Goal: Task Accomplishment & Management: Use online tool/utility

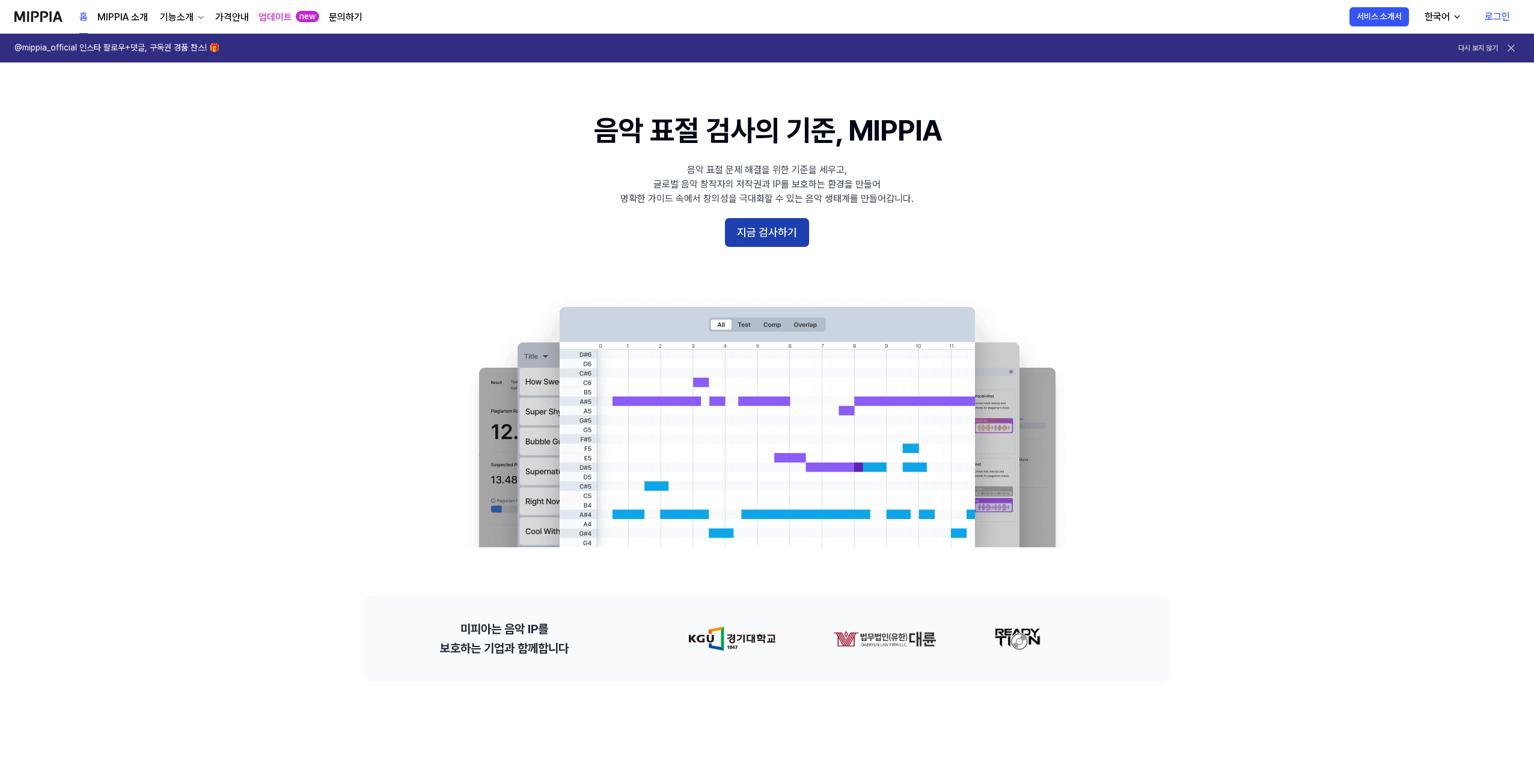
click at [752, 233] on button "지금 검사하기" at bounding box center [767, 232] width 84 height 28
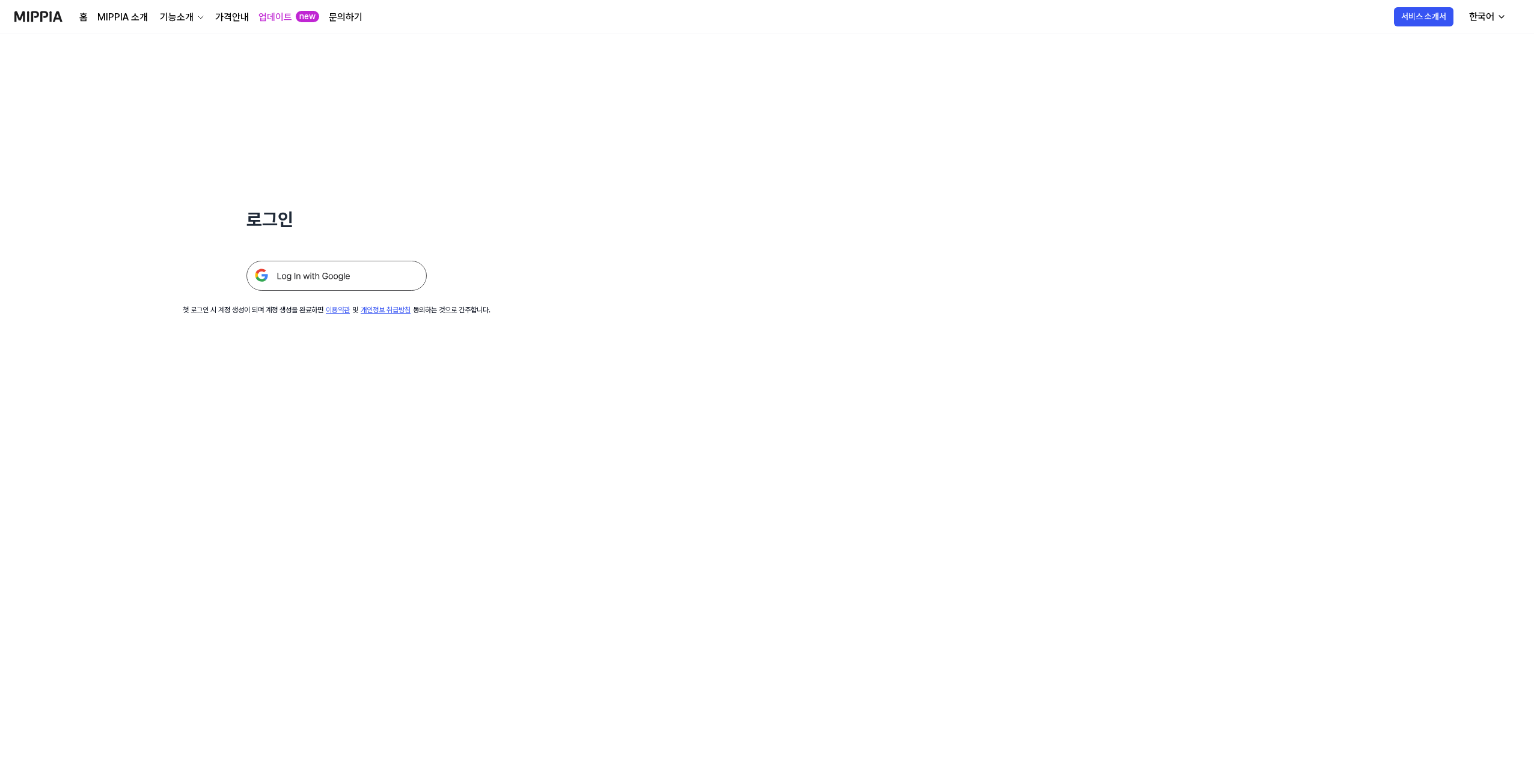
click at [373, 285] on img at bounding box center [337, 275] width 181 height 30
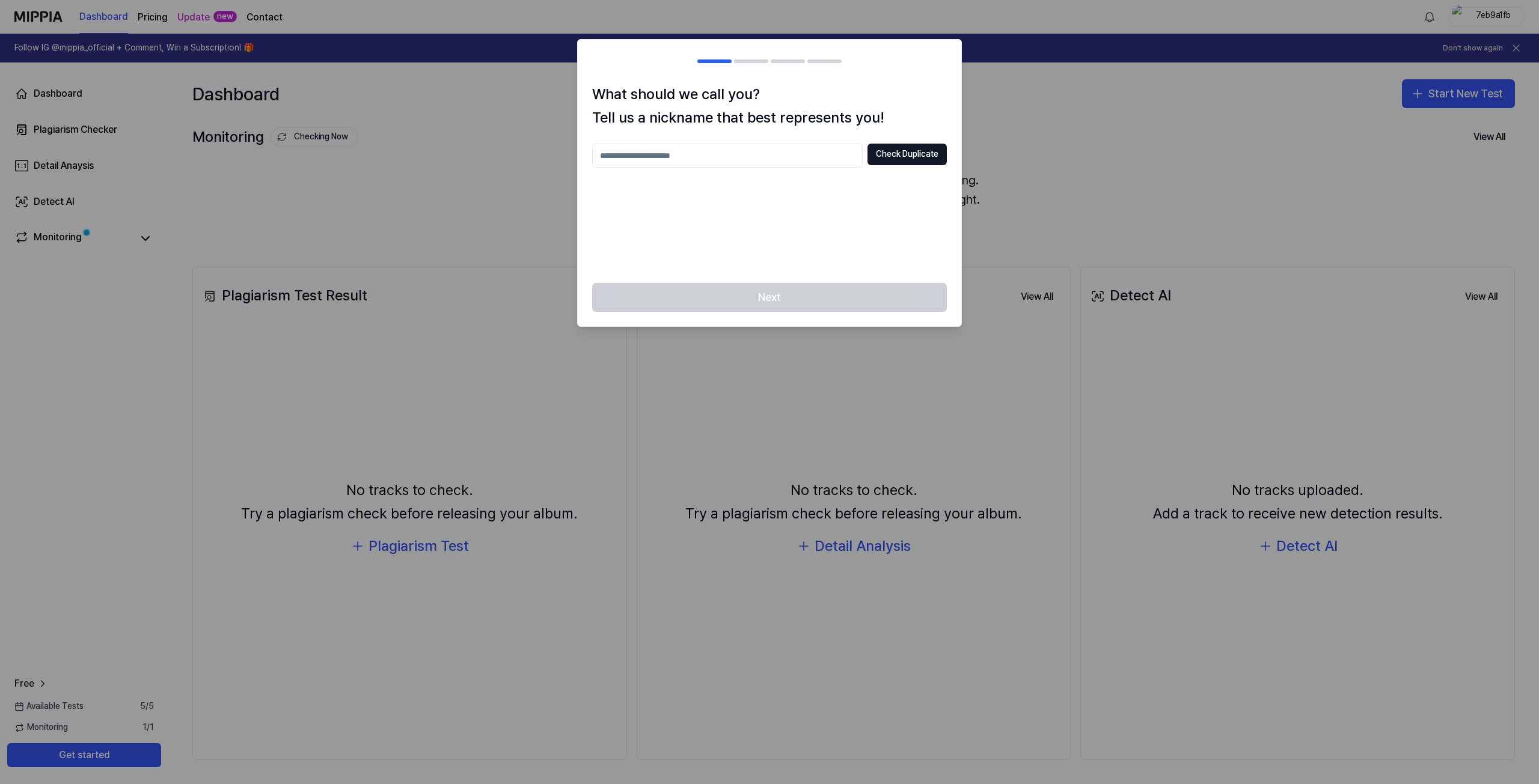
click at [784, 165] on input "text" at bounding box center [726, 156] width 271 height 24
type input "*"
type input "********"
click at [902, 150] on button "Check Duplicate" at bounding box center [907, 155] width 80 height 22
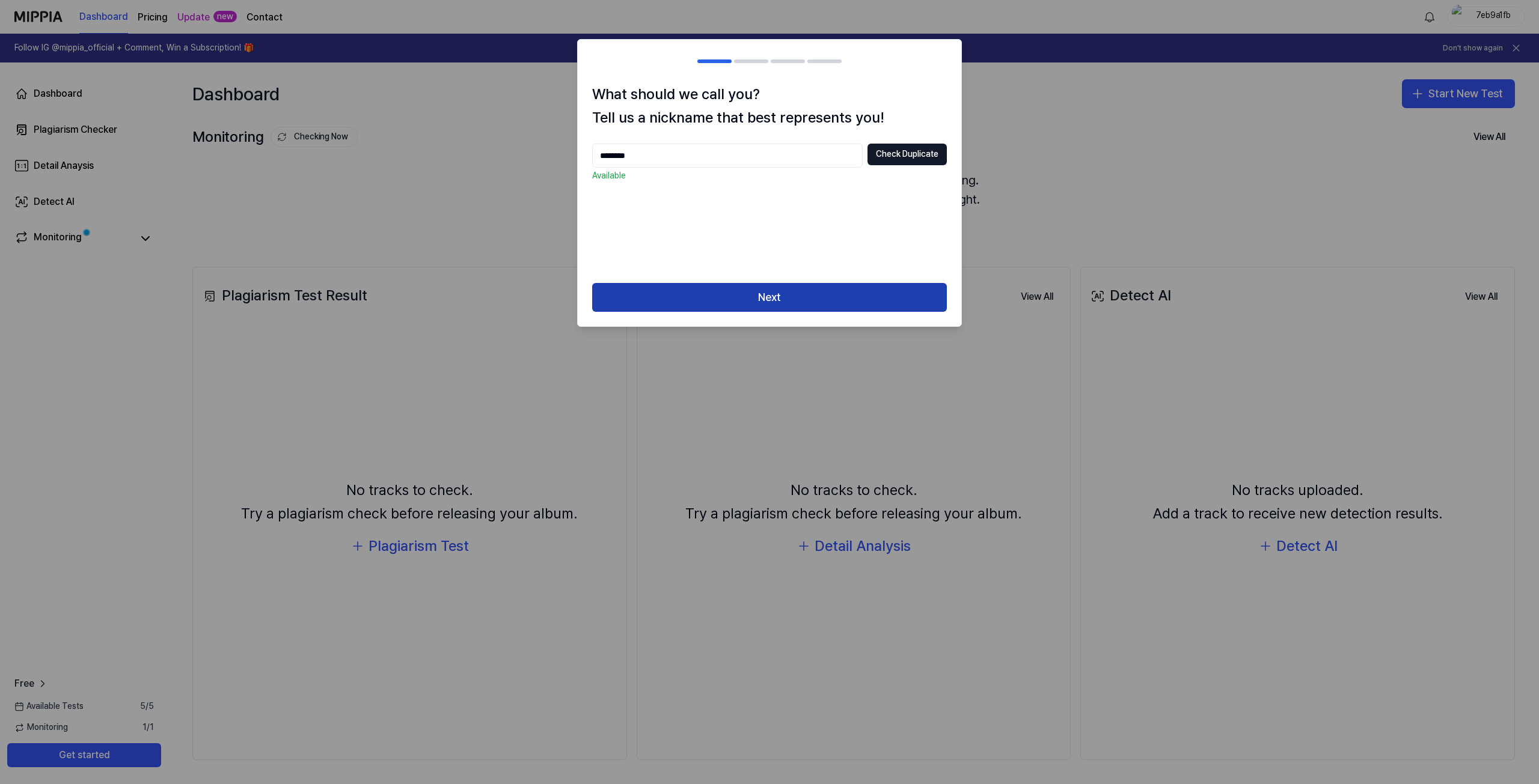
click at [791, 305] on button "Next" at bounding box center [769, 297] width 355 height 28
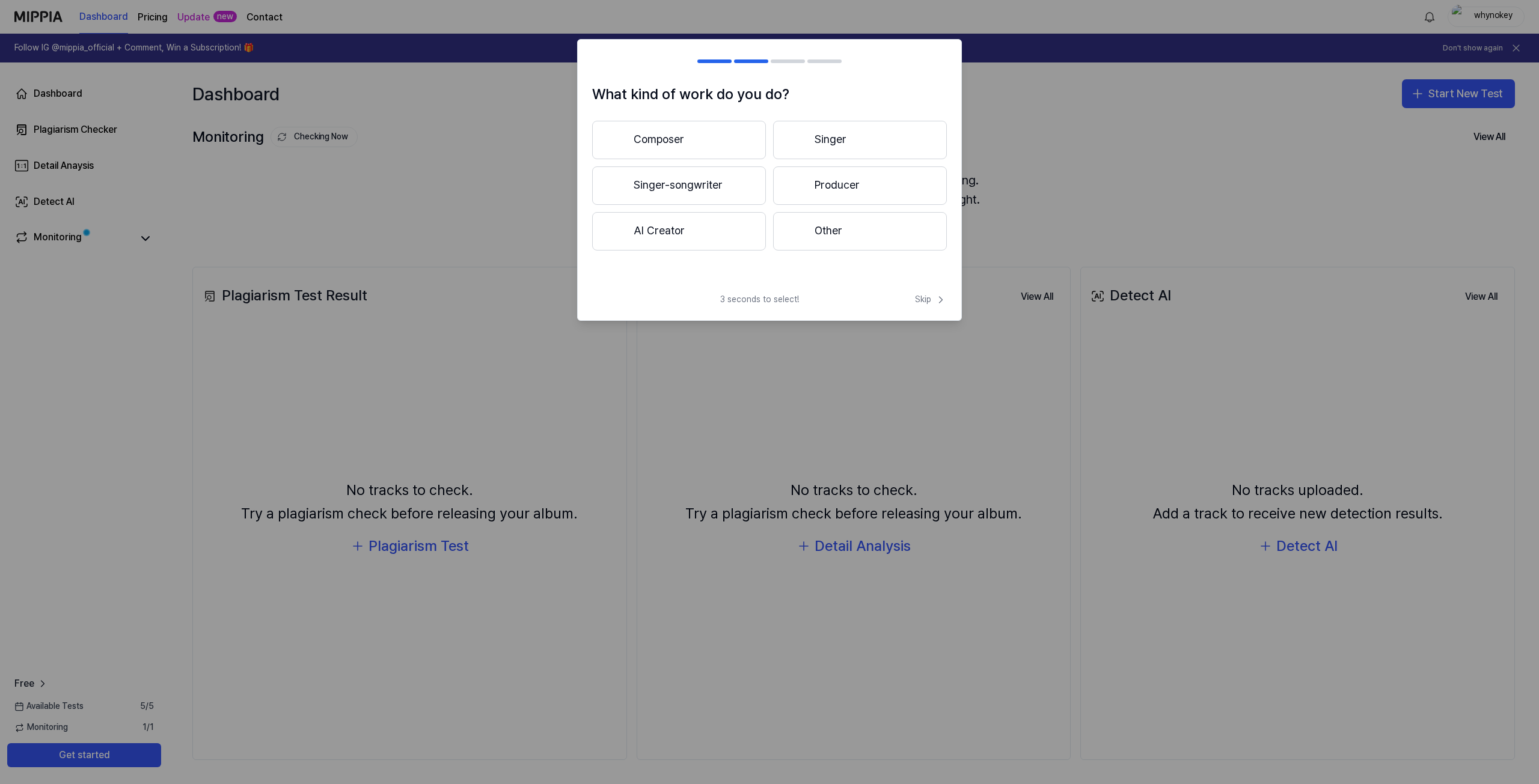
click at [808, 136] on button "Singer" at bounding box center [859, 140] width 173 height 39
click at [728, 189] on button "Less than 3 years" at bounding box center [678, 186] width 173 height 39
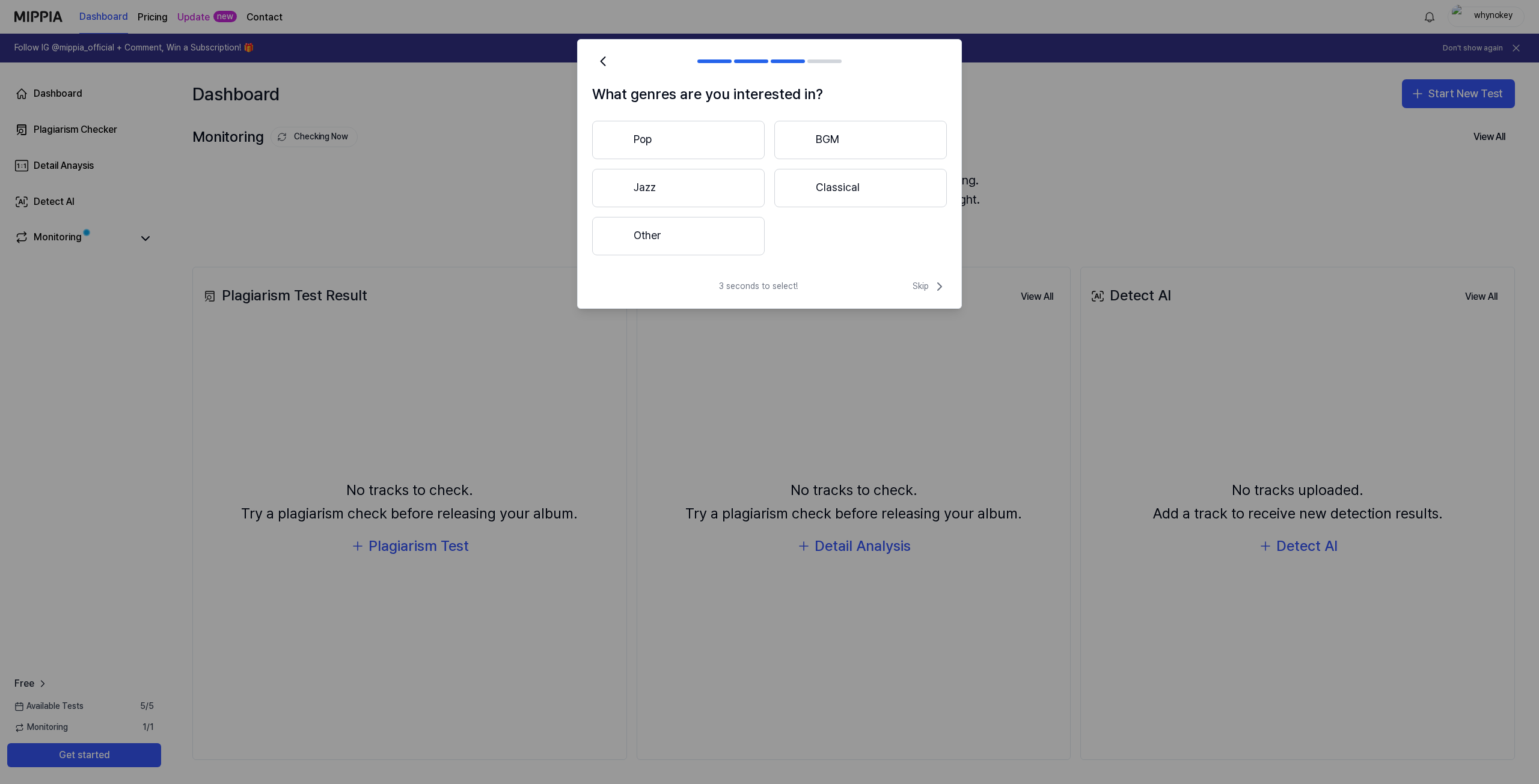
click at [686, 236] on button "Other" at bounding box center [678, 237] width 172 height 39
click at [803, 187] on div at bounding box center [799, 188] width 15 height 15
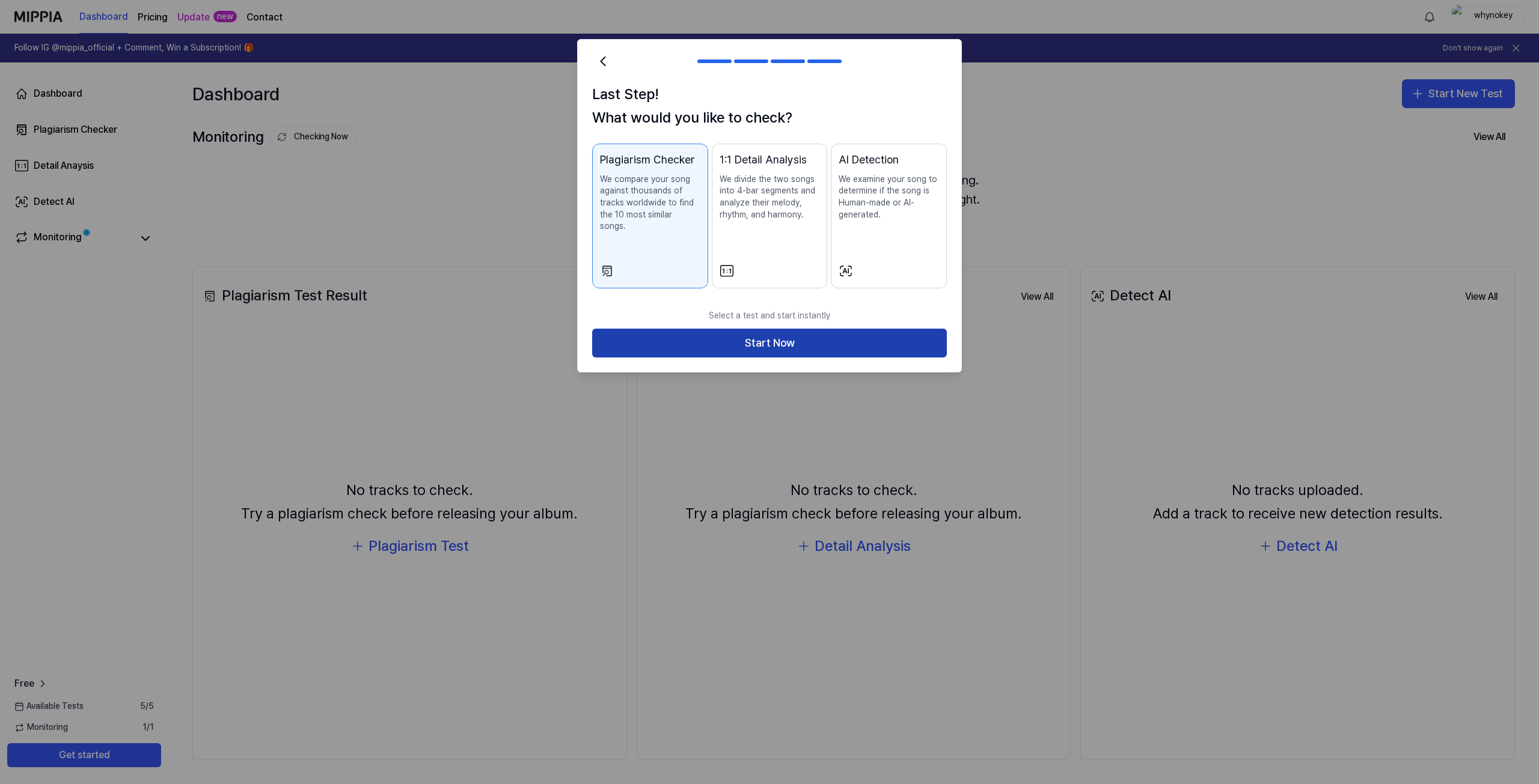
click at [784, 334] on button "Start Now" at bounding box center [769, 342] width 355 height 28
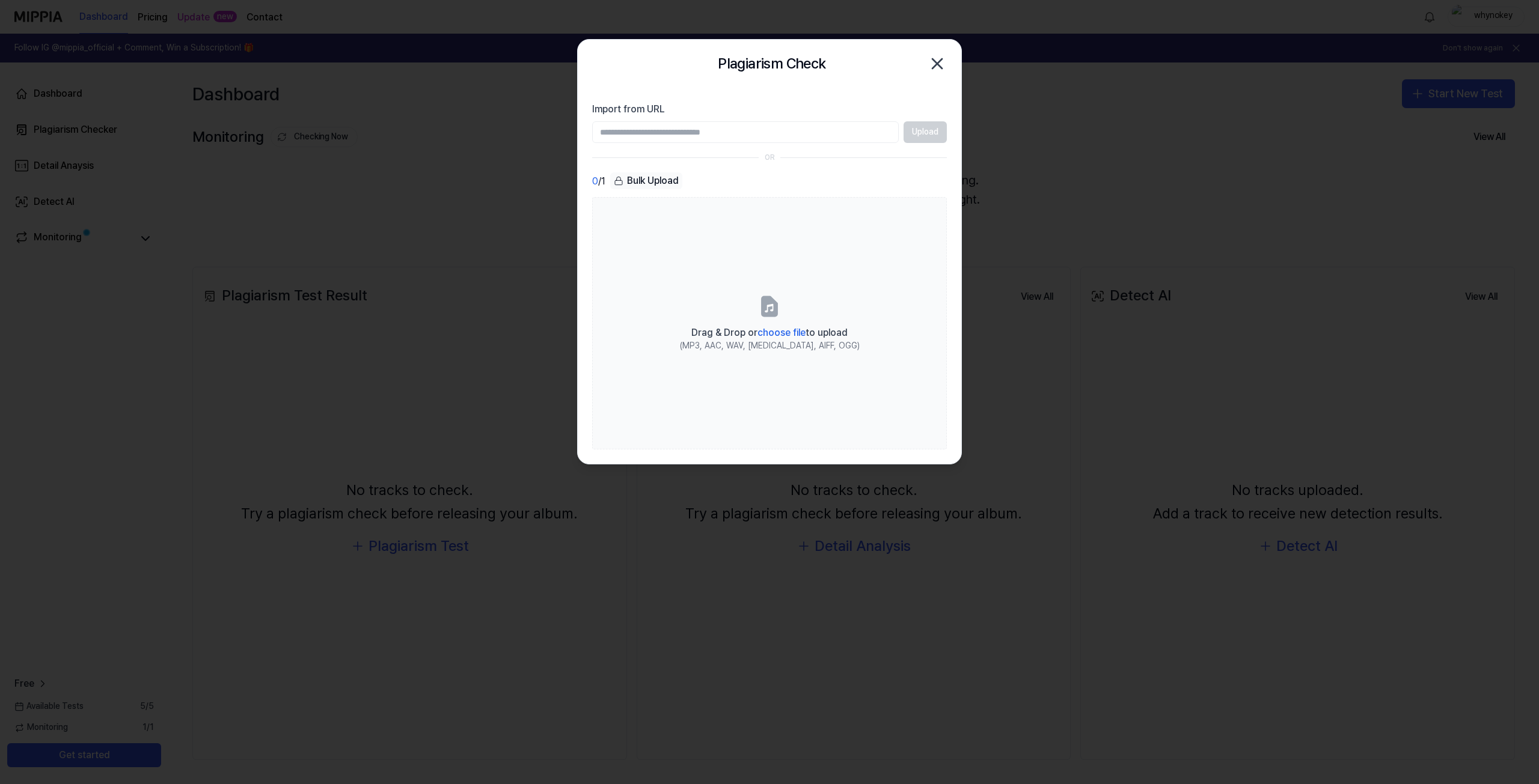
click at [936, 63] on icon "button" at bounding box center [936, 63] width 19 height 19
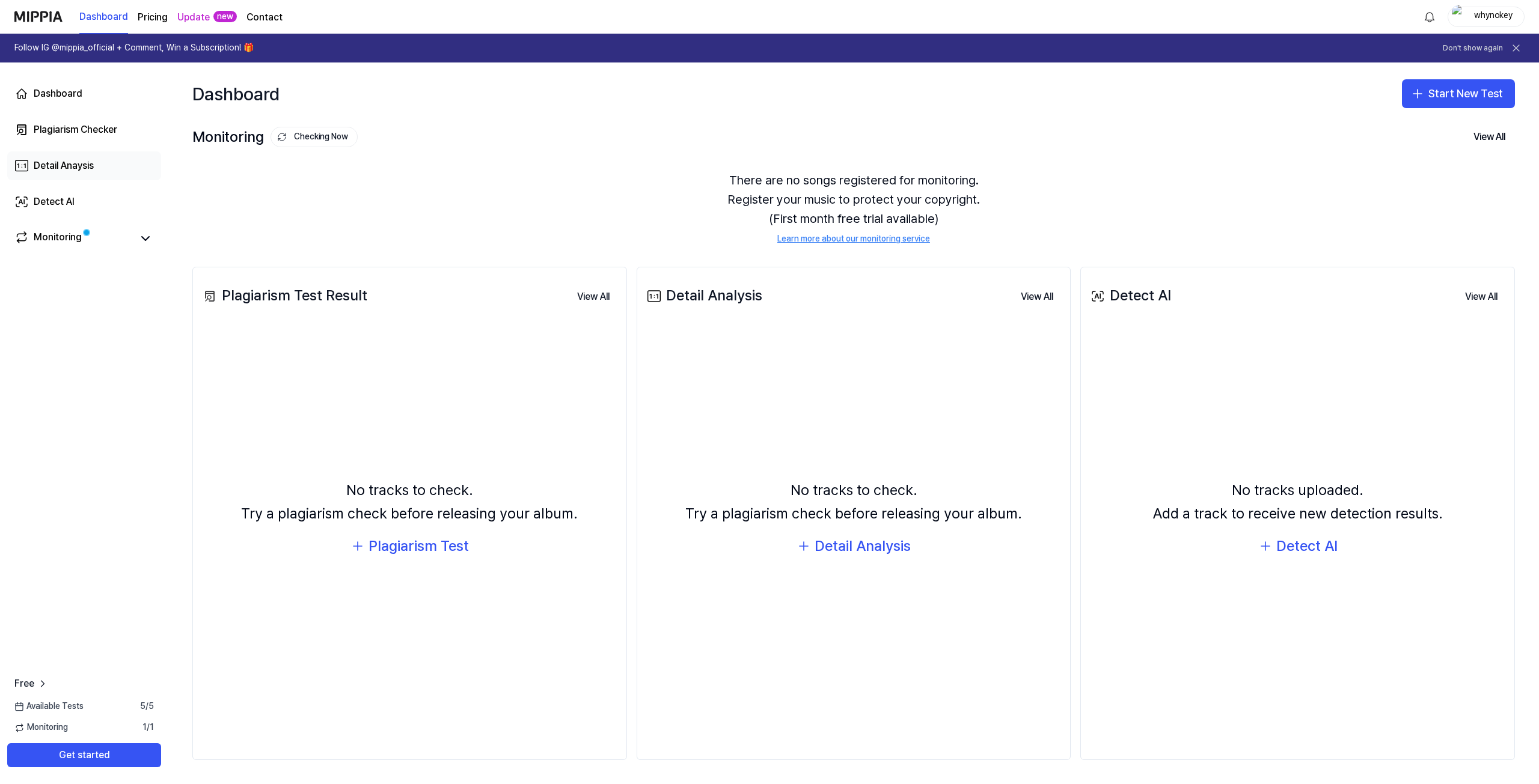
click at [79, 163] on div "Detail Anaysis" at bounding box center [64, 166] width 61 height 15
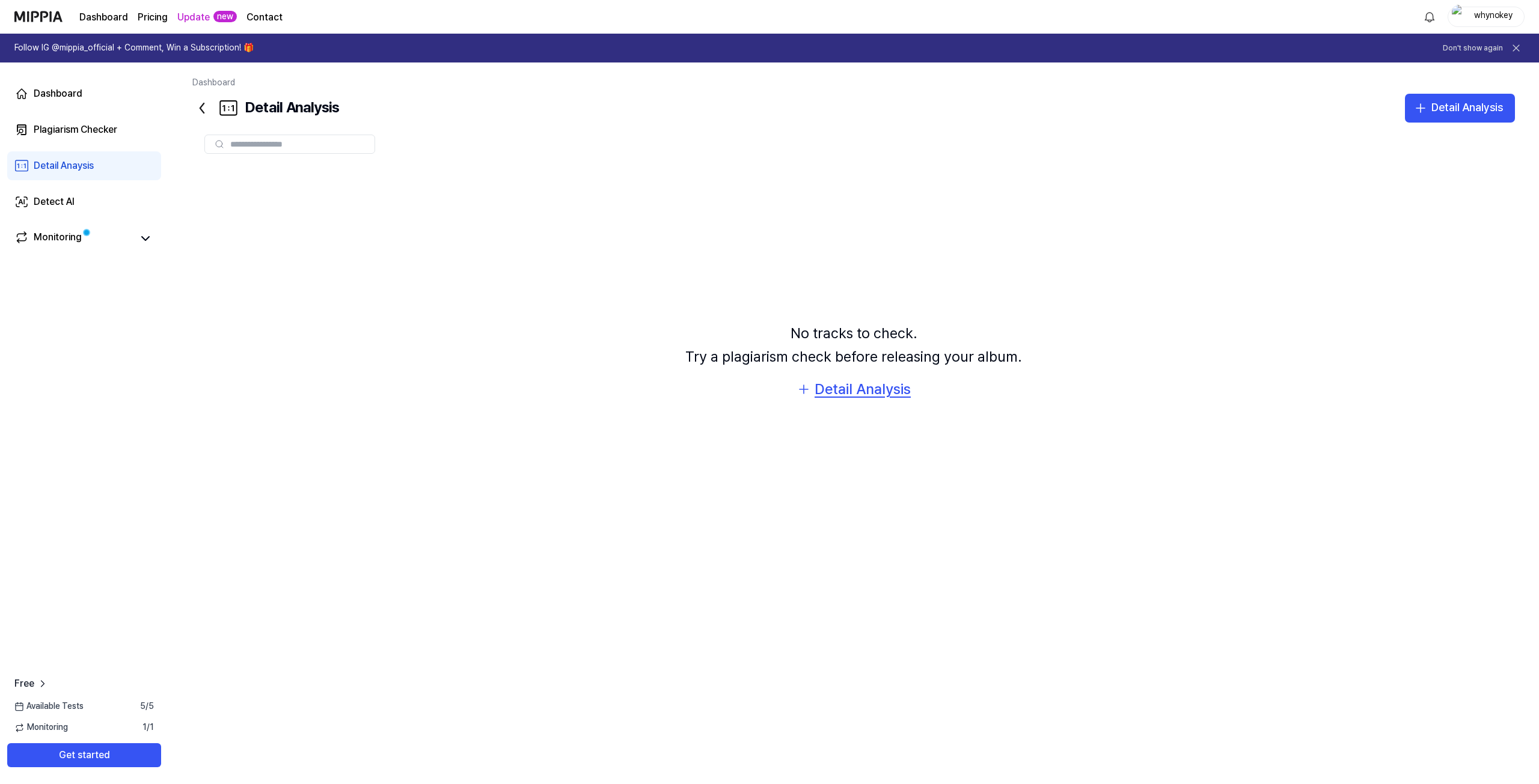
click at [873, 395] on div "Detail Analysis" at bounding box center [862, 389] width 96 height 23
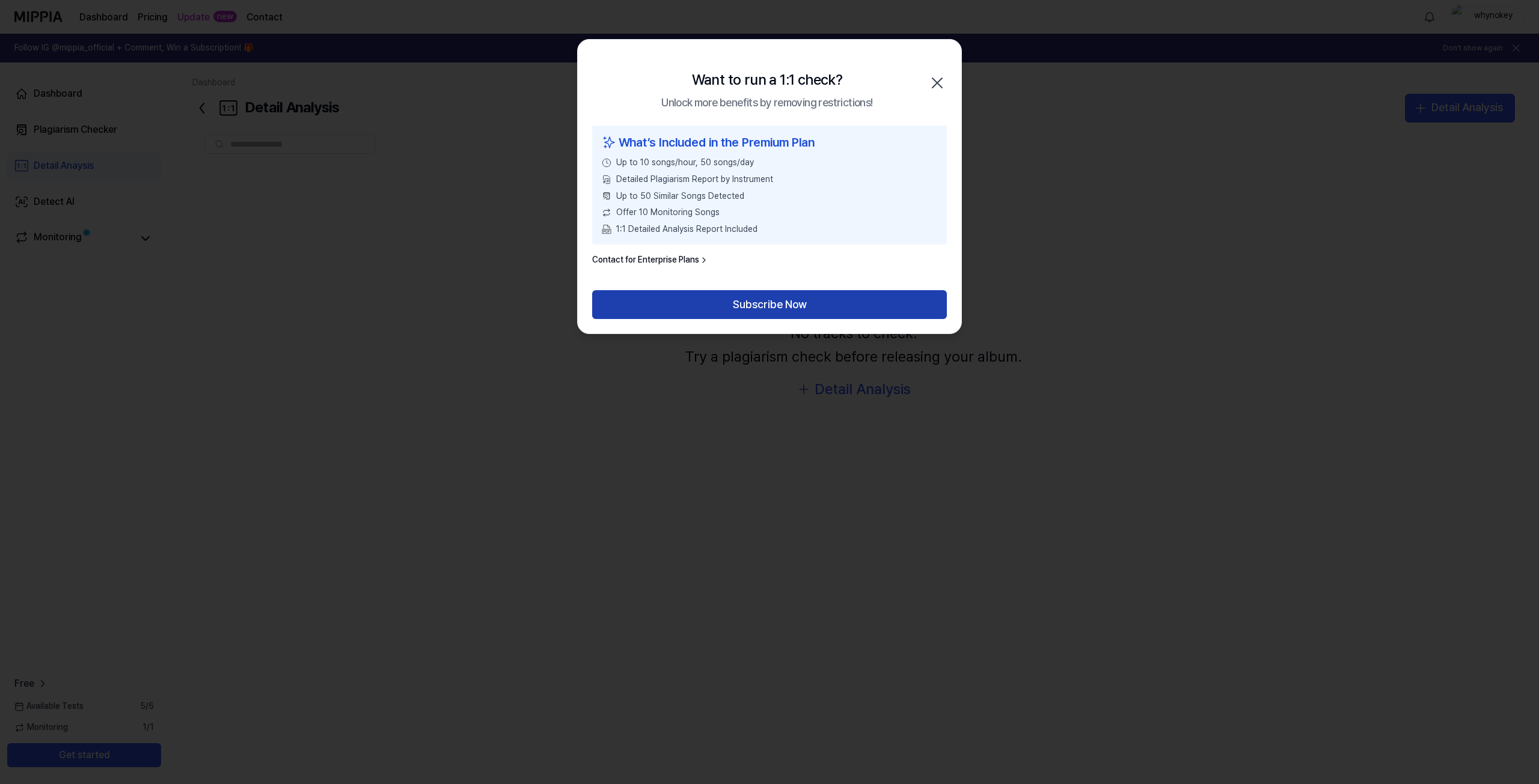
click at [758, 295] on button "Subscribe Now" at bounding box center [769, 304] width 355 height 28
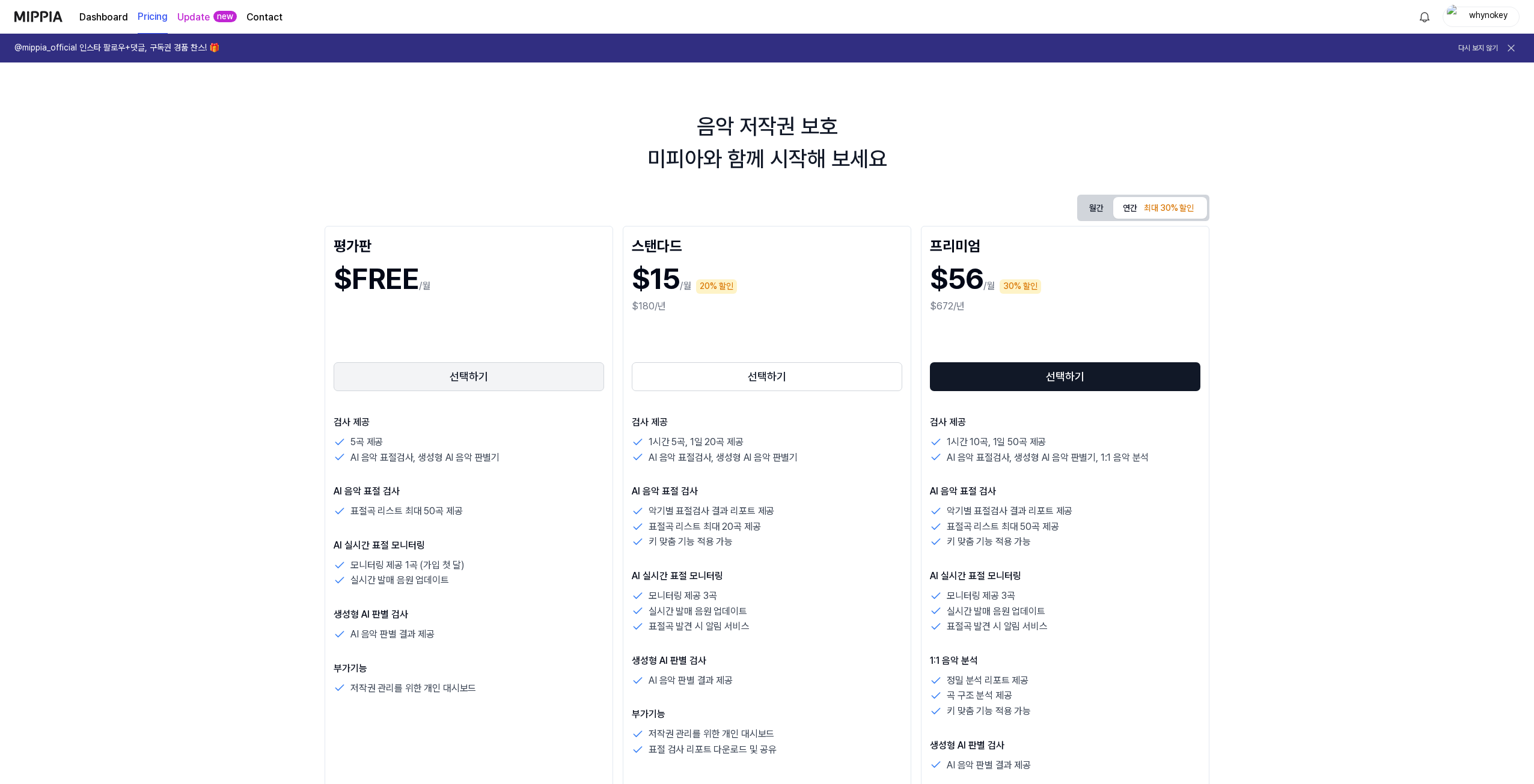
click at [455, 377] on button "선택하기" at bounding box center [469, 376] width 271 height 28
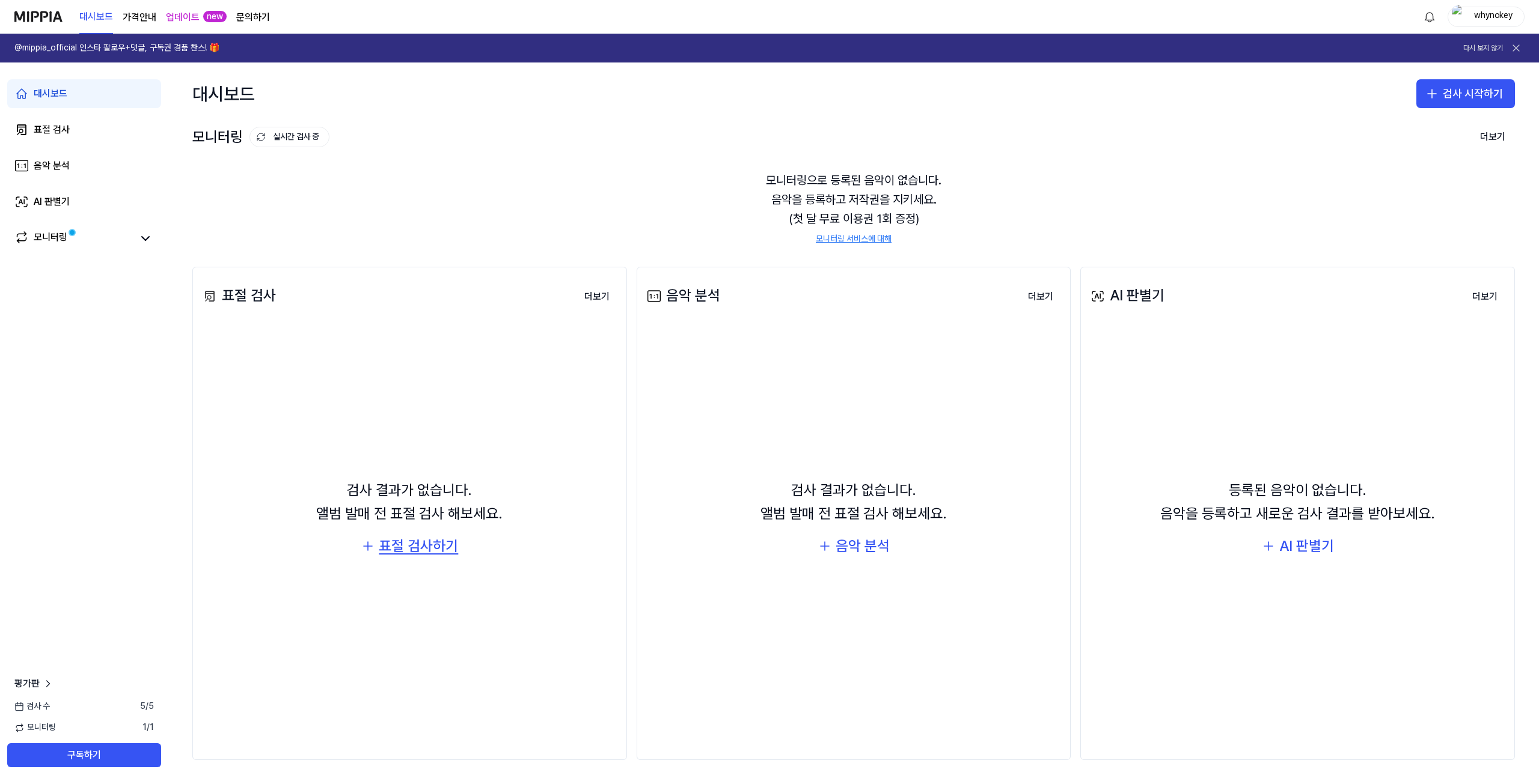
click at [426, 557] on div "표절 검사하기" at bounding box center [418, 546] width 80 height 23
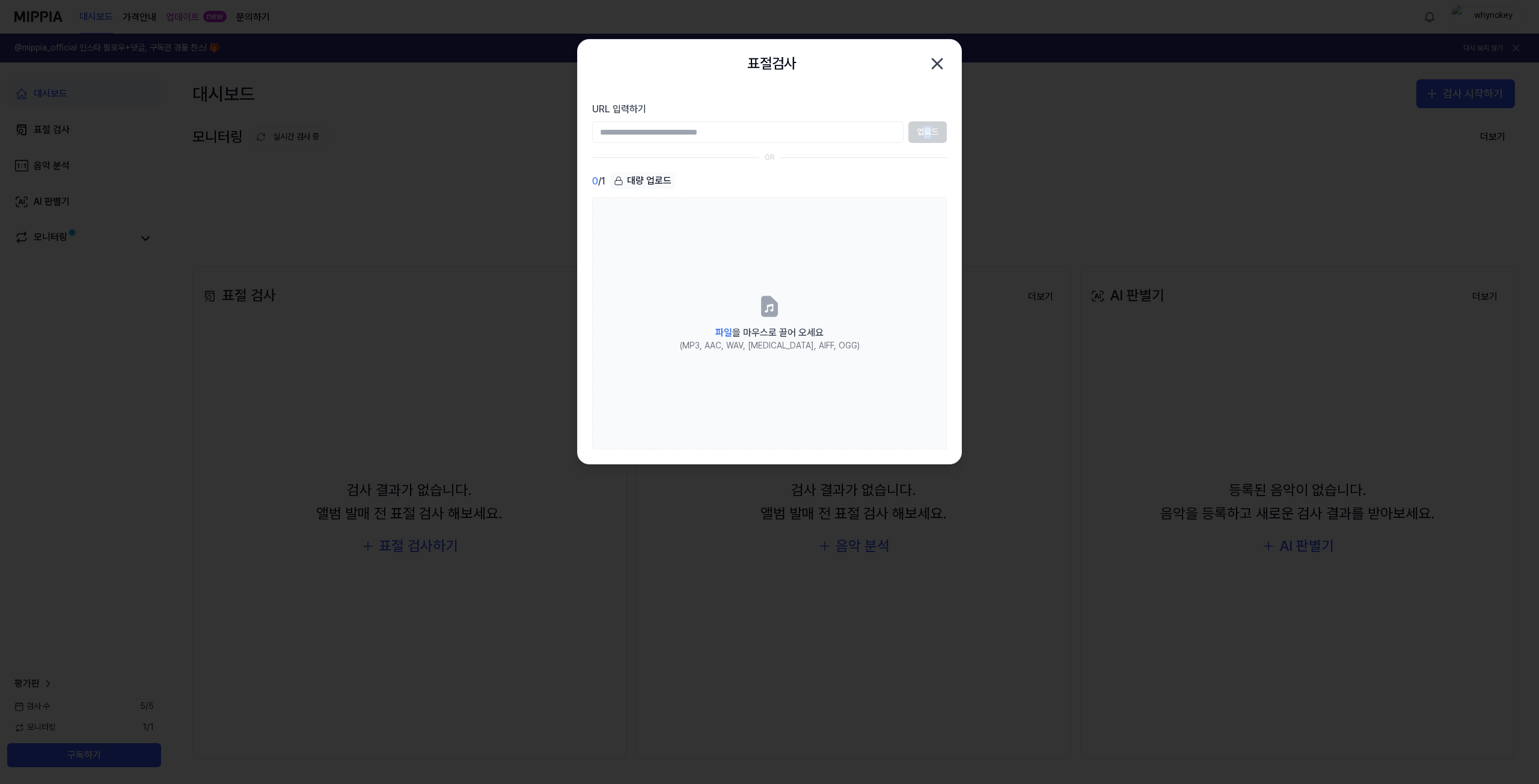
click at [928, 131] on div "업로드" at bounding box center [769, 132] width 355 height 22
click at [793, 138] on input "URL 입력하기" at bounding box center [747, 132] width 311 height 22
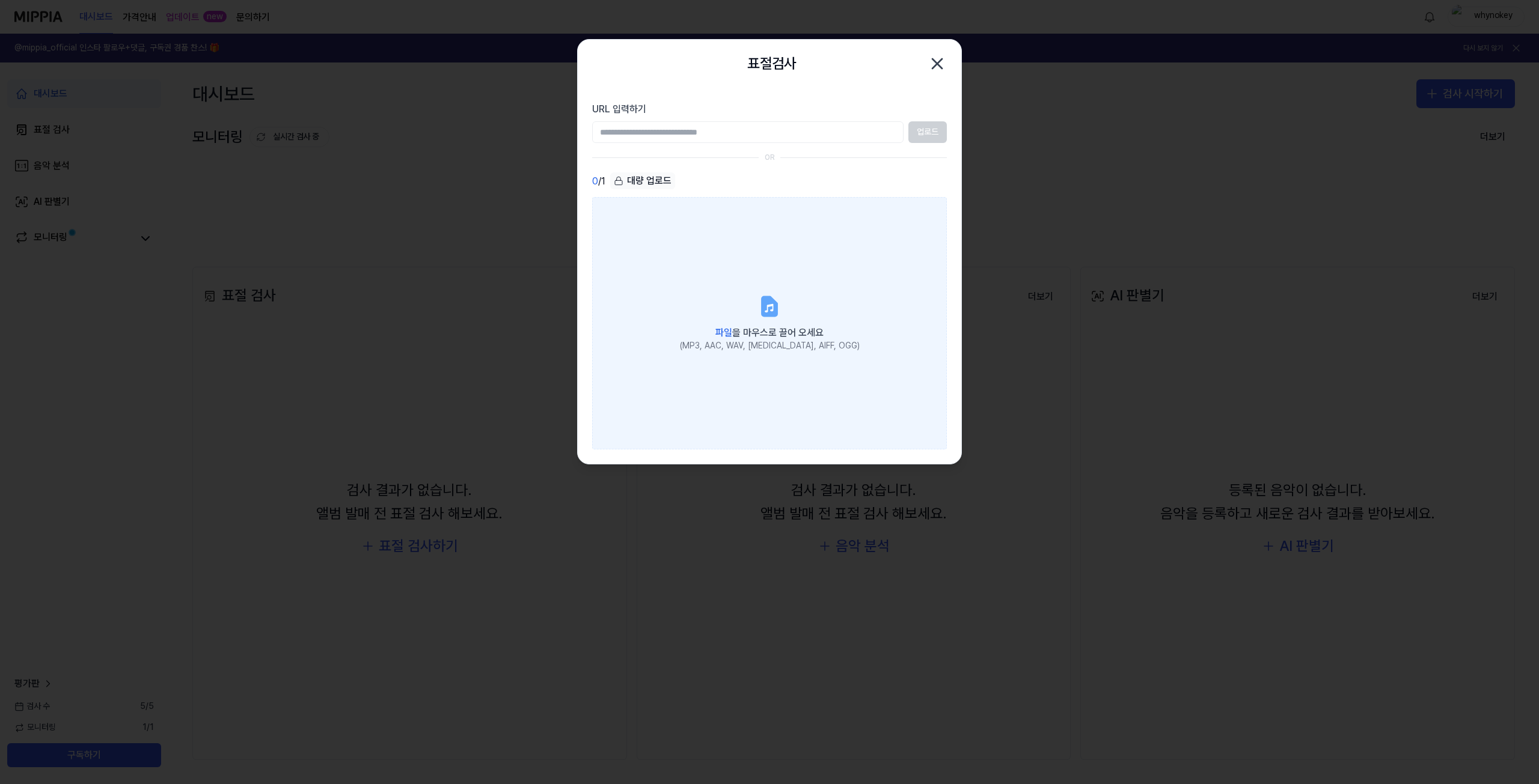
click at [759, 318] on icon at bounding box center [770, 306] width 24 height 24
click at [0, 0] on input "파일 을 마우스로 끌어 오세요 (MP3, AAC, WAV, [MEDICAL_DATA], AIFF, OGG)" at bounding box center [0, 0] width 0 height 0
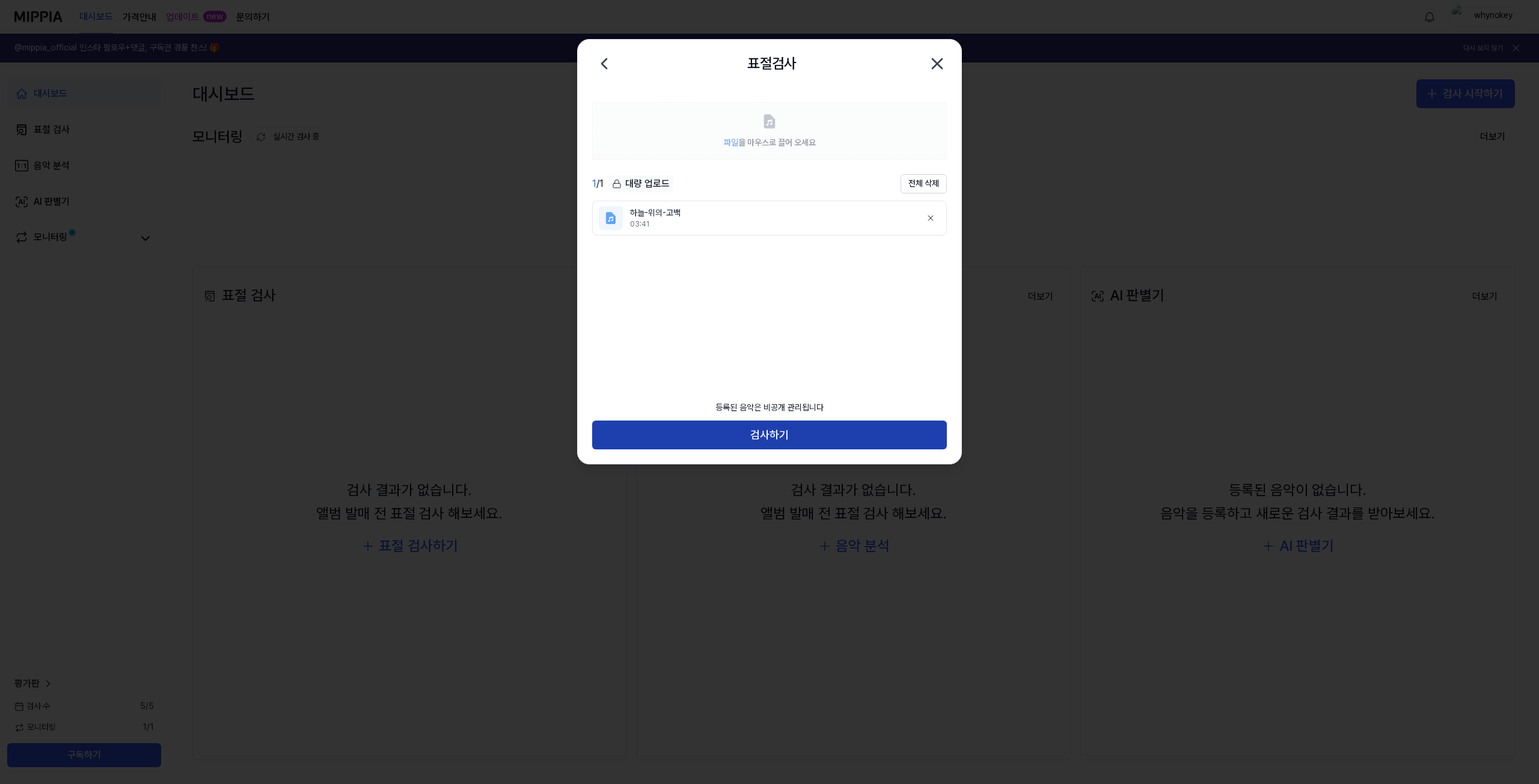
click at [779, 433] on button "검사하기" at bounding box center [769, 435] width 355 height 28
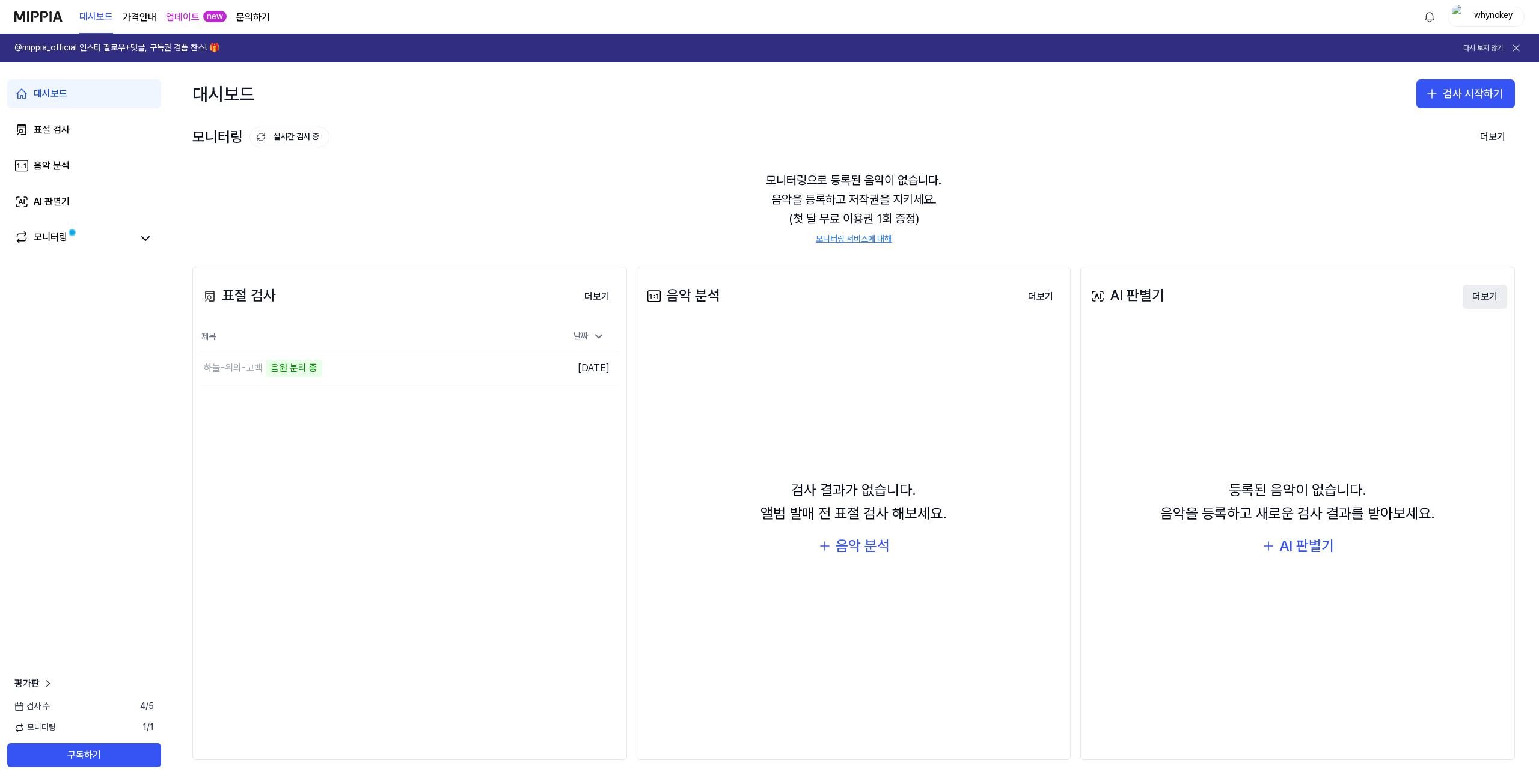
click at [1478, 298] on button "더보기" at bounding box center [1484, 297] width 44 height 24
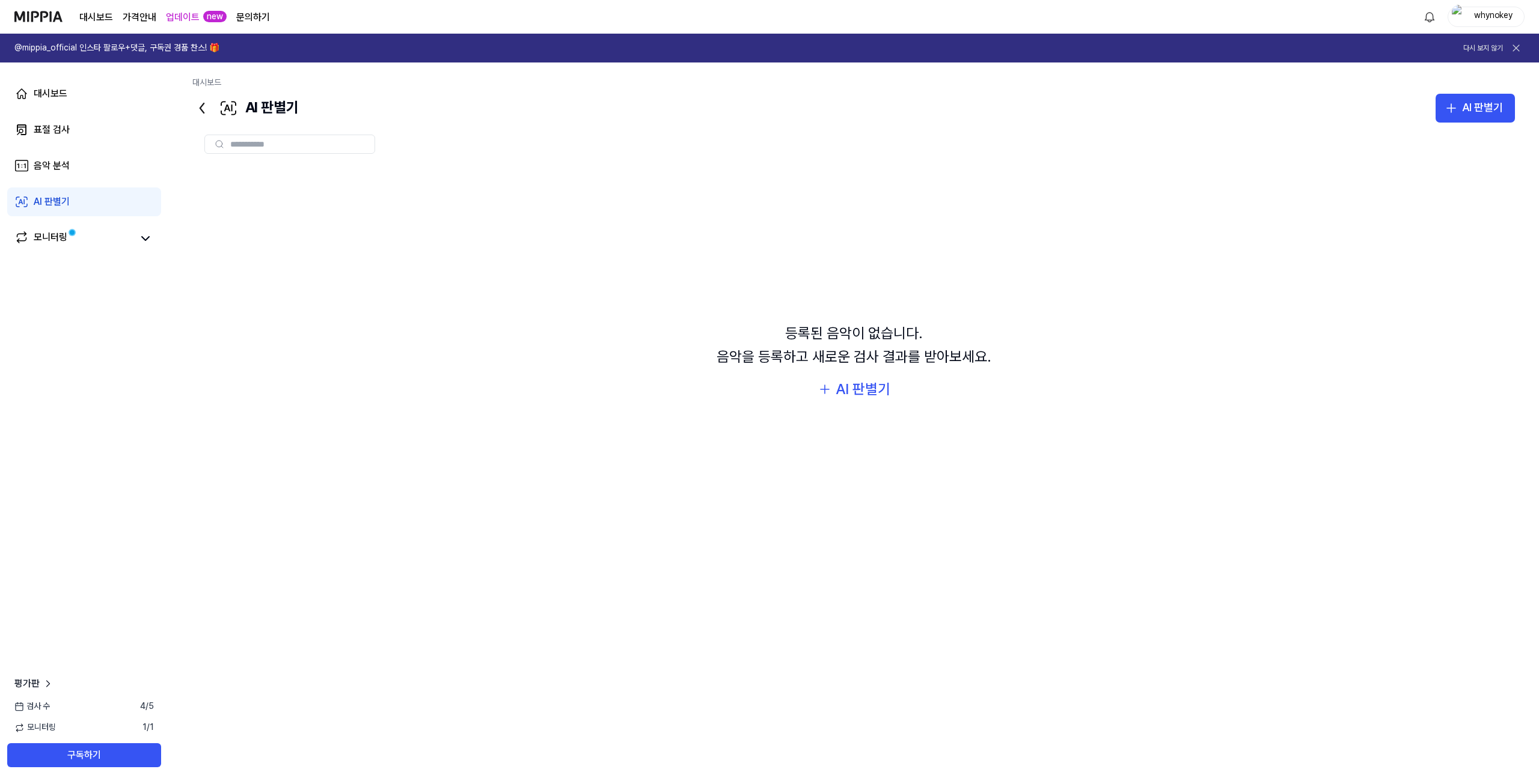
click at [876, 377] on div "등록된 음악이 없습니다. 음악을 등록하고 새로운 검사 결과를 받아보세요. AI 판별기" at bounding box center [854, 362] width 1323 height 392
click at [880, 392] on div "AI 판별기" at bounding box center [863, 389] width 55 height 23
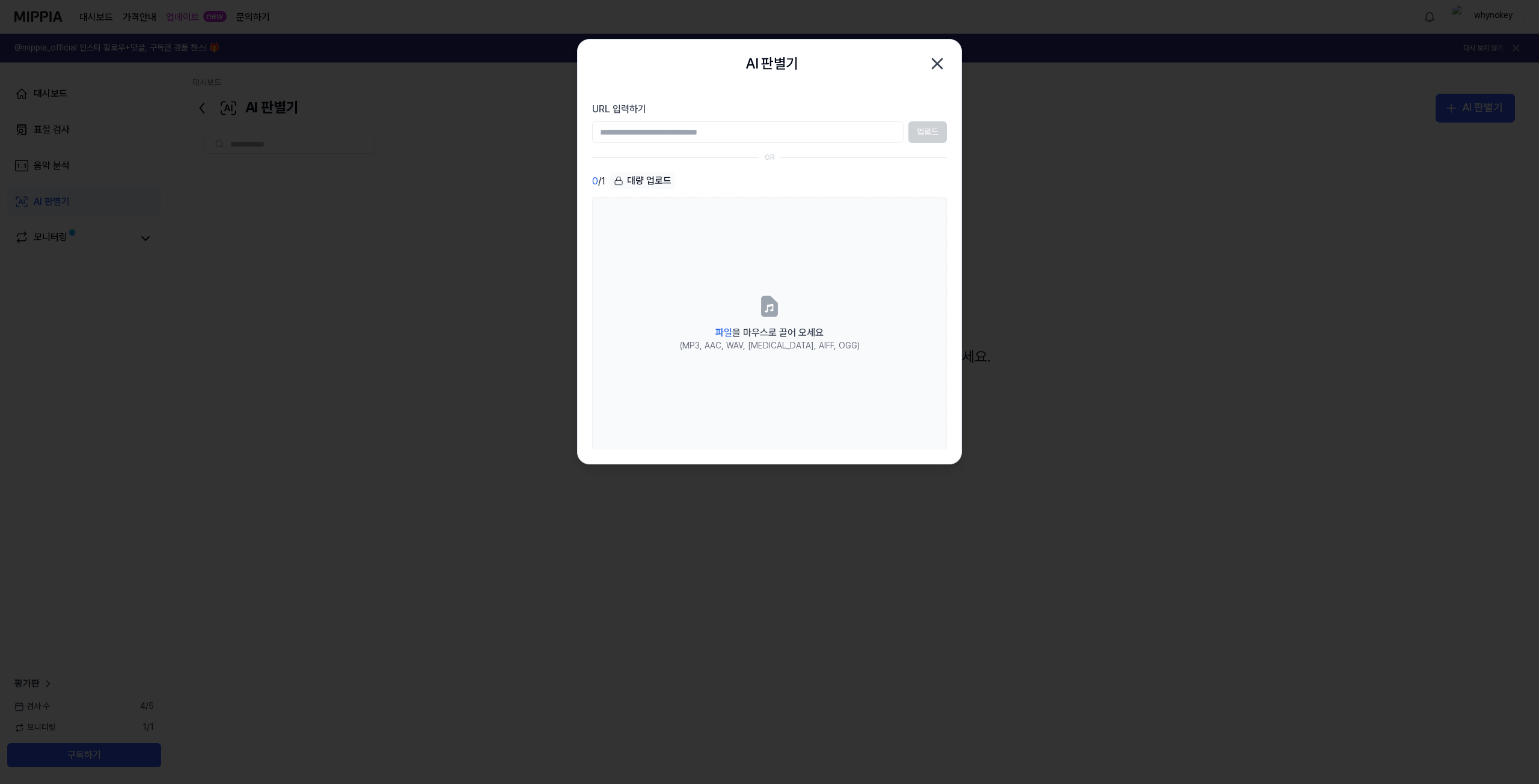
click at [934, 136] on div "업로드" at bounding box center [769, 132] width 355 height 22
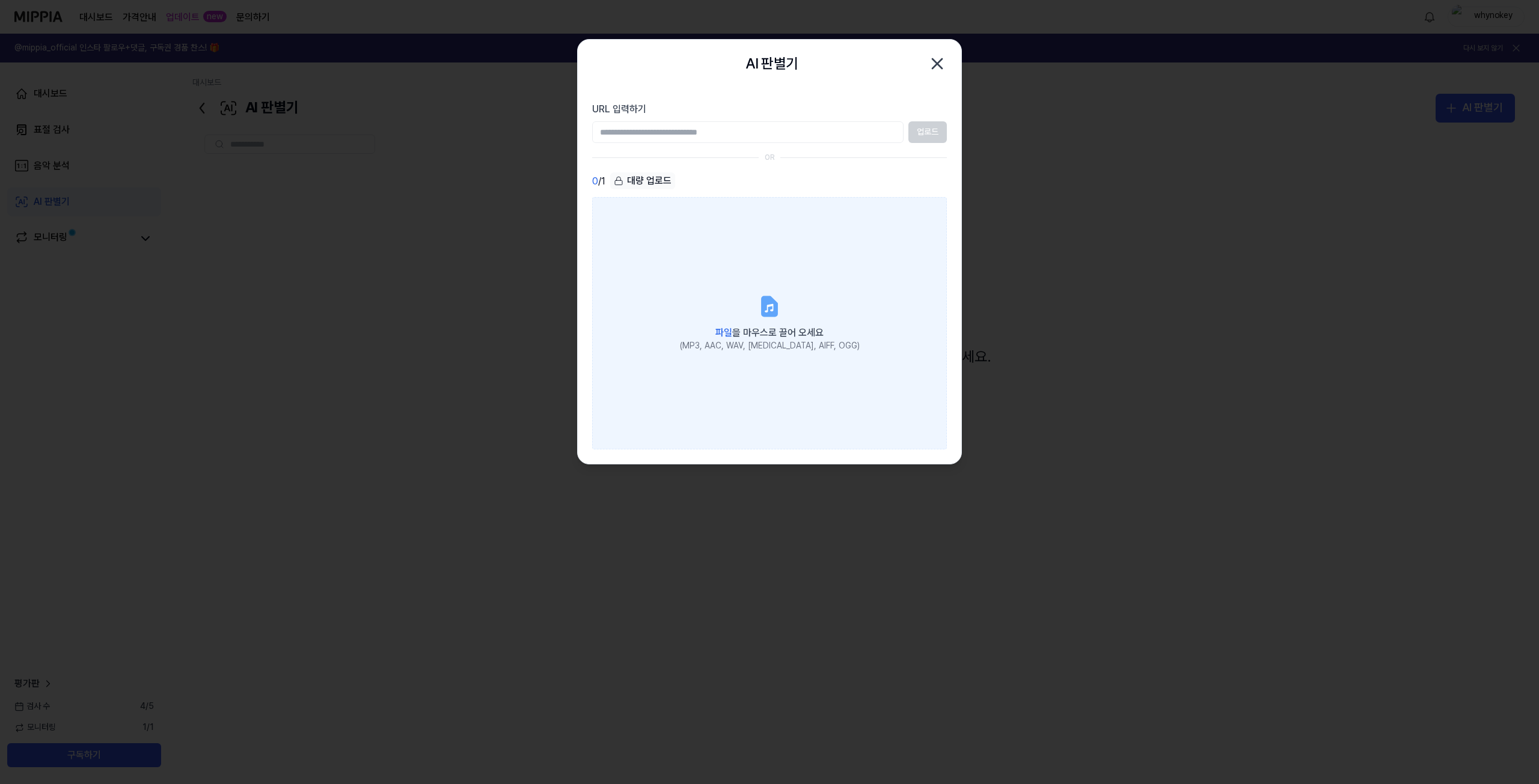
click at [754, 303] on label "파일 을 마우스로 끌어 오세요 (MP3, AAC, WAV, [MEDICAL_DATA], AIFF, OGG)" at bounding box center [769, 323] width 355 height 252
click at [0, 0] on input "파일 을 마우스로 끌어 오세요 (MP3, AAC, WAV, [MEDICAL_DATA], AIFF, OGG)" at bounding box center [0, 0] width 0 height 0
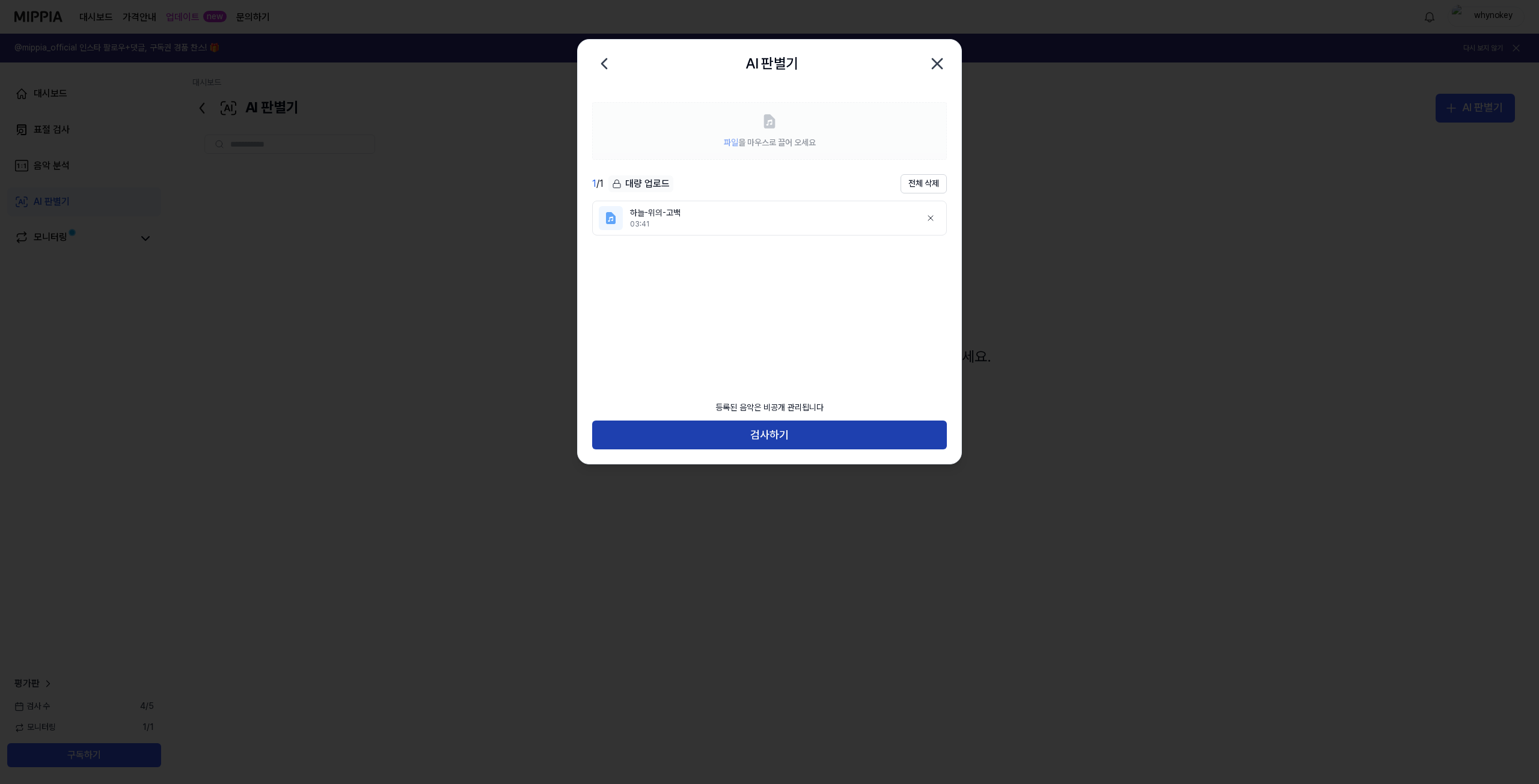
click at [758, 436] on button "검사하기" at bounding box center [769, 435] width 355 height 28
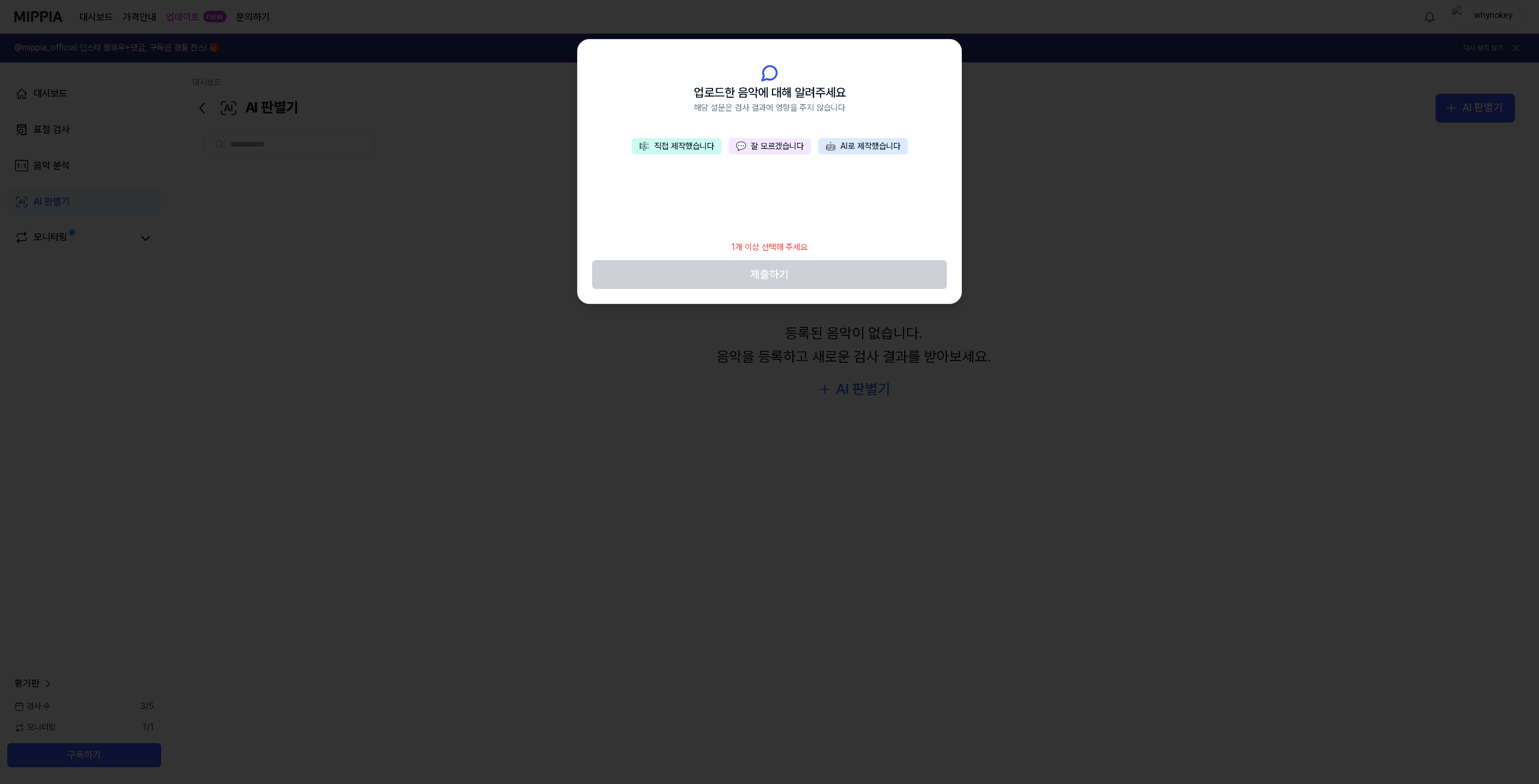
click at [811, 276] on footer "1개 이상 선택해 주세요 제출하기" at bounding box center [769, 262] width 355 height 55
click at [681, 149] on button "🎼 직접 제작했습니다" at bounding box center [677, 147] width 90 height 17
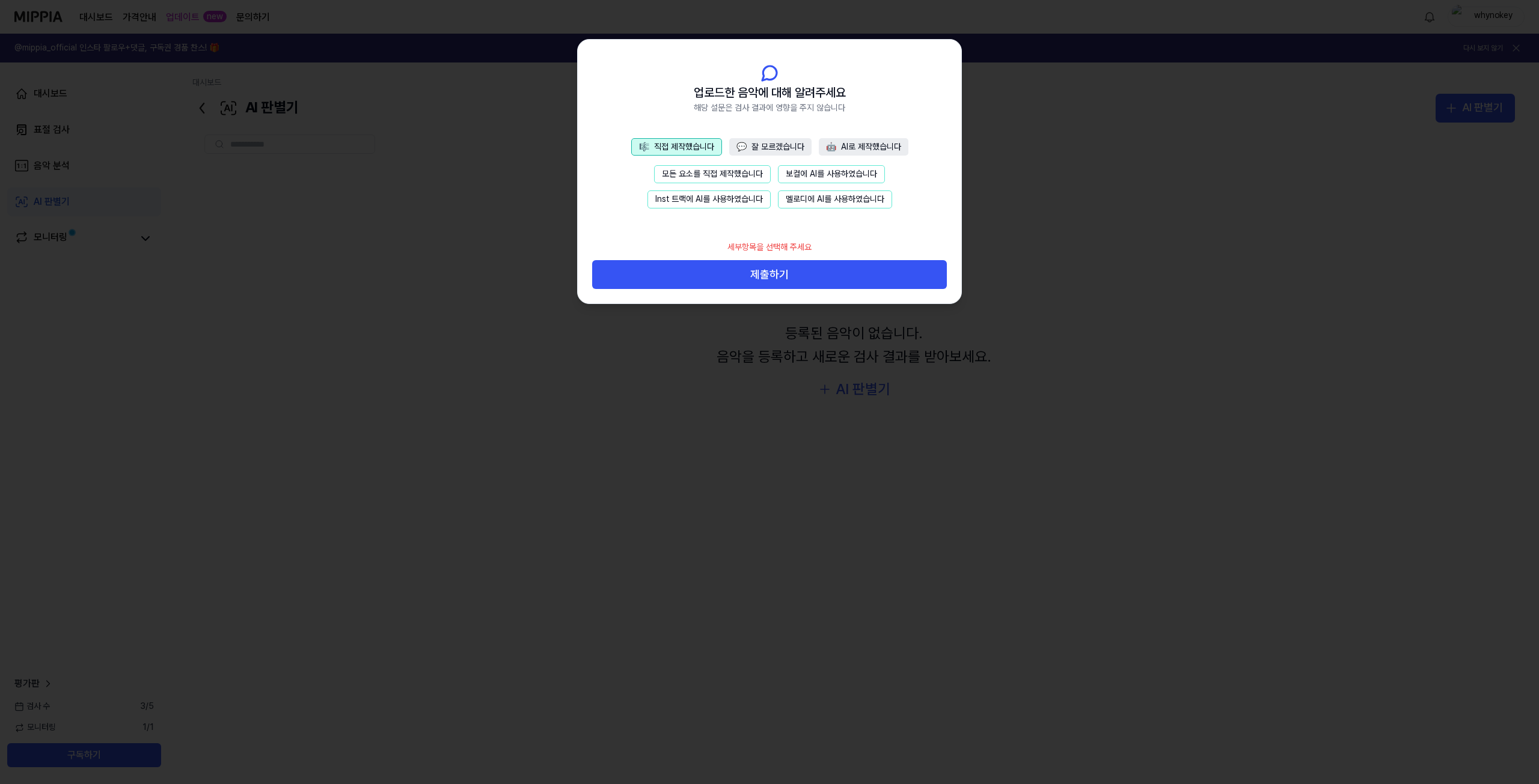
drag, startPoint x: 731, startPoint y: 175, endPoint x: 723, endPoint y: 179, distance: 8.9
click at [734, 177] on button "모든 요소를 직접 제작했습니다" at bounding box center [712, 174] width 116 height 18
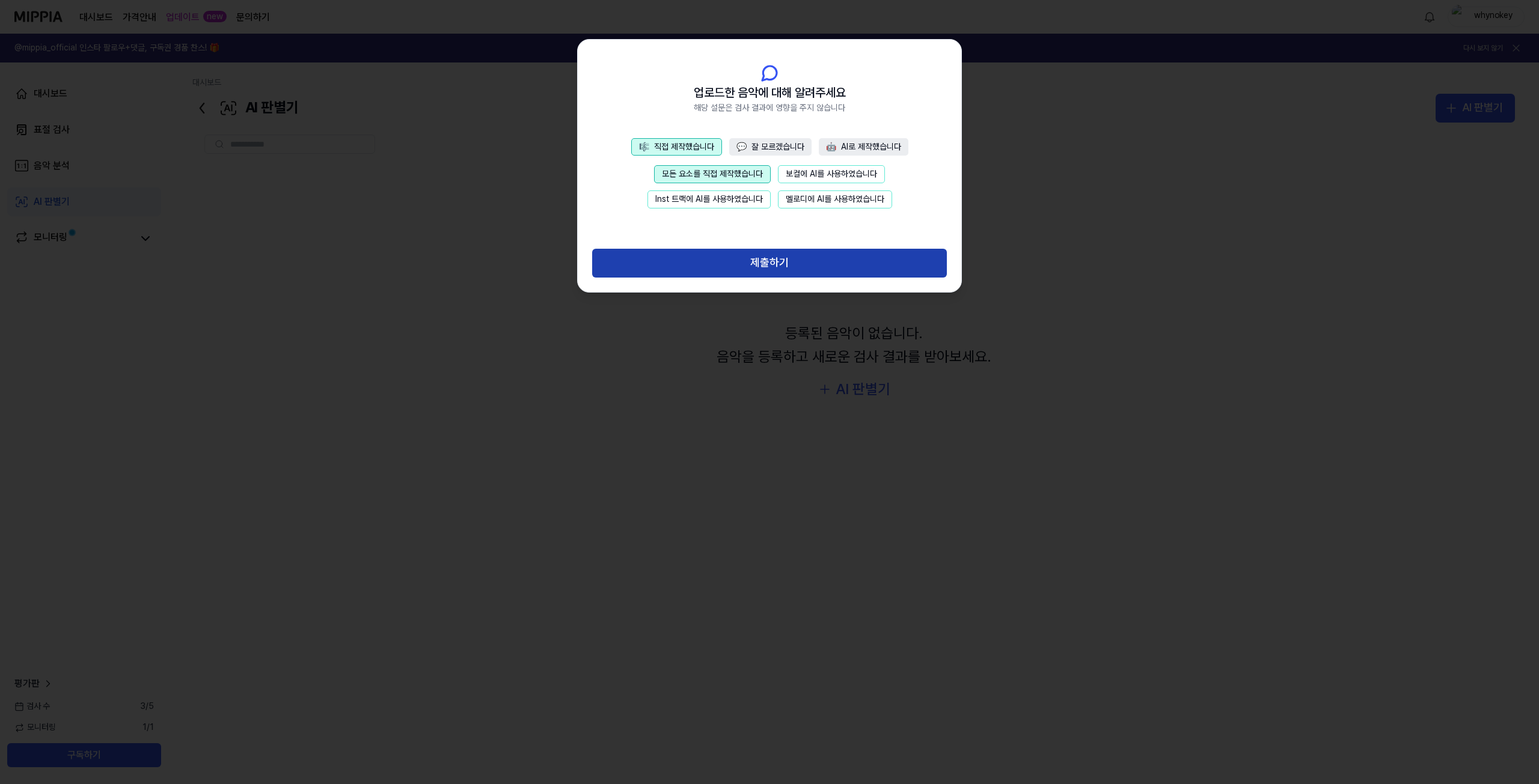
click at [779, 266] on button "제출하기" at bounding box center [769, 262] width 355 height 28
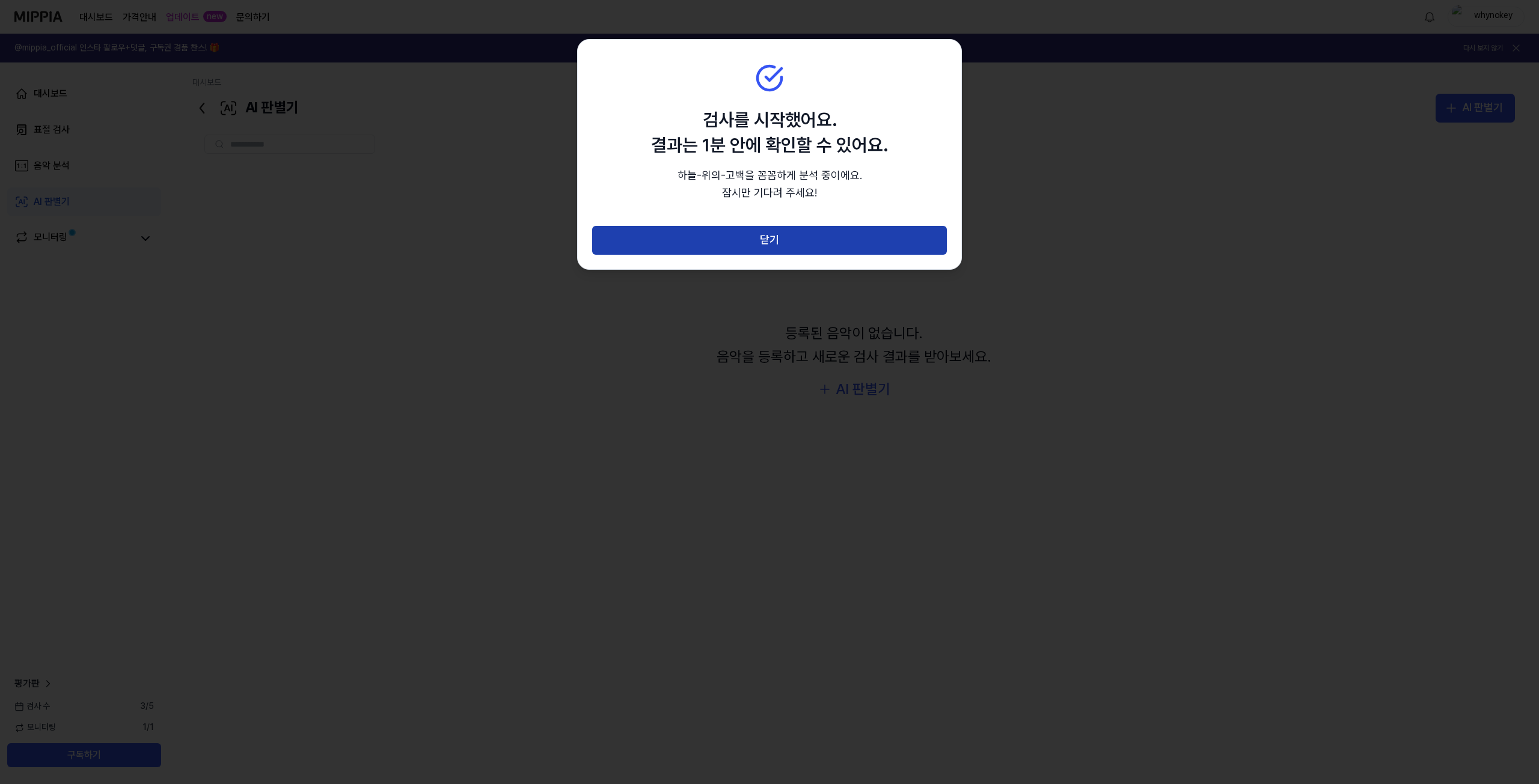
click at [784, 239] on button "닫기" at bounding box center [769, 239] width 355 height 28
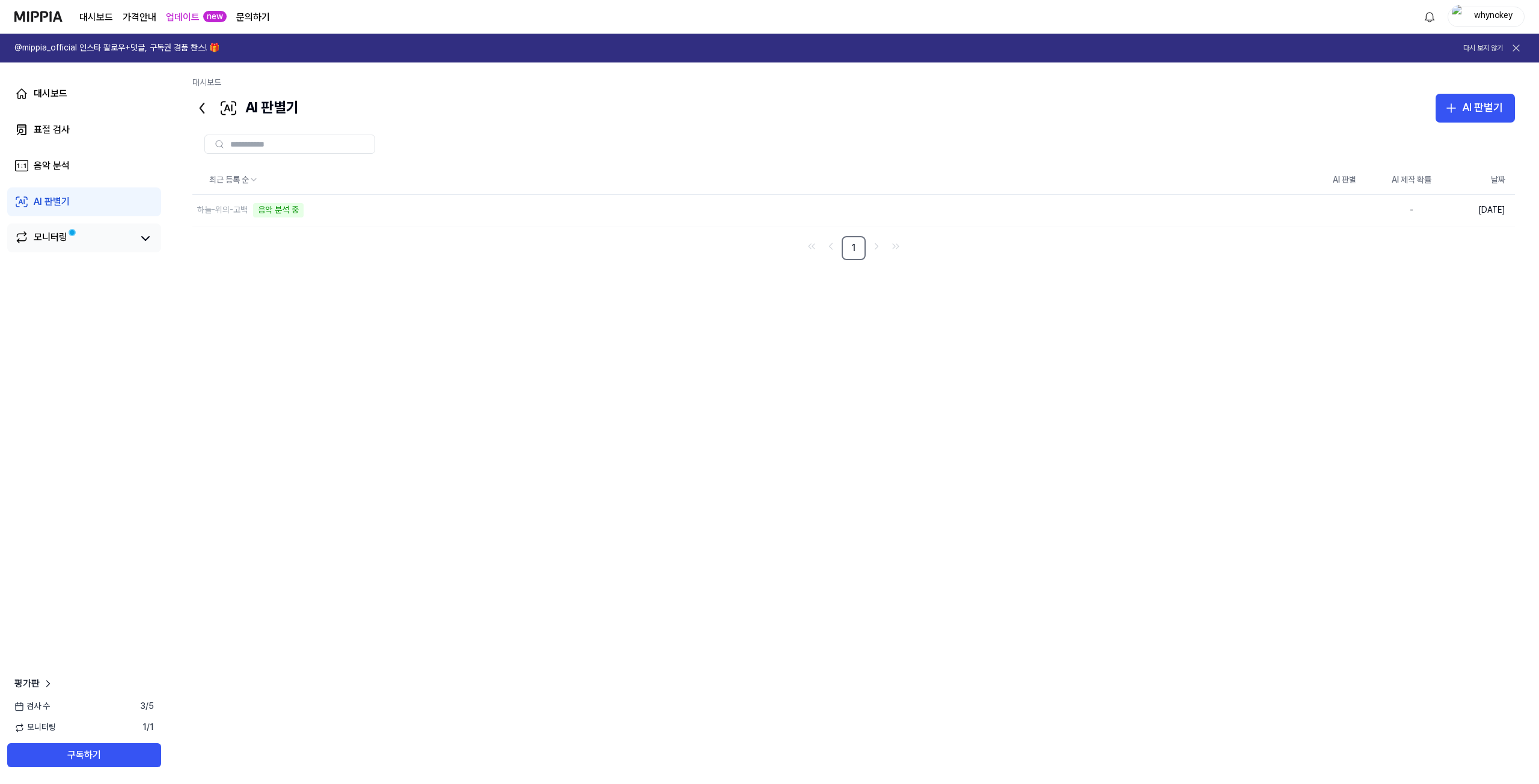
click at [78, 231] on span at bounding box center [72, 232] width 10 height 10
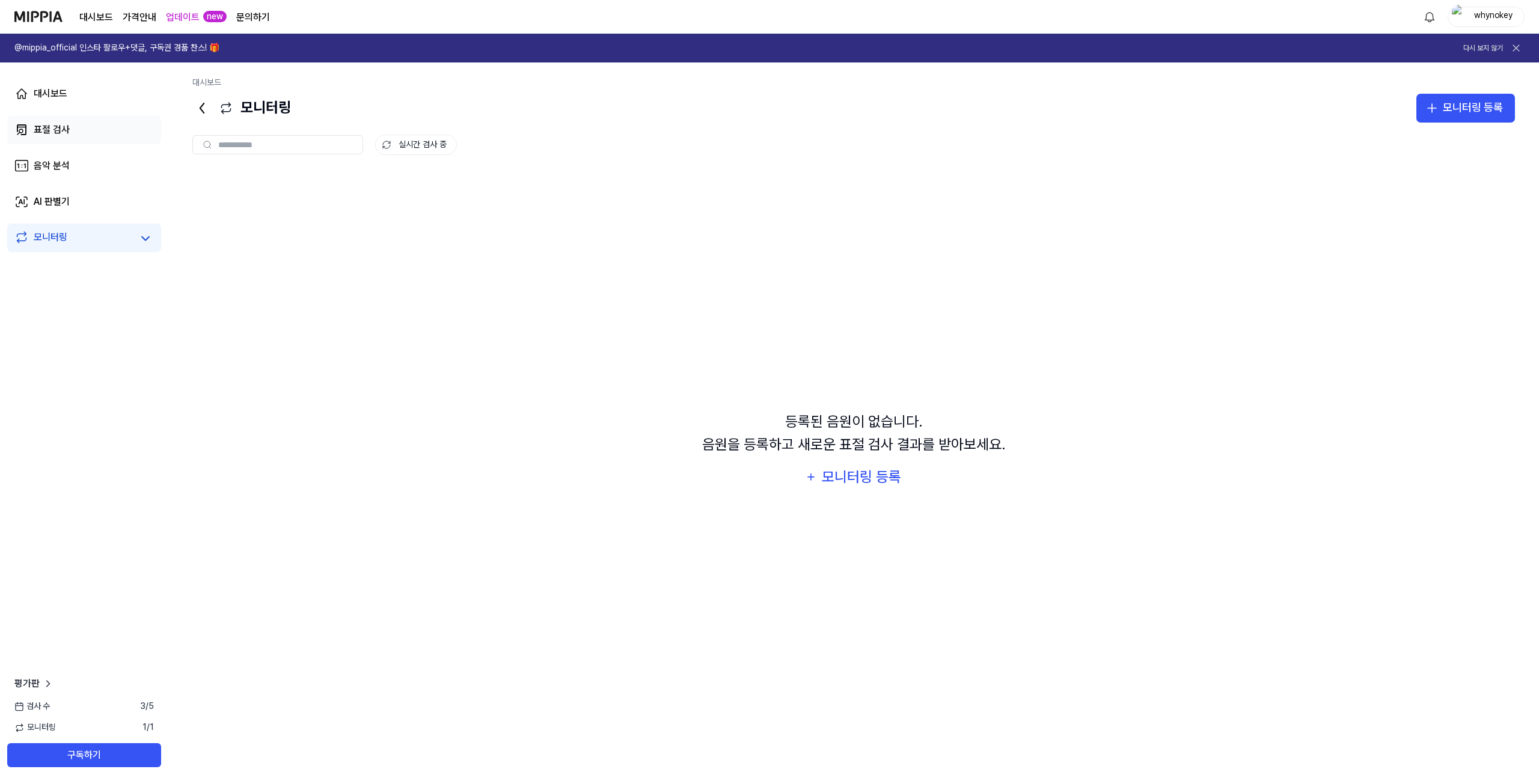
click at [62, 133] on div "표절 검사" at bounding box center [51, 130] width 36 height 15
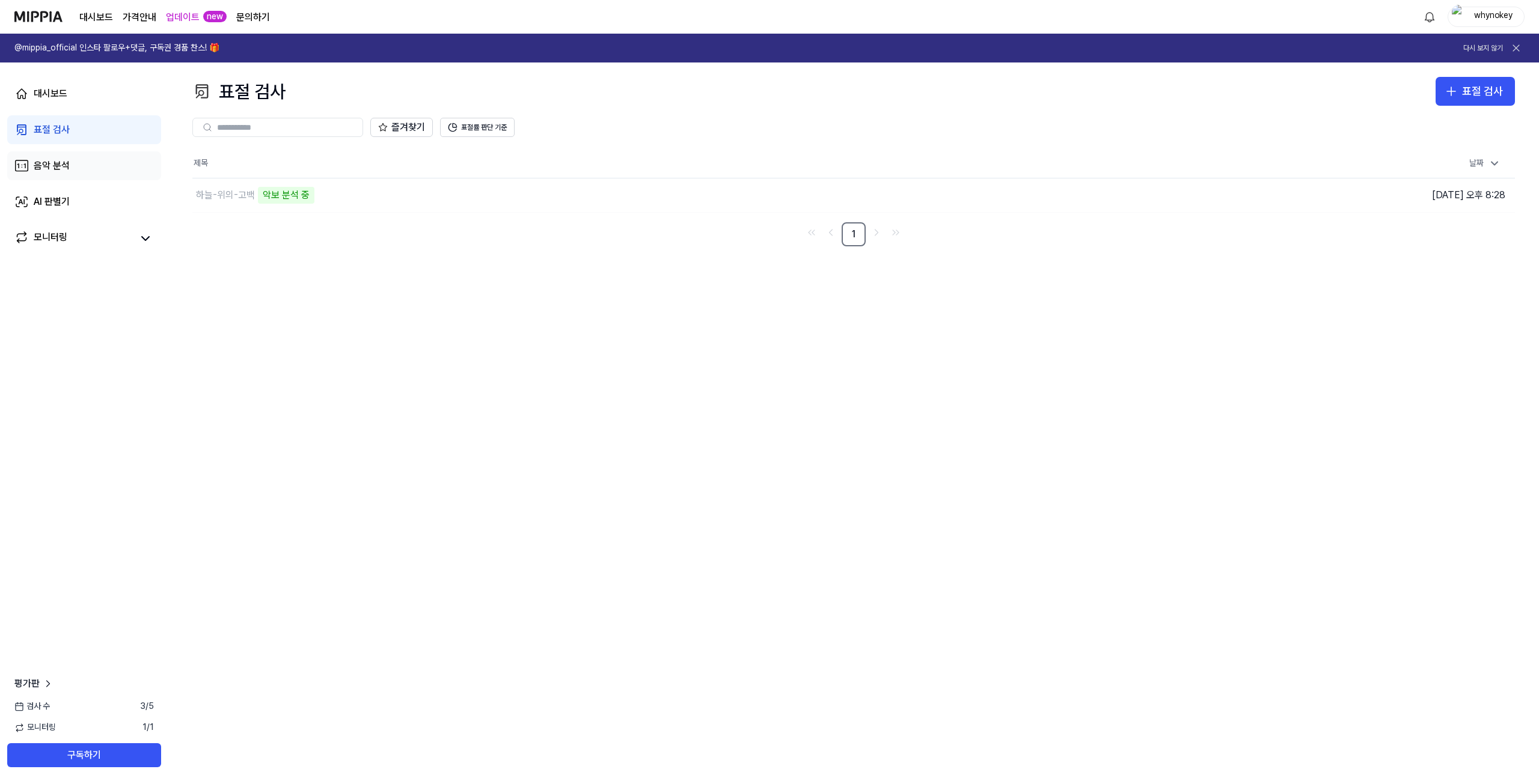
click at [74, 172] on link "음악 분석" at bounding box center [84, 165] width 154 height 28
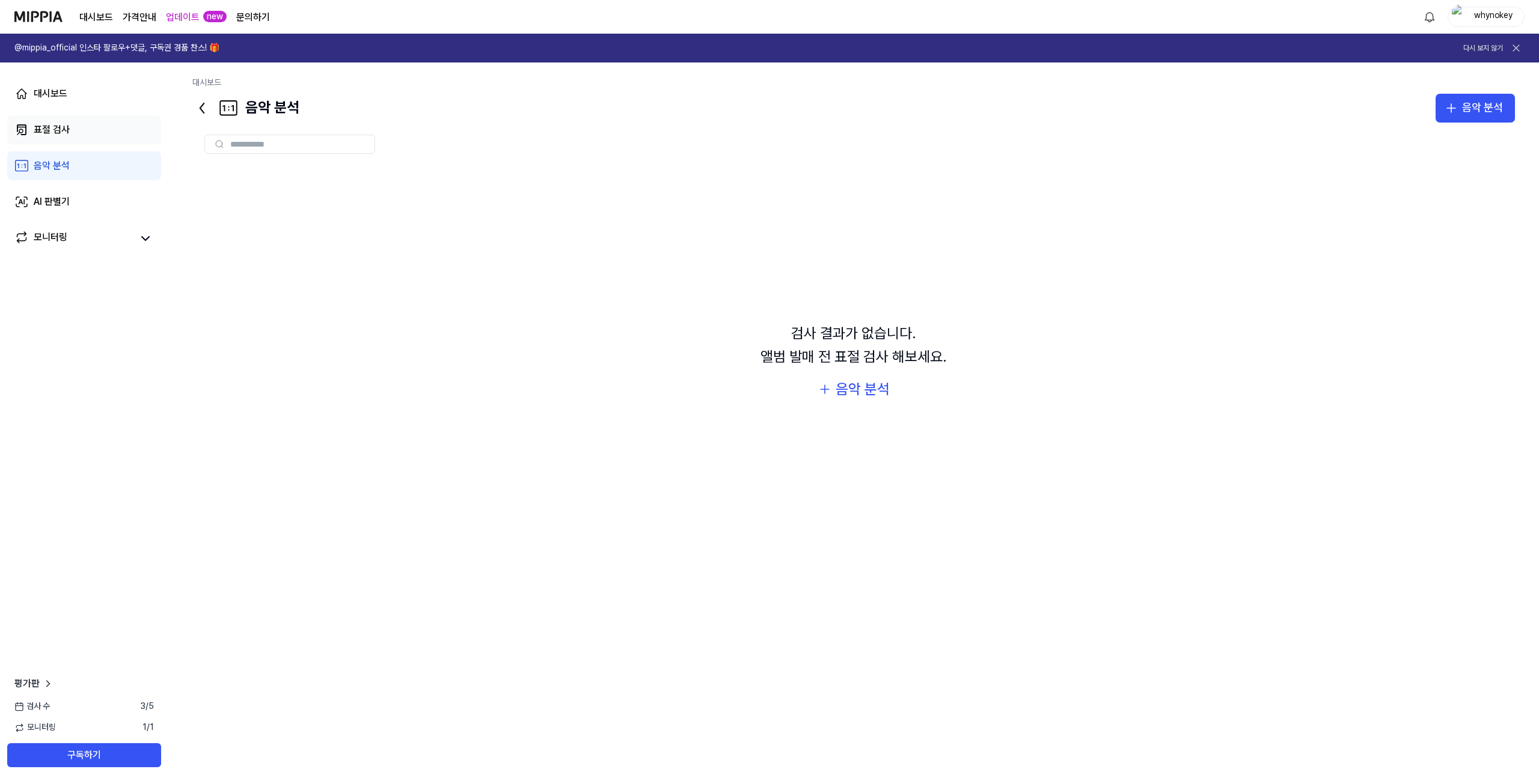
click at [99, 125] on link "표절 검사" at bounding box center [84, 129] width 154 height 28
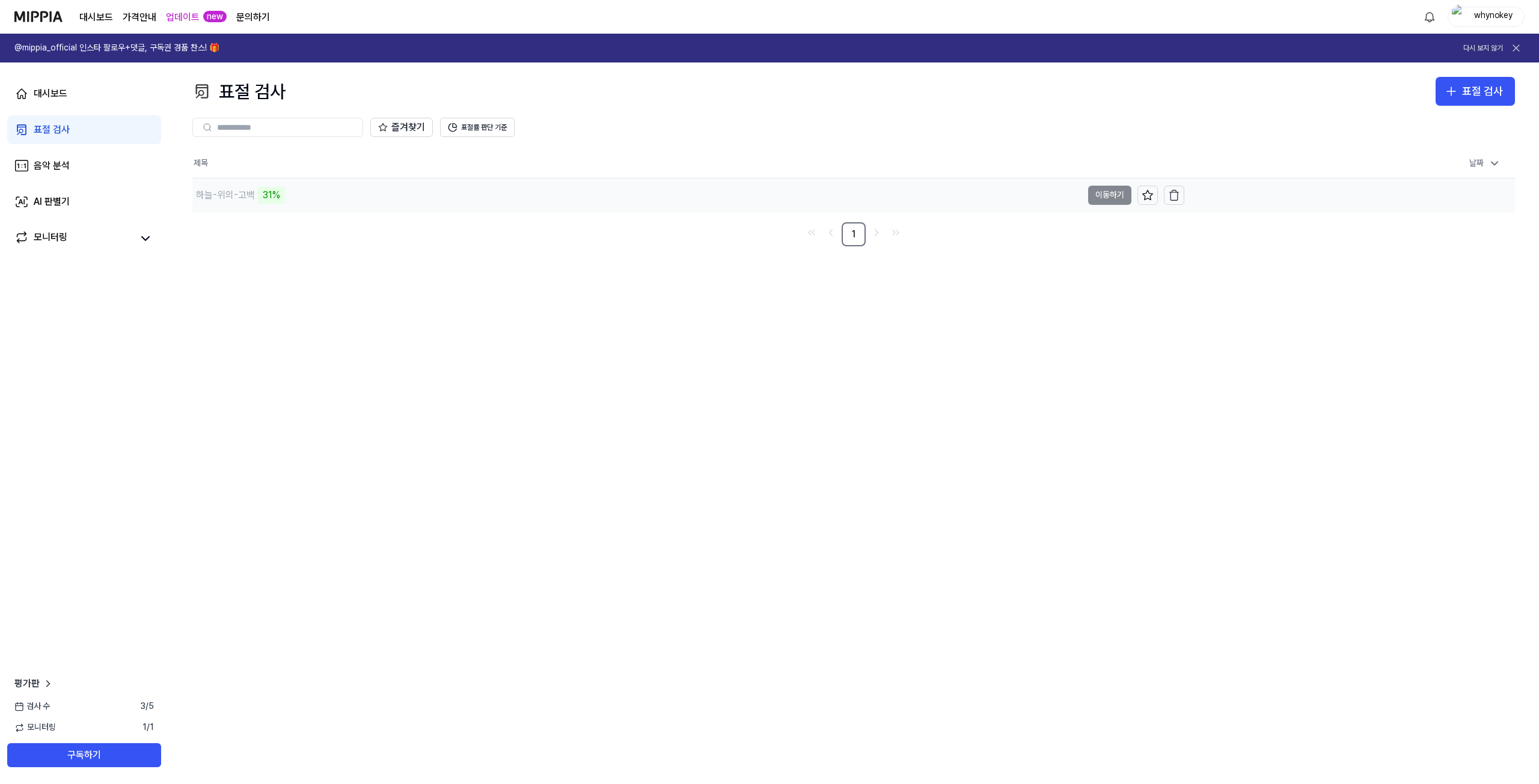
click at [227, 191] on div "하늘-위의-고백" at bounding box center [226, 195] width 59 height 15
click at [61, 175] on link "음악 분석" at bounding box center [84, 165] width 154 height 28
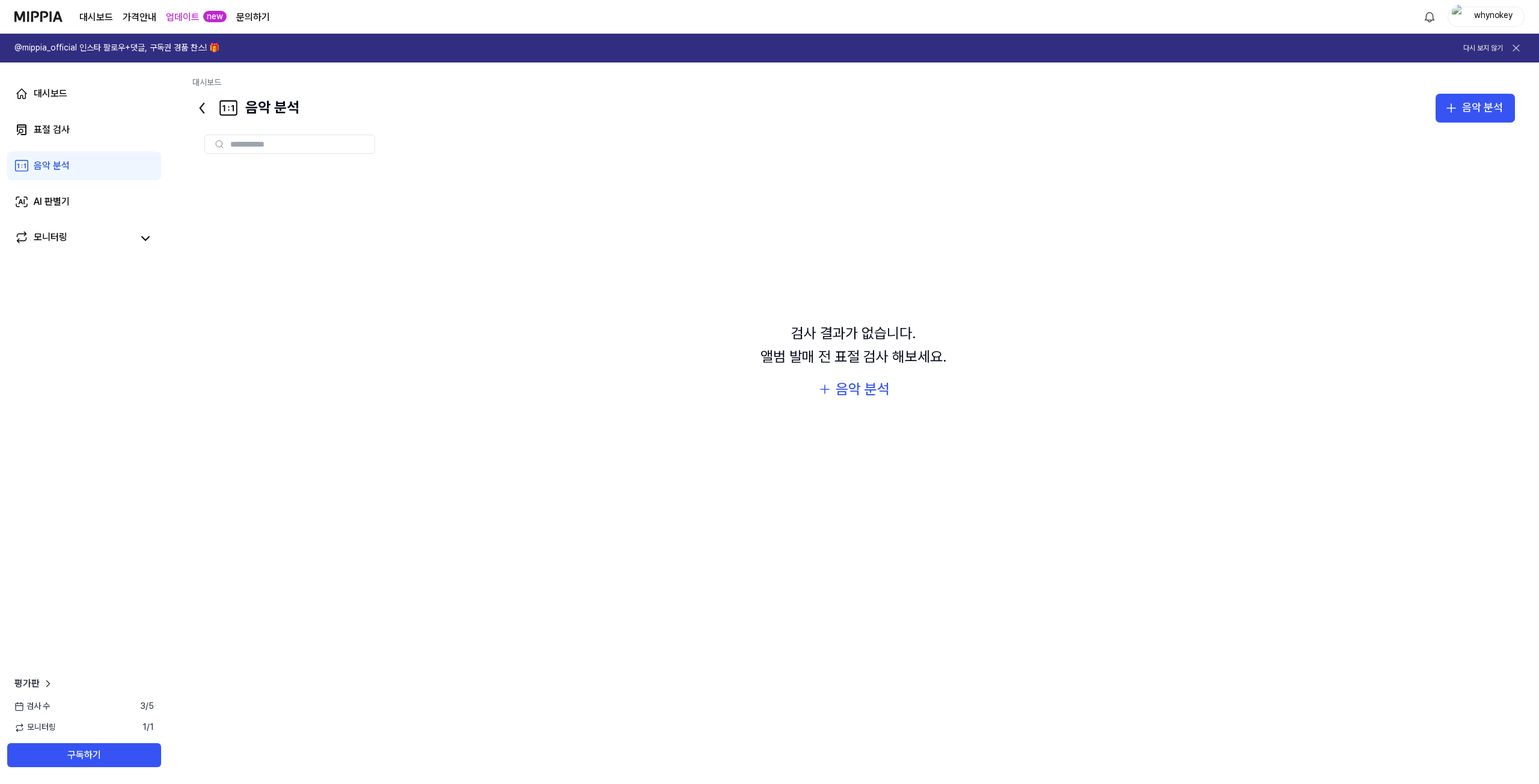
click at [52, 20] on img at bounding box center [39, 17] width 48 height 33
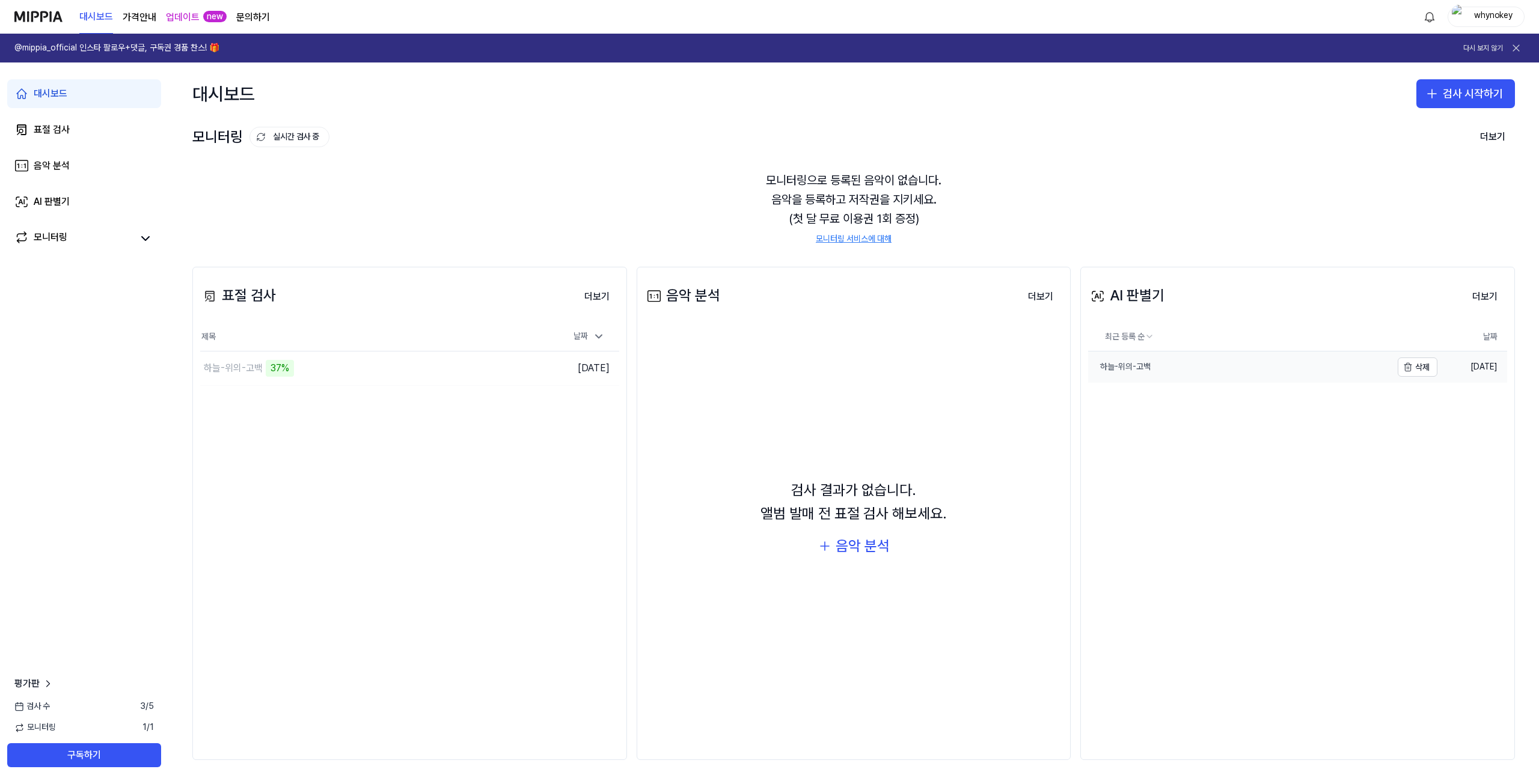
click at [1226, 377] on link "하늘-위의-고백" at bounding box center [1239, 367] width 304 height 31
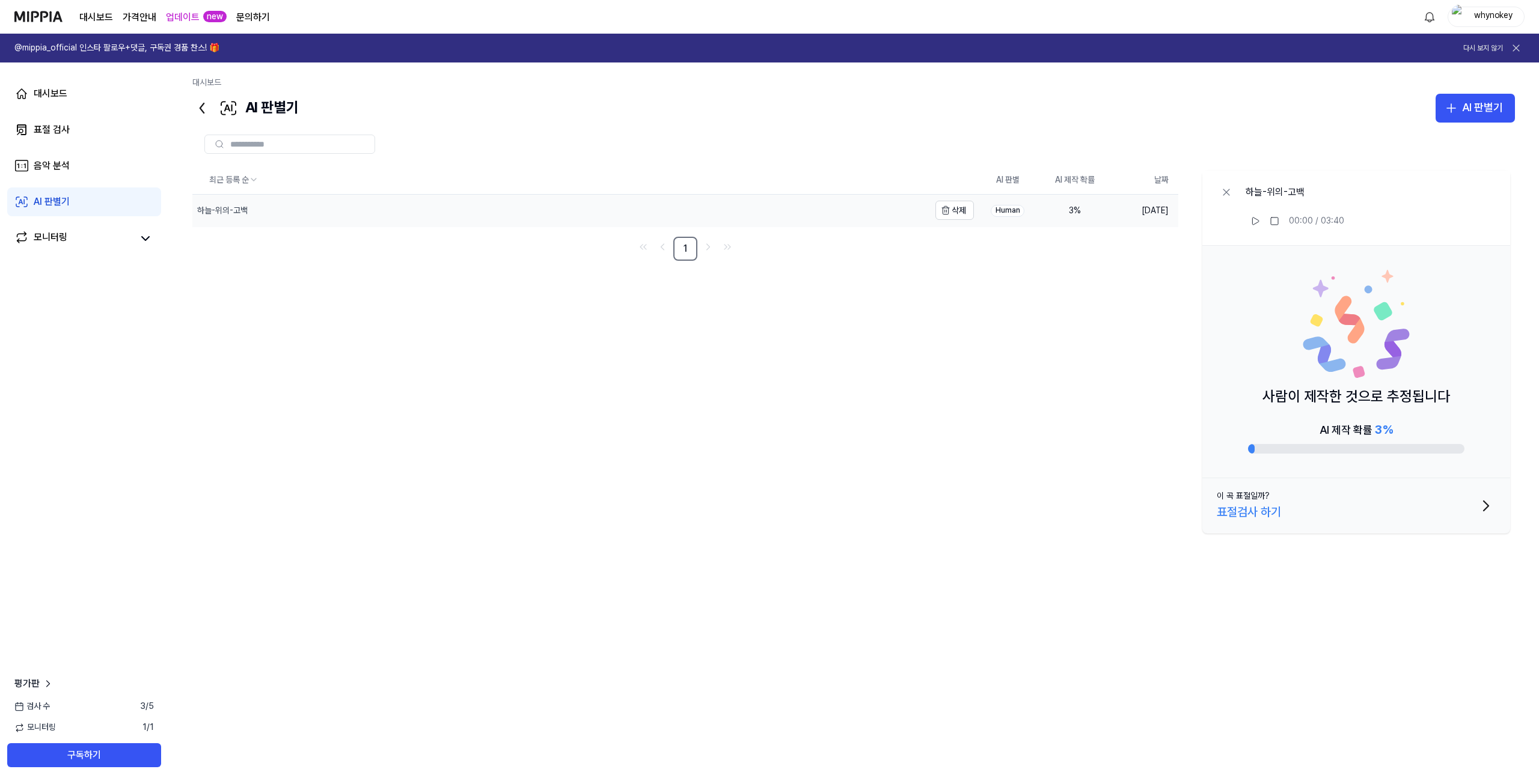
click at [263, 214] on div "하늘-위의-고백" at bounding box center [560, 210] width 736 height 31
click at [1443, 516] on button "이 곡 표절일까? 표절검사 하기" at bounding box center [1356, 506] width 308 height 55
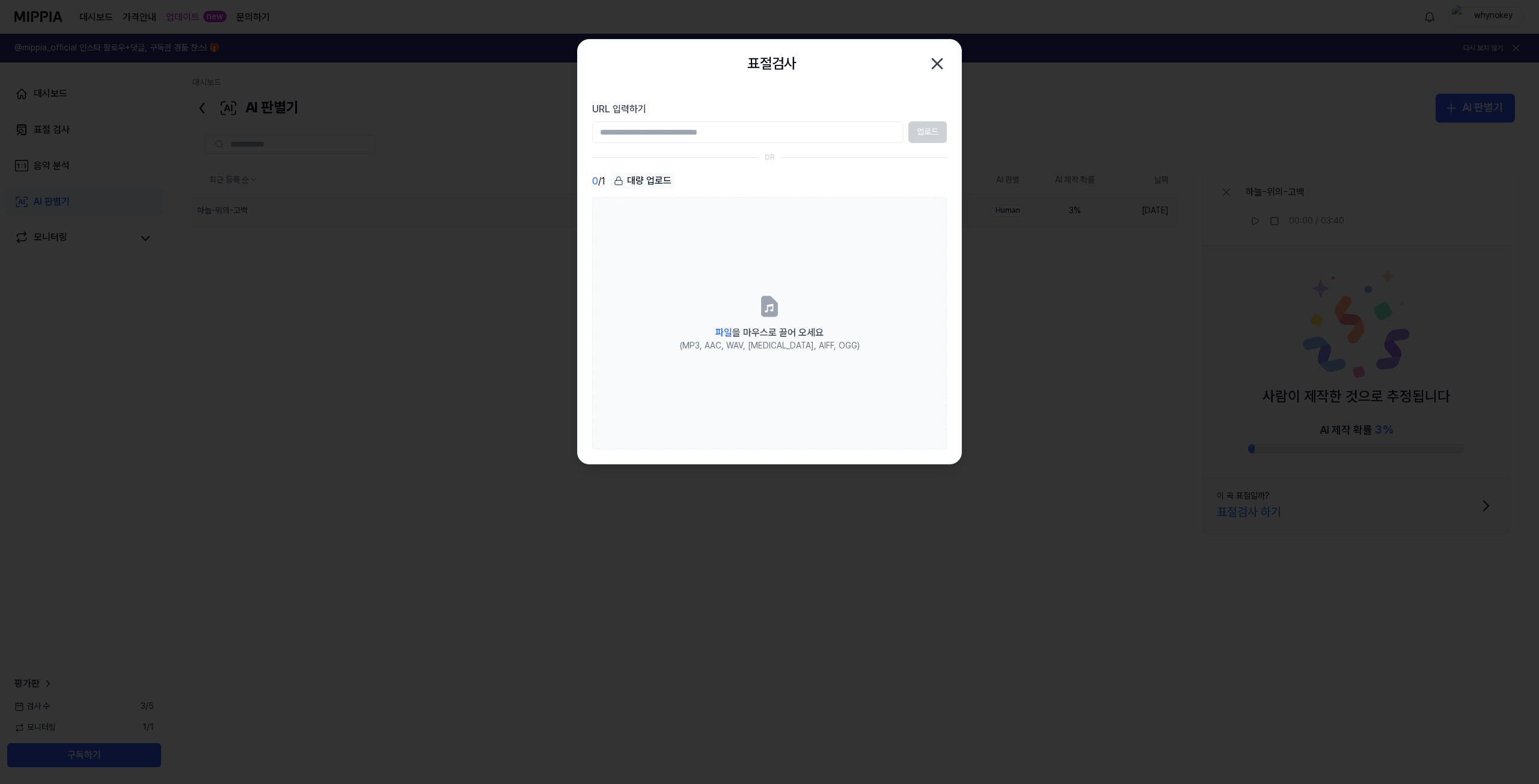
click at [943, 68] on icon "button" at bounding box center [936, 63] width 19 height 19
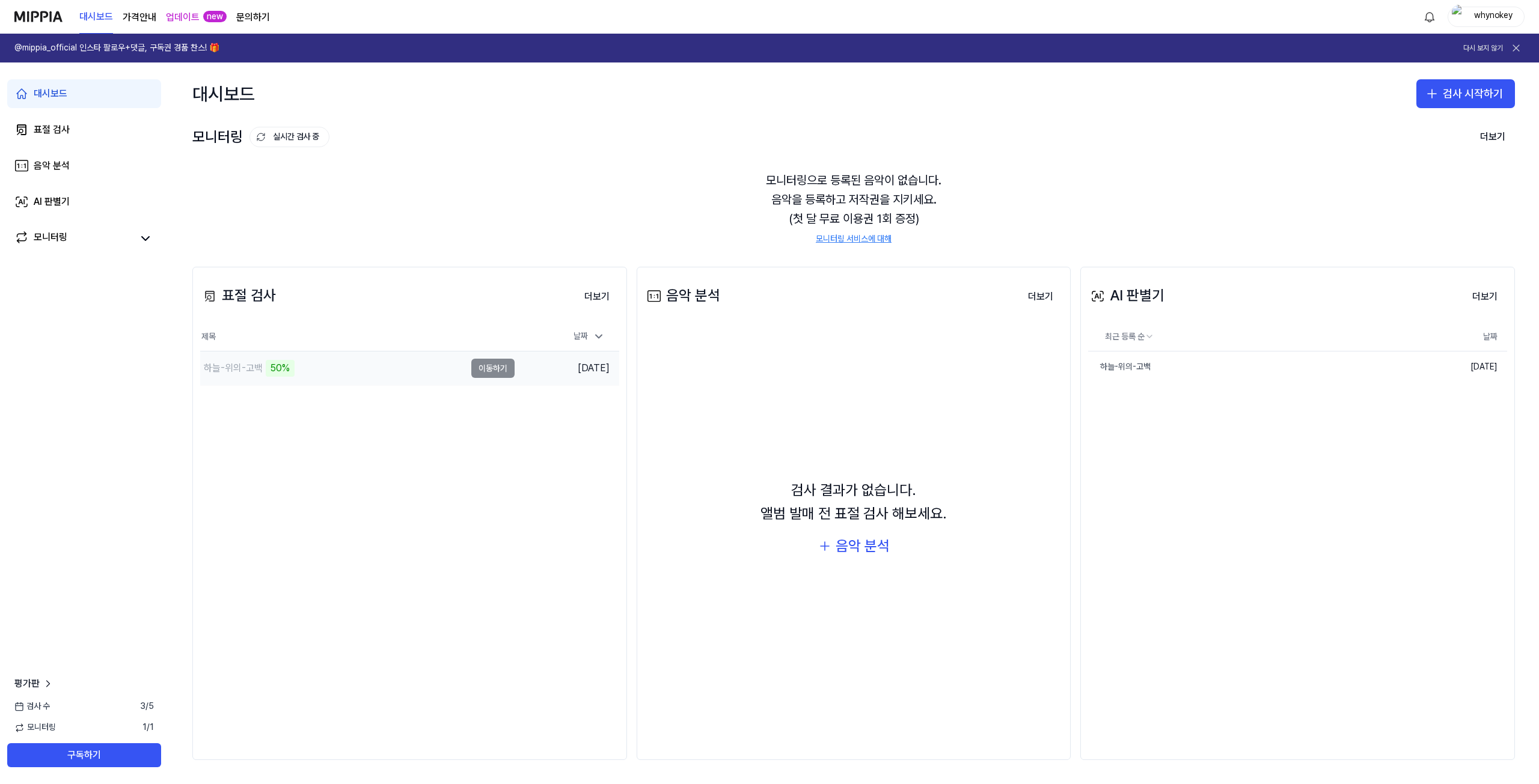
click at [482, 369] on td "하늘-위의-고백 50% 이동하기" at bounding box center [357, 368] width 315 height 34
click at [227, 369] on div "하늘-위의-고백" at bounding box center [233, 369] width 59 height 15
click at [344, 203] on div "모니터링으로 등록된 음악이 없습니다. 음악을 등록하고 저작권을 지키세요. (첫 달 무료 이용권 1회 증정) 모니터링 서비스에 대해" at bounding box center [854, 207] width 1323 height 104
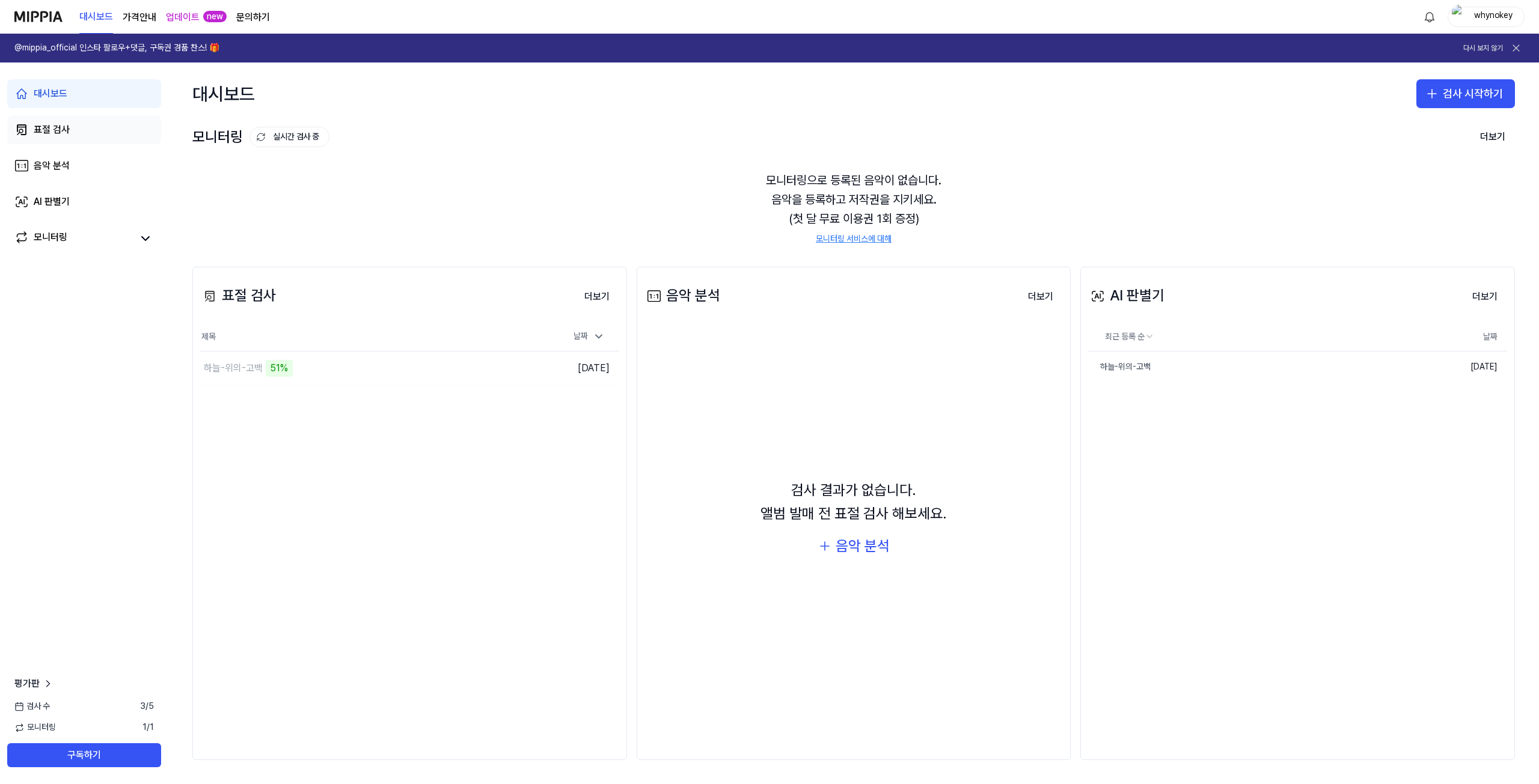
click at [70, 136] on link "표절 검사" at bounding box center [84, 129] width 154 height 28
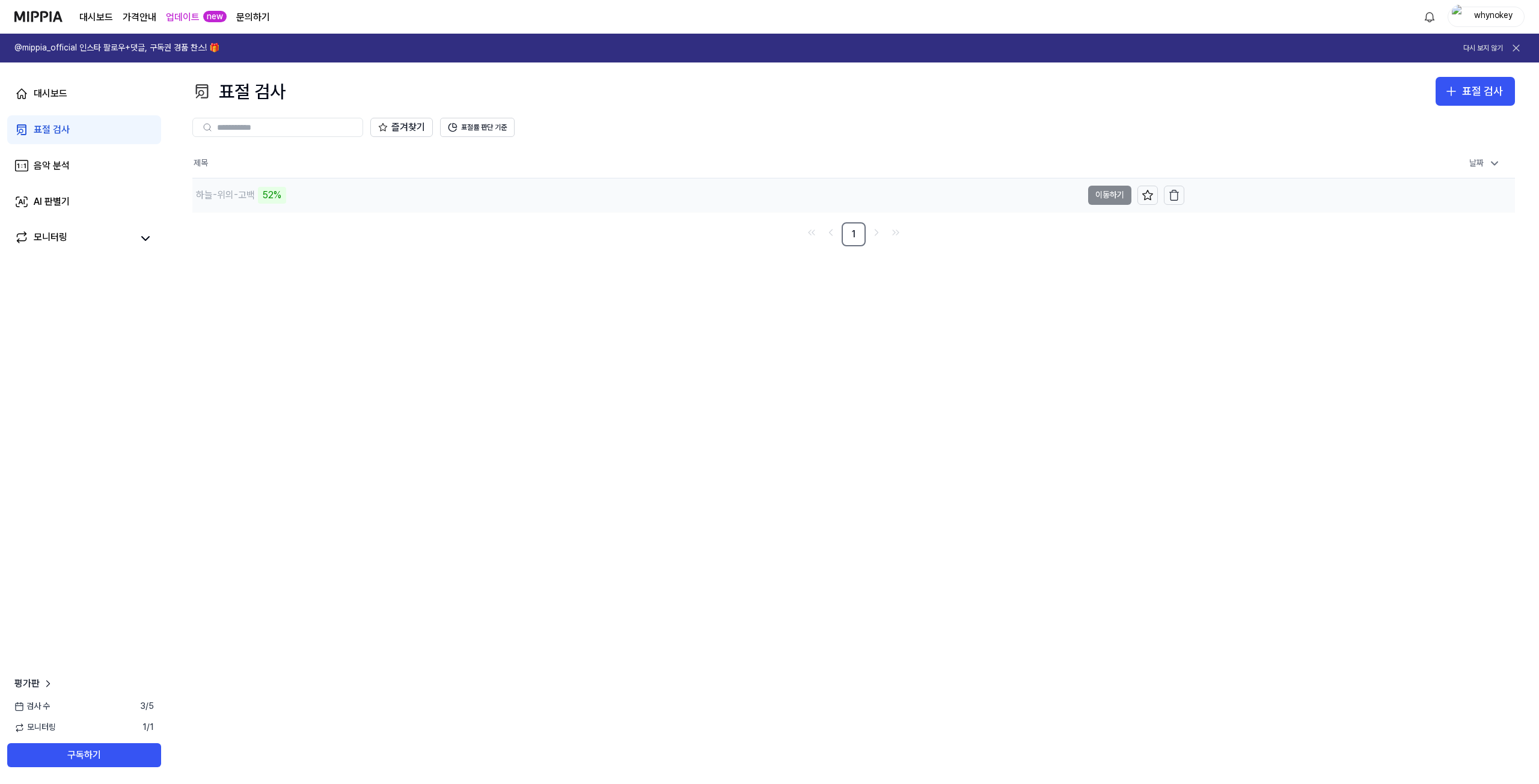
click at [1388, 197] on td "[DATE] 오후 8:28" at bounding box center [1349, 194] width 330 height 34
drag, startPoint x: 786, startPoint y: 109, endPoint x: 755, endPoint y: 103, distance: 31.6
click at [788, 109] on div "즐겨찾기 표절률 판단 기준" at bounding box center [854, 127] width 1323 height 43
click at [256, 195] on div "하늘-위의-고백 97%" at bounding box center [239, 195] width 94 height 17
click at [92, 46] on h1 "@mippia_official 인스타 팔로우+댓글, 구독권 경품 찬스! 🎁" at bounding box center [116, 48] width 205 height 12
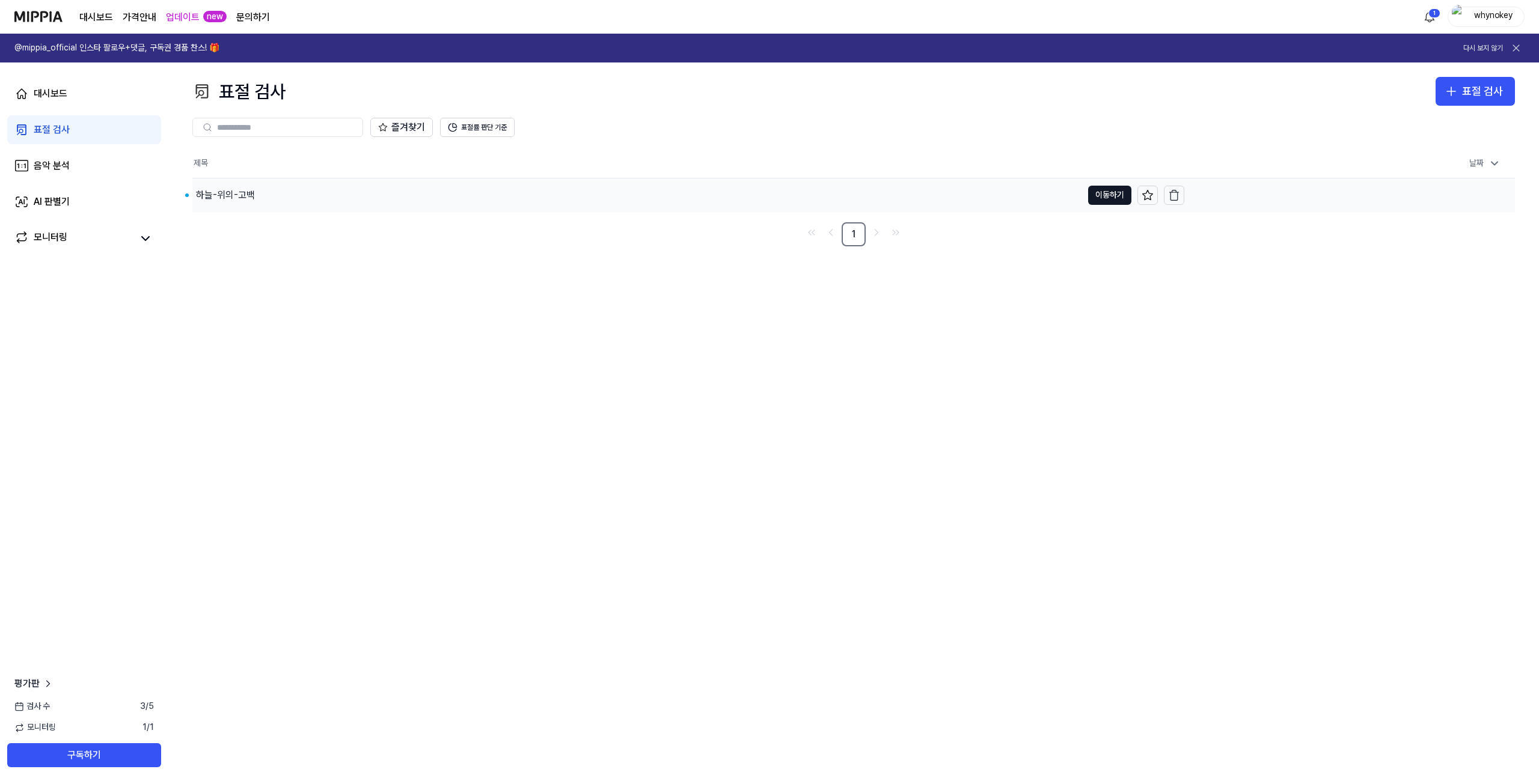
click at [227, 195] on div "하늘-위의-고백" at bounding box center [226, 195] width 59 height 15
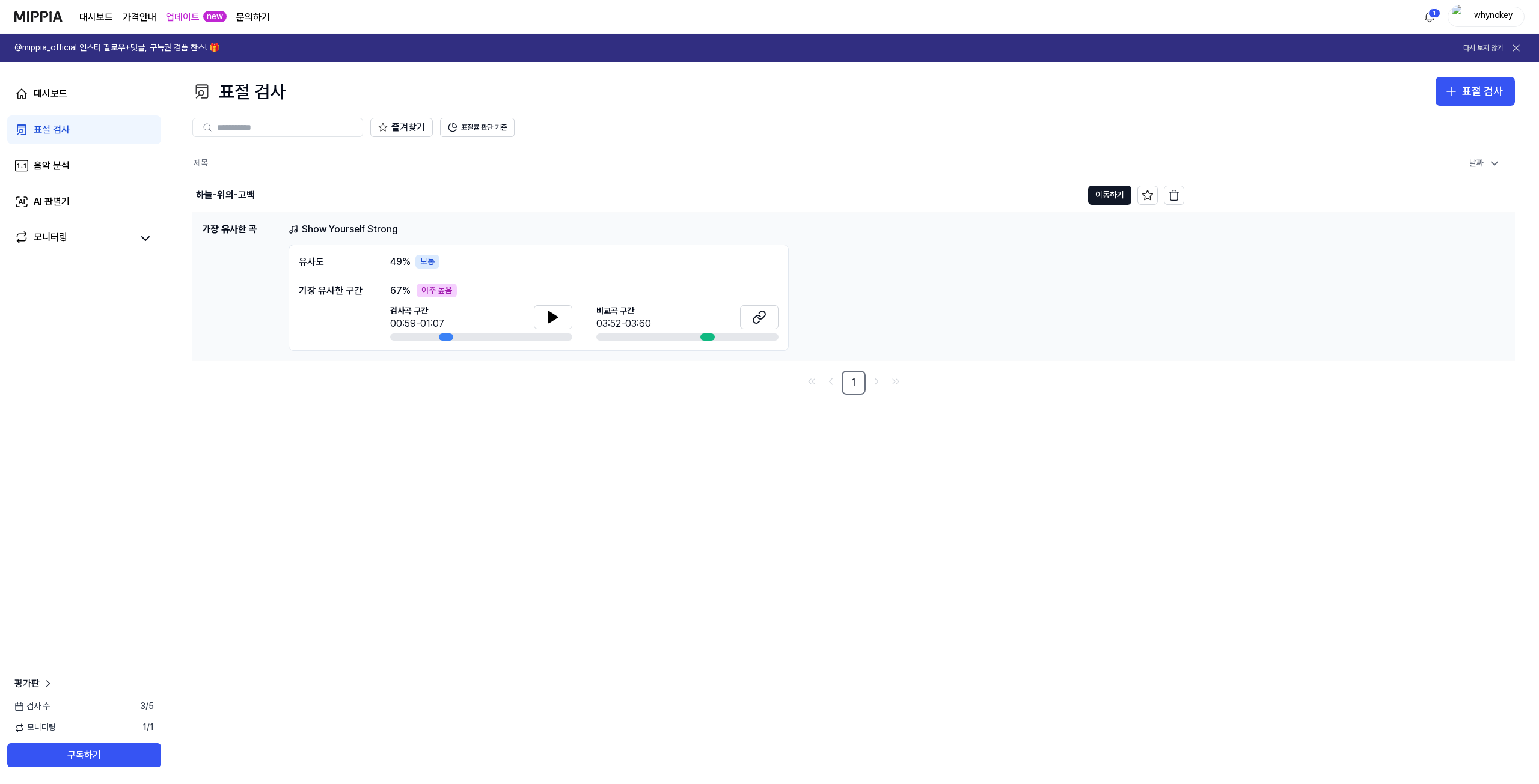
click at [399, 301] on div "67 % 아주 높음 검사곡 구간 00:59-01:07 [GEOGRAPHIC_DATA] 구간 03:52-03:60" at bounding box center [583, 312] width 388 height 58
click at [554, 321] on icon at bounding box center [553, 317] width 15 height 15
click at [545, 326] on button at bounding box center [553, 317] width 39 height 24
click at [649, 330] on div "03:52-03:60" at bounding box center [624, 324] width 55 height 15
click at [547, 320] on icon at bounding box center [553, 317] width 15 height 15
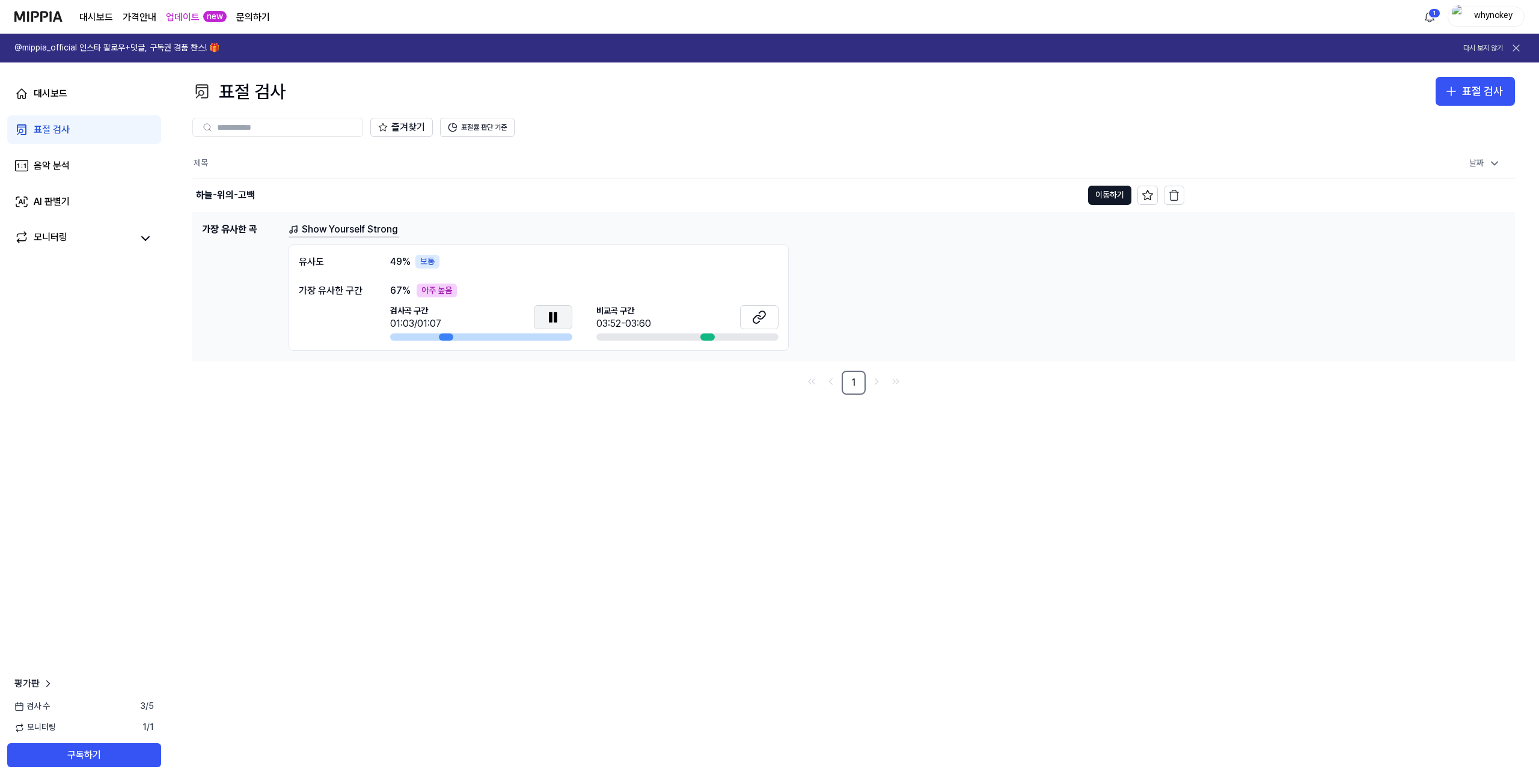
click at [334, 271] on div "유사도 49 % 보통 가장 유사한 구간 67 % 아주 높음 검사곡 구간 01:03/01:07 [GEOGRAPHIC_DATA] 구간 03:52-…" at bounding box center [538, 298] width 500 height 107
click at [348, 223] on link "Show Yourself Strong" at bounding box center [344, 229] width 111 height 15
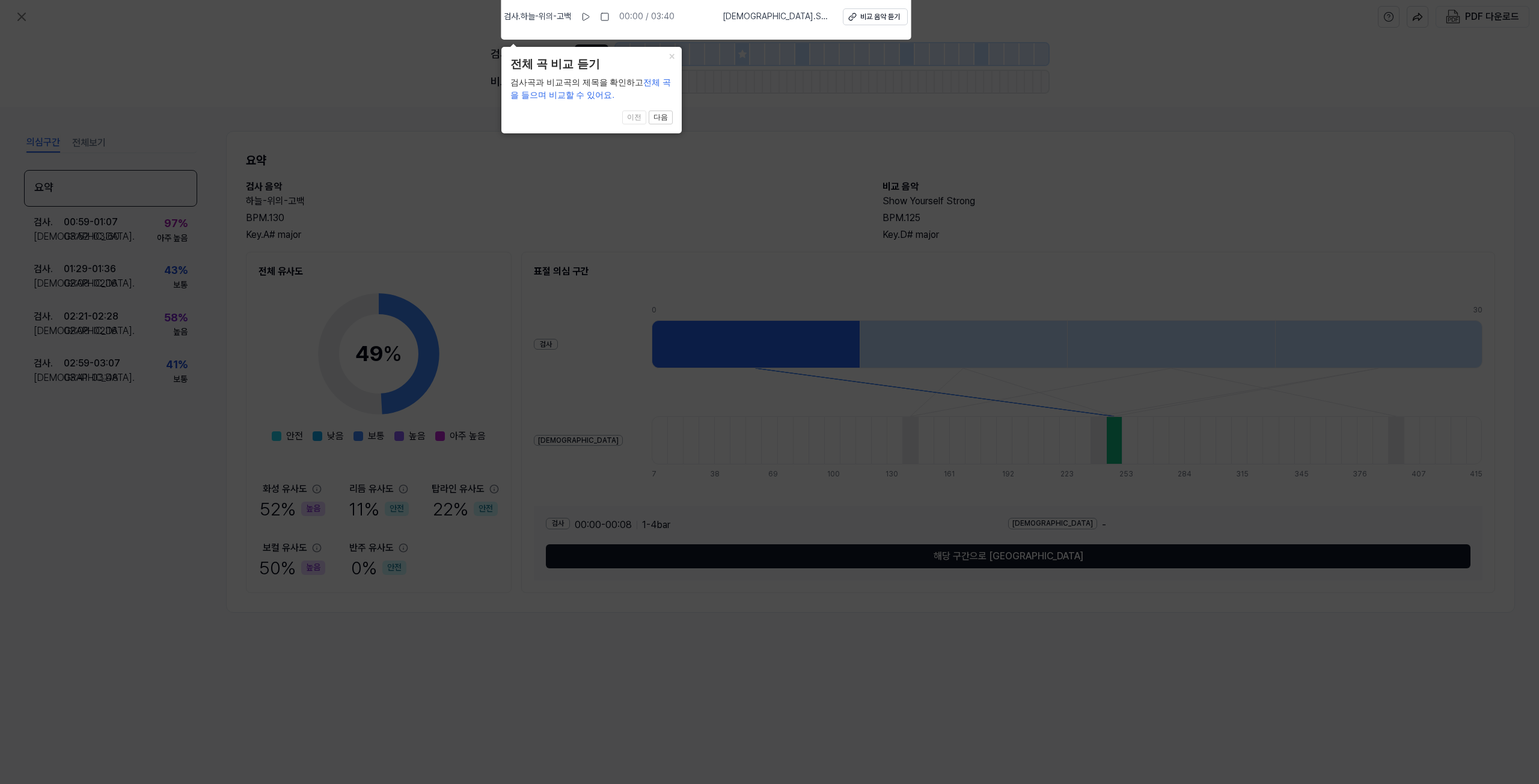
click at [524, 83] on div "검사곡과 비교곡의 제목을 확인하고 전체 곡을 들으며 비교할 수 있어요." at bounding box center [591, 89] width 162 height 26
click at [660, 119] on button "다음" at bounding box center [660, 118] width 24 height 15
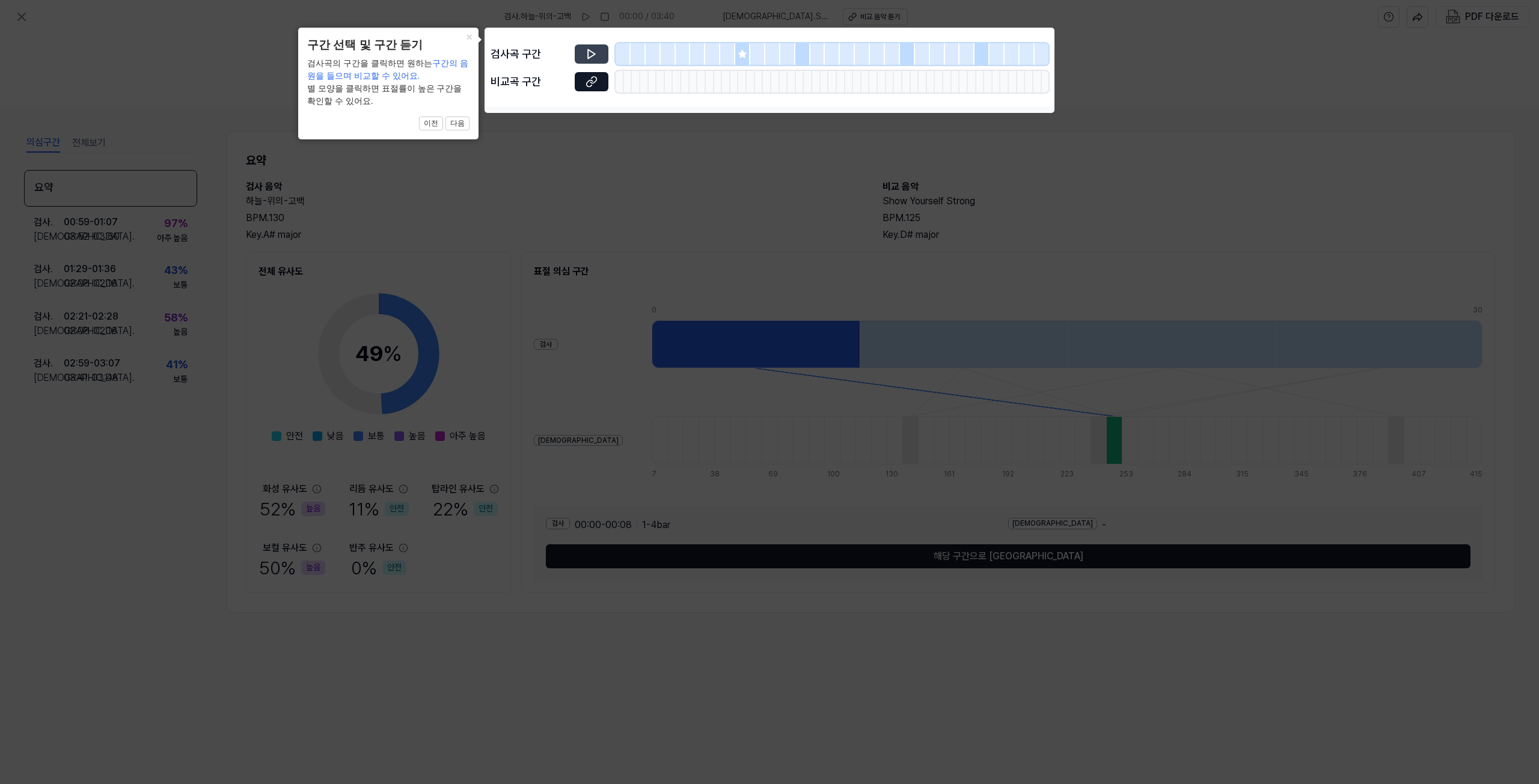
click at [591, 55] on icon at bounding box center [591, 53] width 12 height 12
click at [593, 53] on icon at bounding box center [592, 54] width 7 height 9
click at [471, 36] on button "×" at bounding box center [469, 36] width 19 height 17
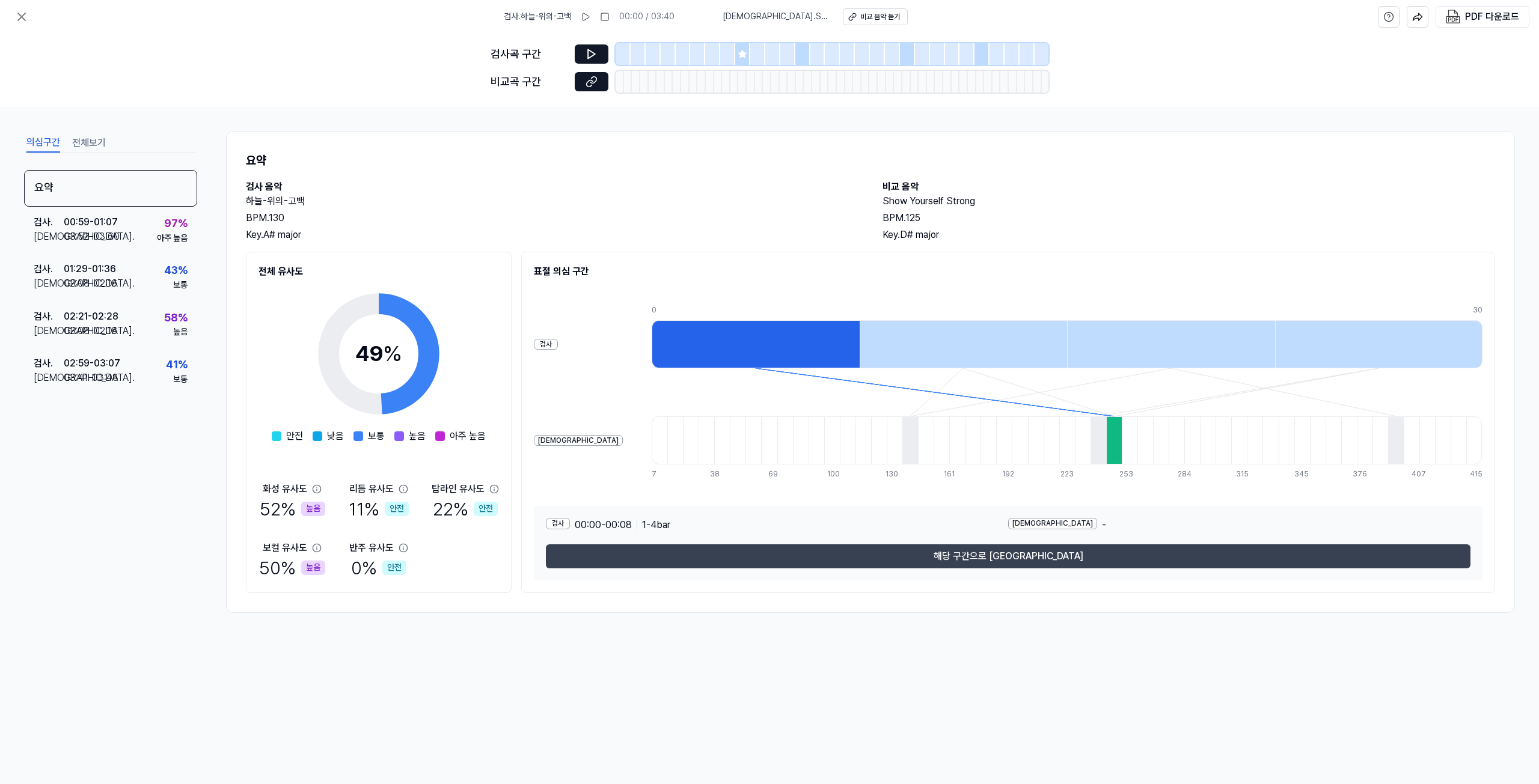
click at [1046, 564] on button "해당 구간으로 [GEOGRAPHIC_DATA]" at bounding box center [1008, 557] width 925 height 24
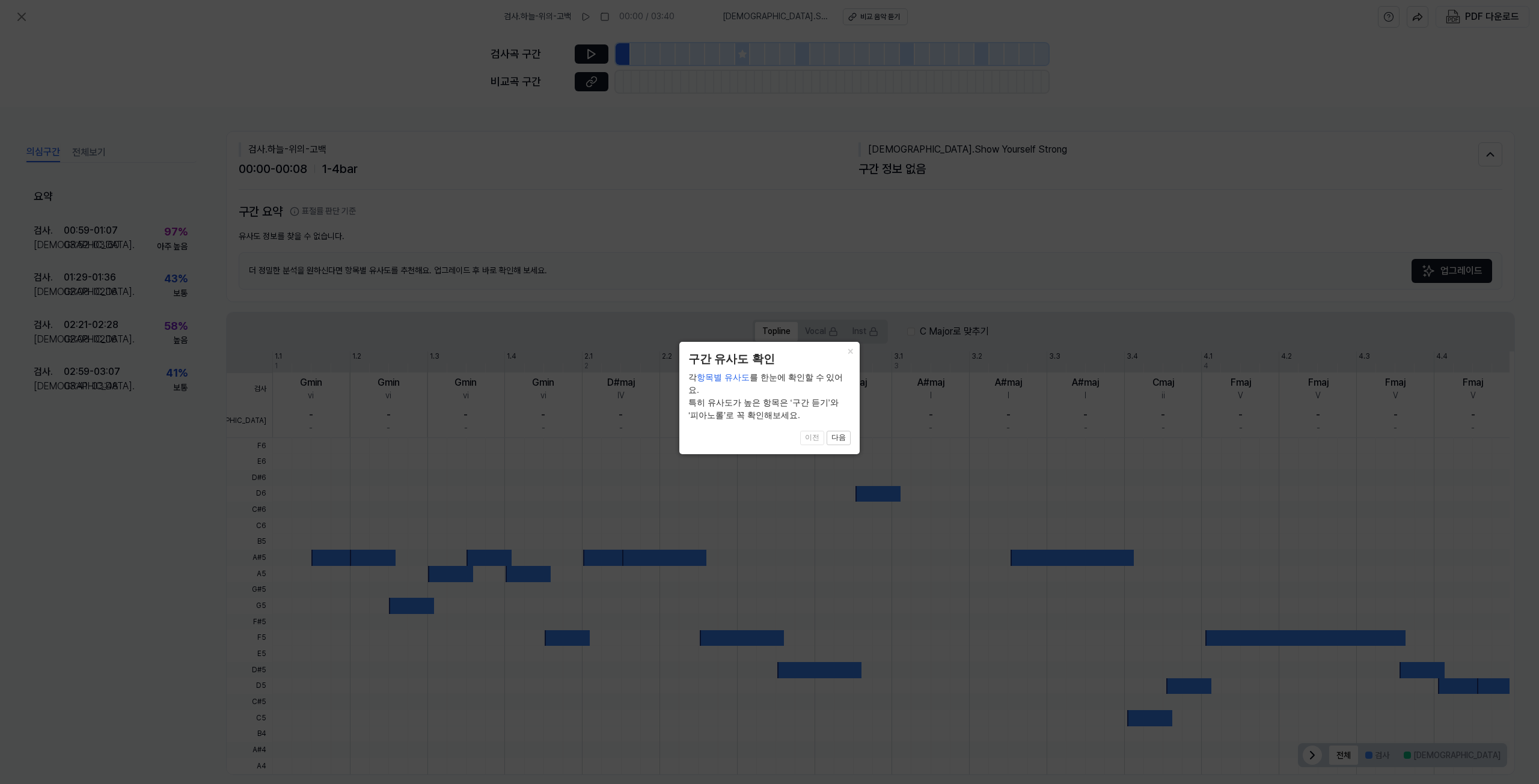
click at [695, 315] on icon at bounding box center [770, 392] width 1539 height 784
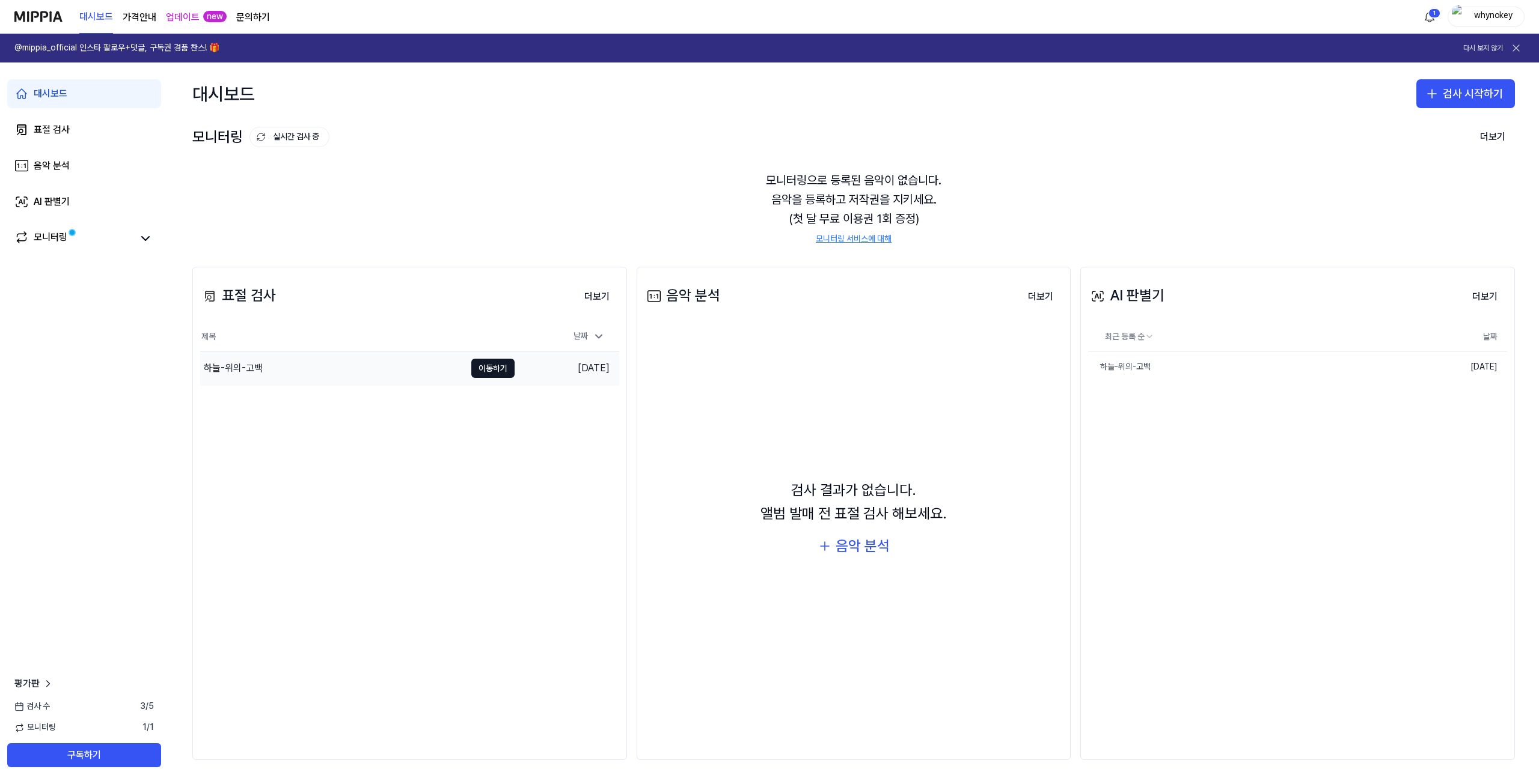
click at [395, 370] on div "하늘-위의-고백" at bounding box center [332, 368] width 265 height 34
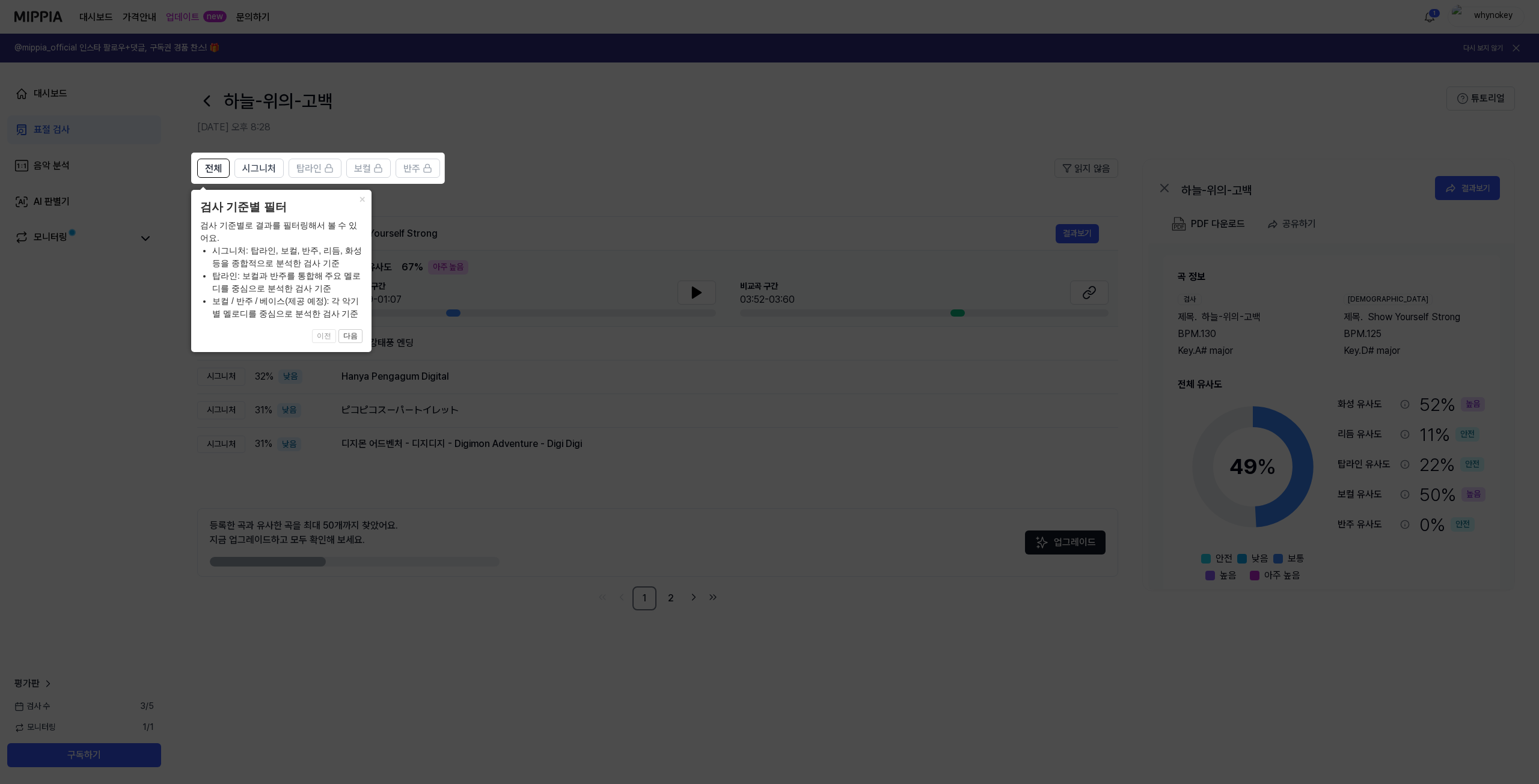
click at [568, 426] on icon at bounding box center [770, 392] width 1539 height 784
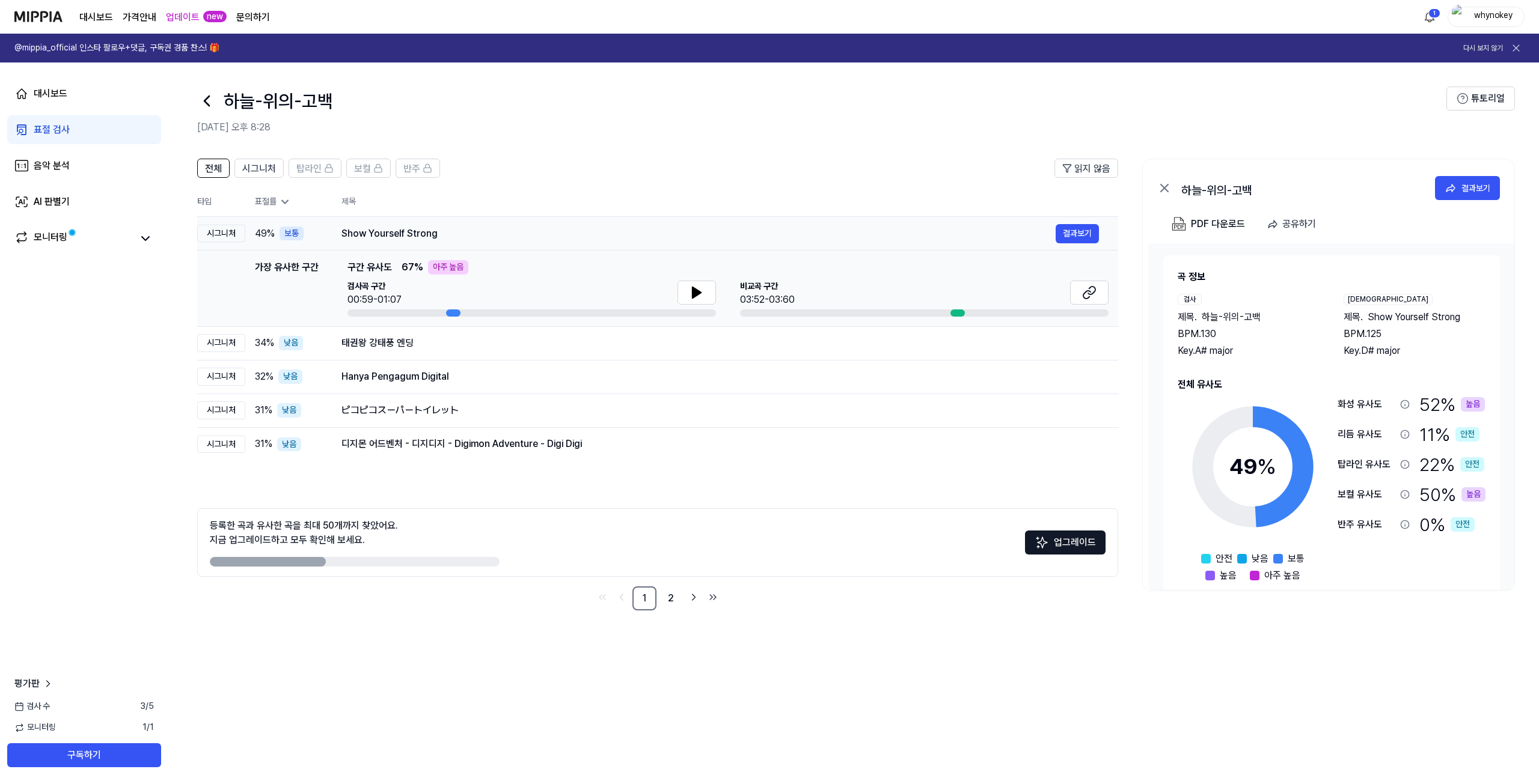
drag, startPoint x: 342, startPoint y: 238, endPoint x: 428, endPoint y: 231, distance: 86.3
click at [428, 230] on div "Show Yourself Strong" at bounding box center [698, 234] width 714 height 15
drag, startPoint x: 446, startPoint y: 233, endPoint x: 367, endPoint y: 235, distance: 79.0
click at [373, 235] on div "Show Yourself Strong" at bounding box center [698, 234] width 714 height 15
click at [366, 235] on div "Show Yourself Strong" at bounding box center [698, 234] width 714 height 15
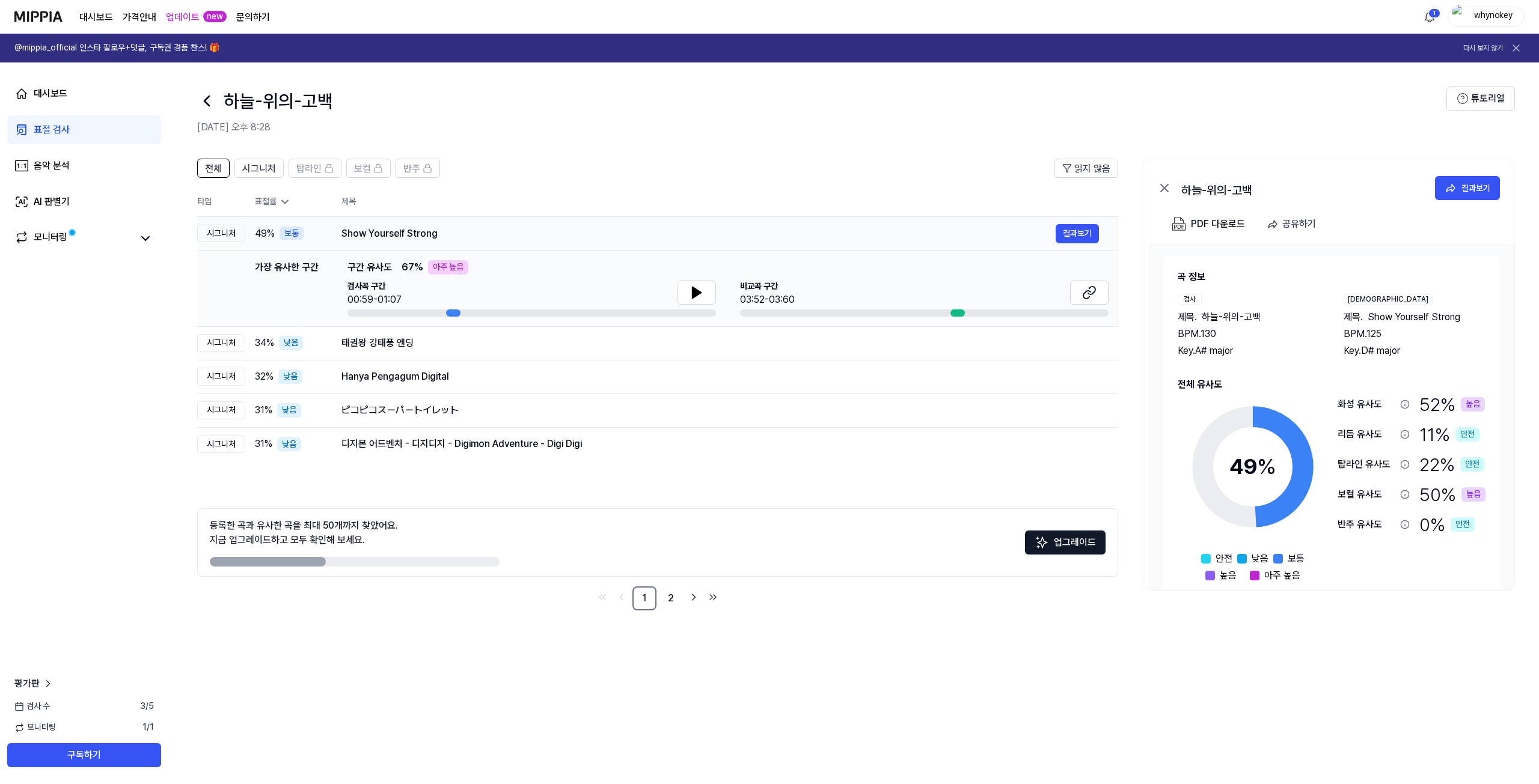
click at [366, 235] on div "Show Yourself Strong" at bounding box center [698, 234] width 714 height 15
click at [571, 347] on div "태권왕 강태풍 엔딩" at bounding box center [698, 343] width 714 height 15
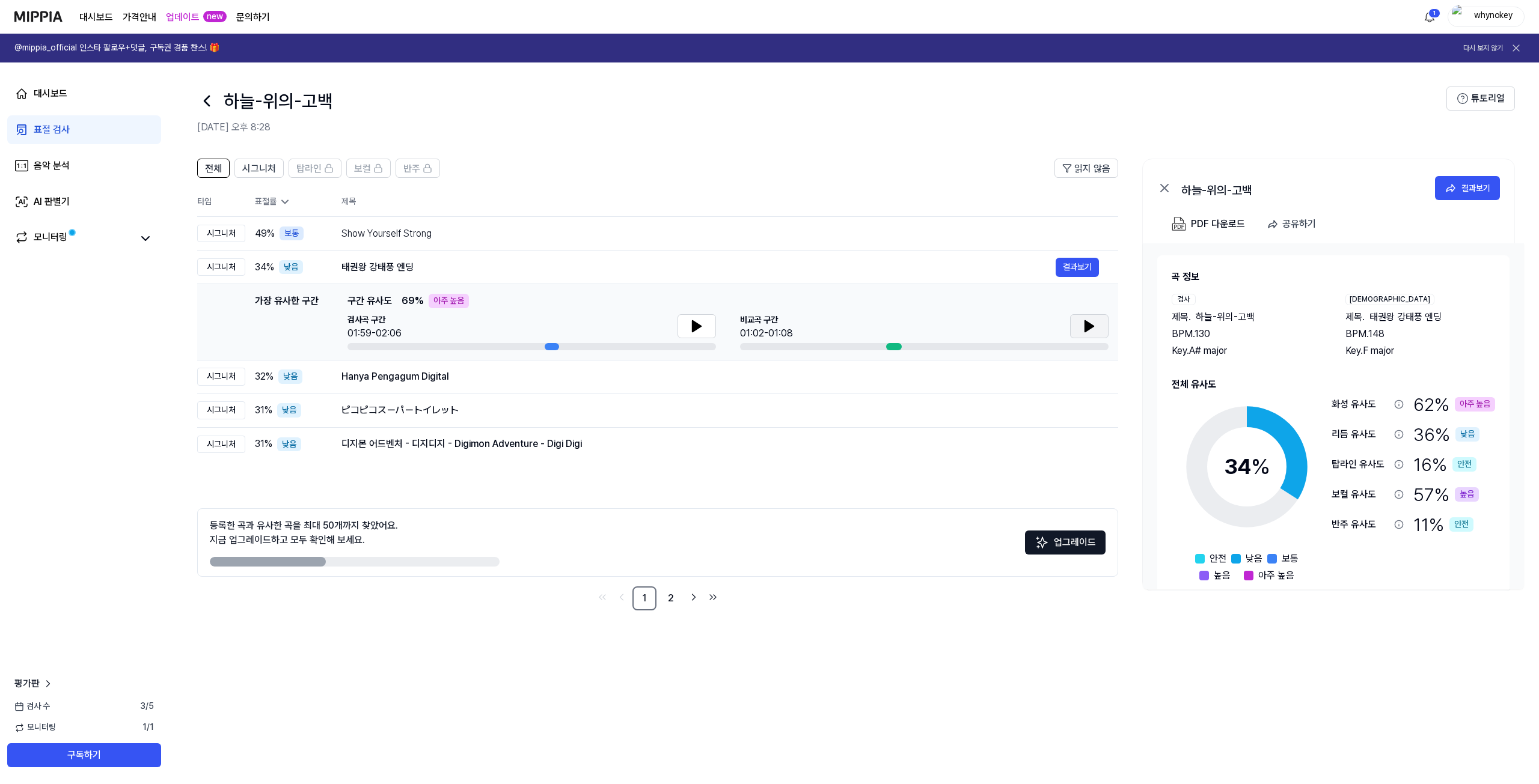
click at [1080, 330] on button at bounding box center [1089, 326] width 39 height 24
click at [392, 229] on div "Show Yourself Strong" at bounding box center [698, 234] width 714 height 15
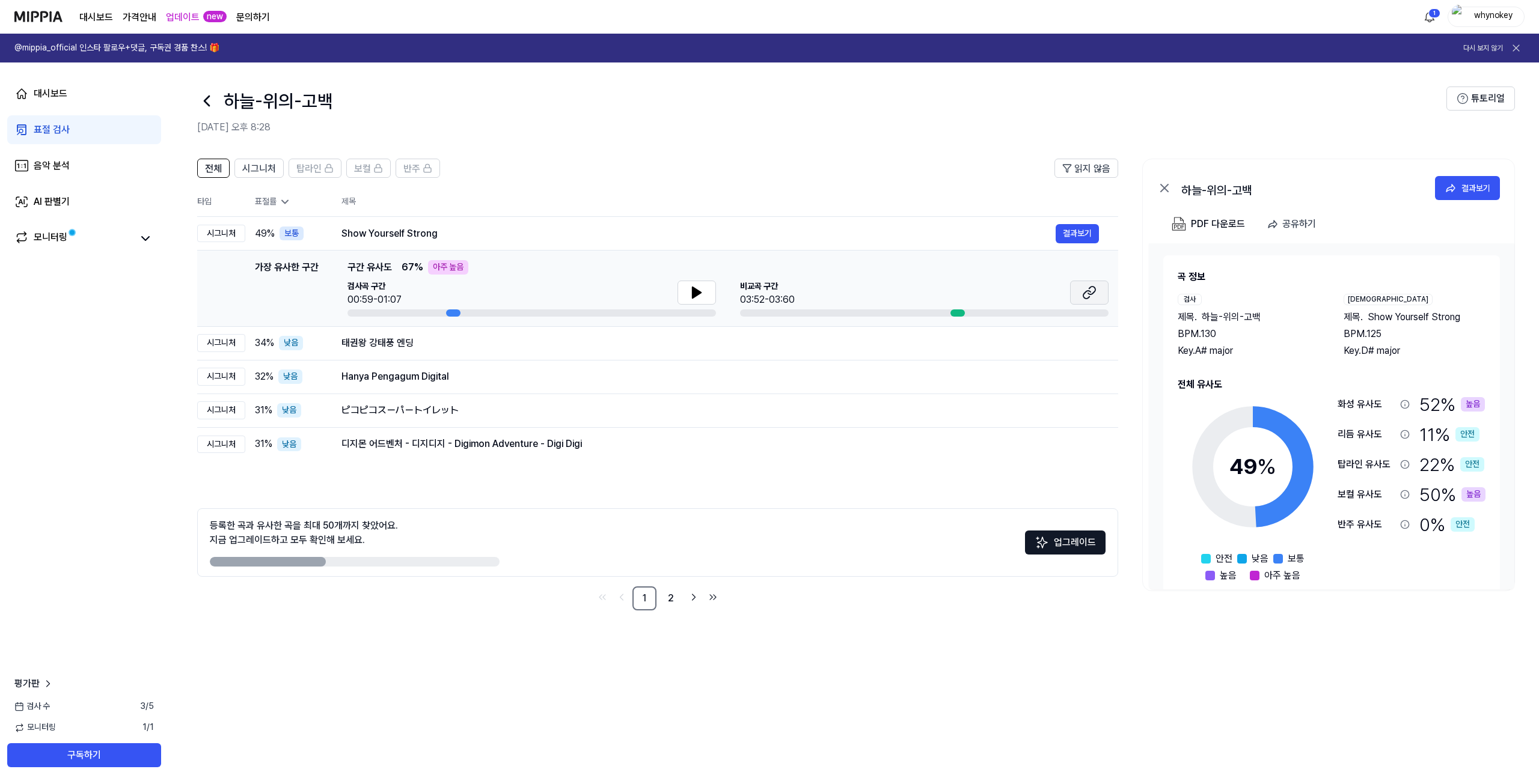
click at [1086, 289] on icon at bounding box center [1090, 293] width 15 height 15
click at [686, 297] on button at bounding box center [697, 293] width 39 height 24
click at [1092, 287] on icon at bounding box center [1091, 291] width 7 height 8
click at [393, 378] on div "Hanya Pengagum Digital" at bounding box center [698, 377] width 714 height 15
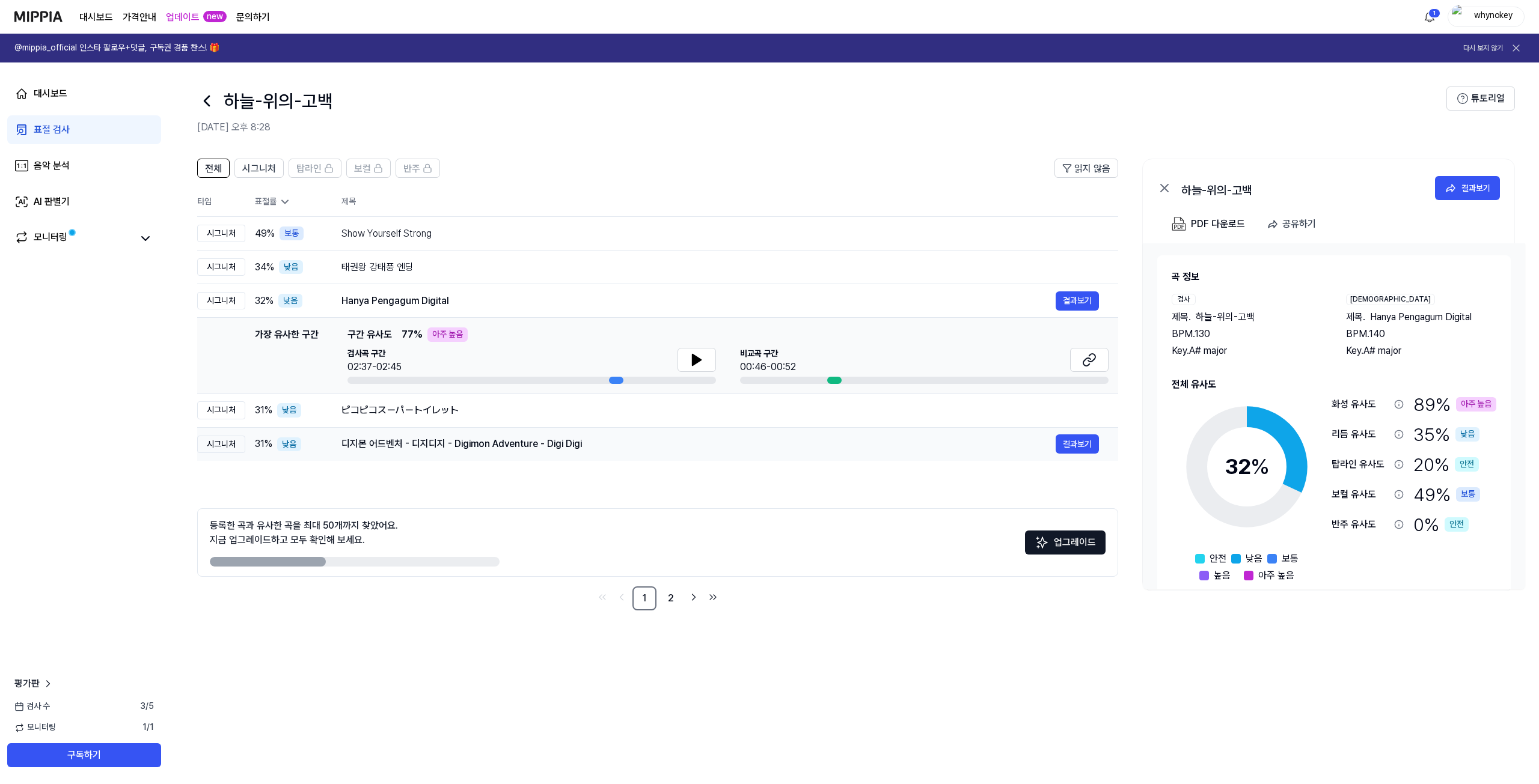
click at [498, 429] on td "디지몬 어드벤처 - 디지디지 - Digimon Adventure - Digi Digi 결과보기" at bounding box center [720, 444] width 796 height 34
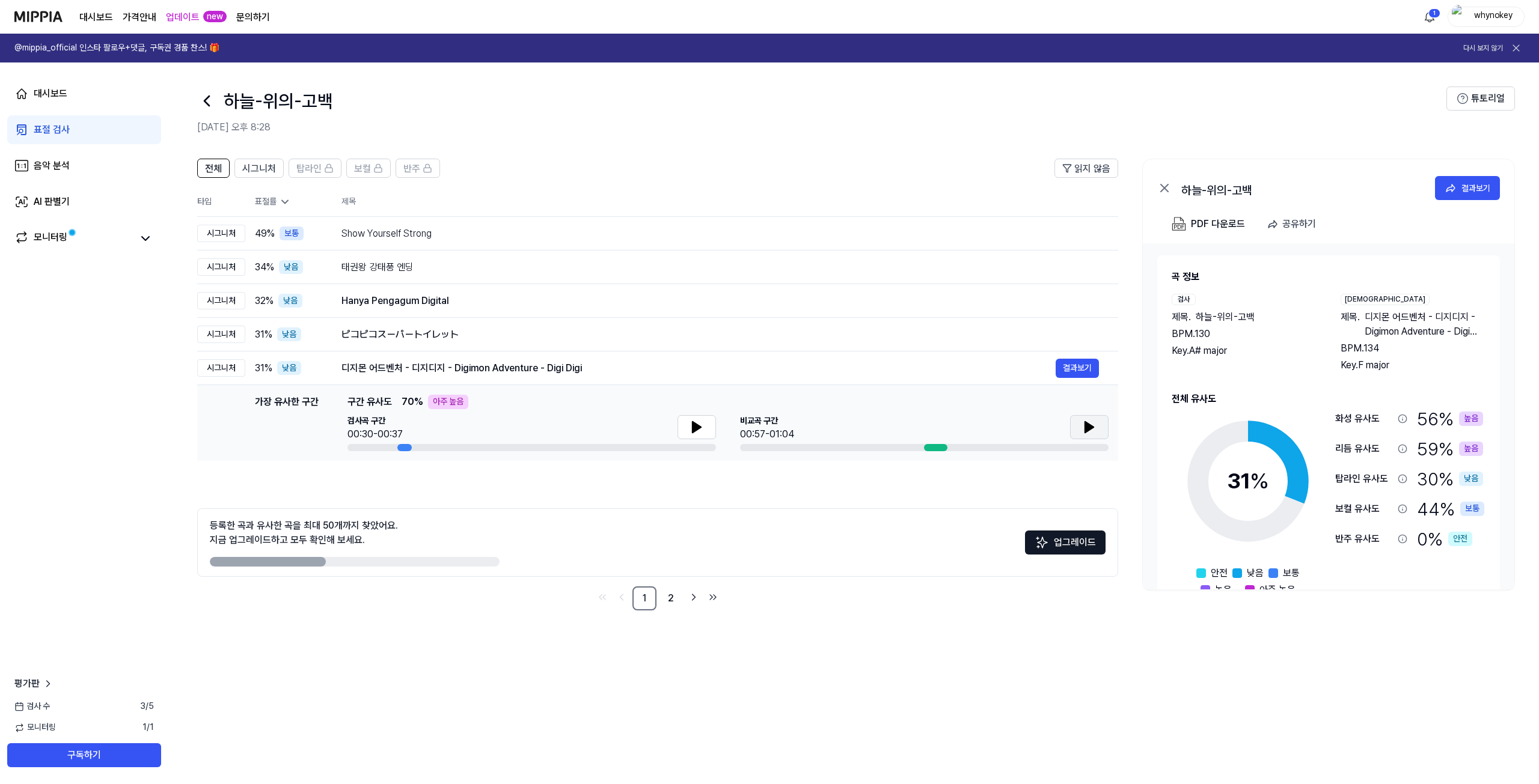
click at [1080, 428] on button at bounding box center [1089, 427] width 39 height 24
click at [695, 430] on icon at bounding box center [696, 427] width 8 height 11
click at [1092, 430] on icon at bounding box center [1090, 427] width 15 height 15
click at [1092, 430] on icon at bounding box center [1091, 427] width 3 height 9
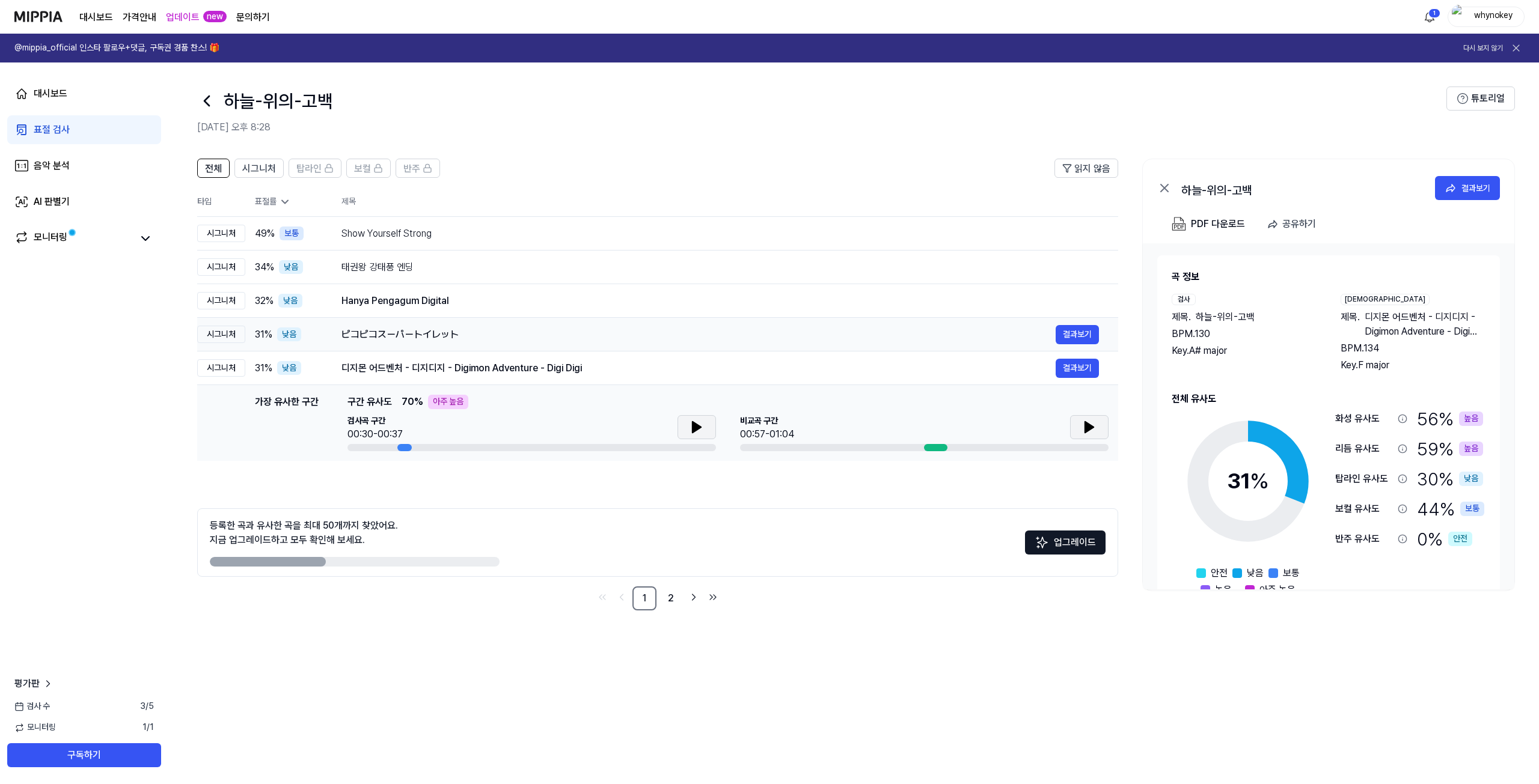
click at [515, 336] on div "ピコピコスーパートイレット" at bounding box center [698, 335] width 714 height 15
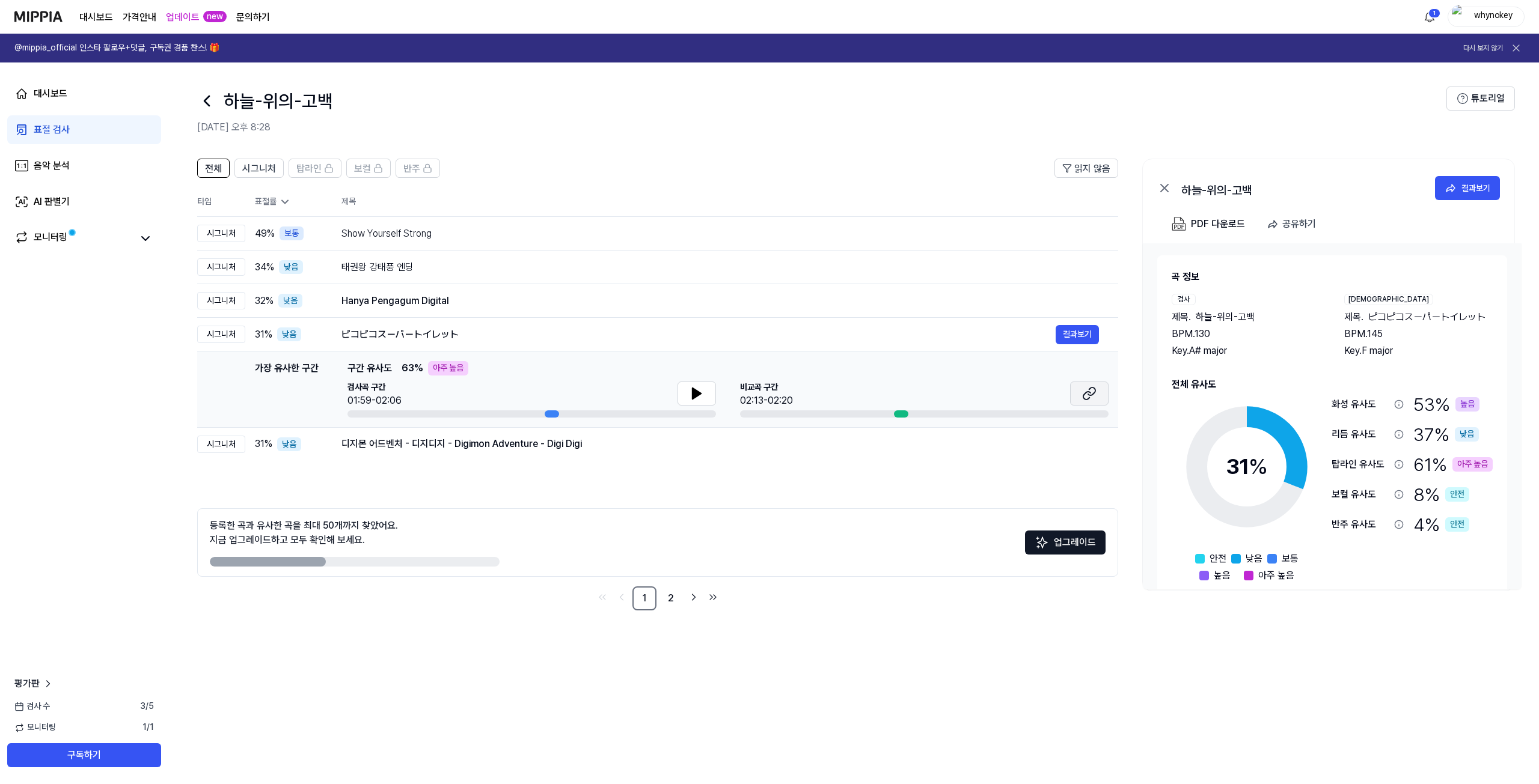
click at [1093, 403] on button at bounding box center [1089, 393] width 39 height 24
click at [697, 390] on icon at bounding box center [697, 393] width 15 height 15
click at [698, 392] on icon at bounding box center [699, 393] width 3 height 9
click at [697, 392] on icon at bounding box center [696, 393] width 8 height 11
click at [520, 277] on td "태권왕 강태풍 엔딩 결과보기" at bounding box center [720, 267] width 796 height 34
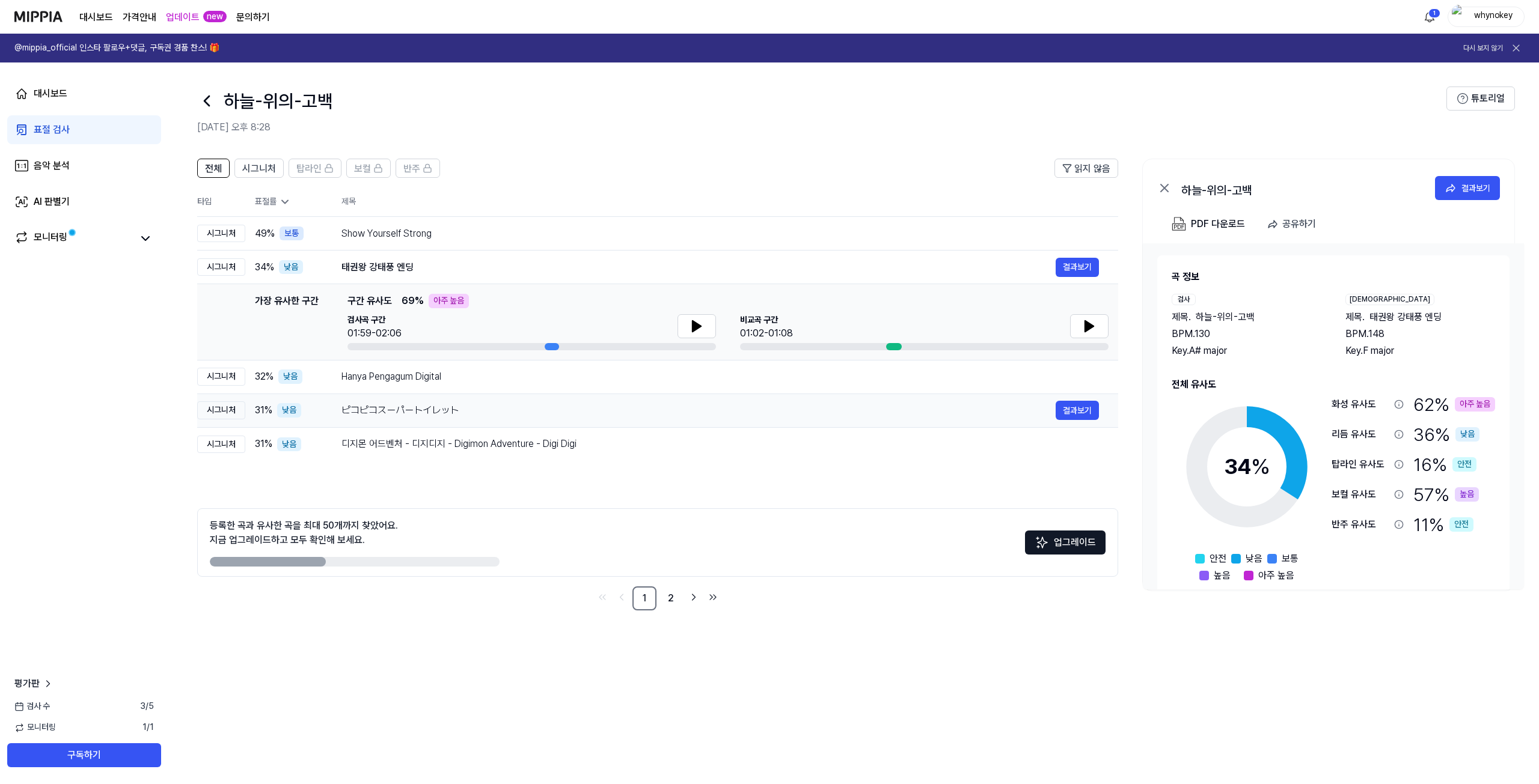
click at [372, 400] on td "ピコピコスーパートイレット 결과보기" at bounding box center [720, 410] width 796 height 34
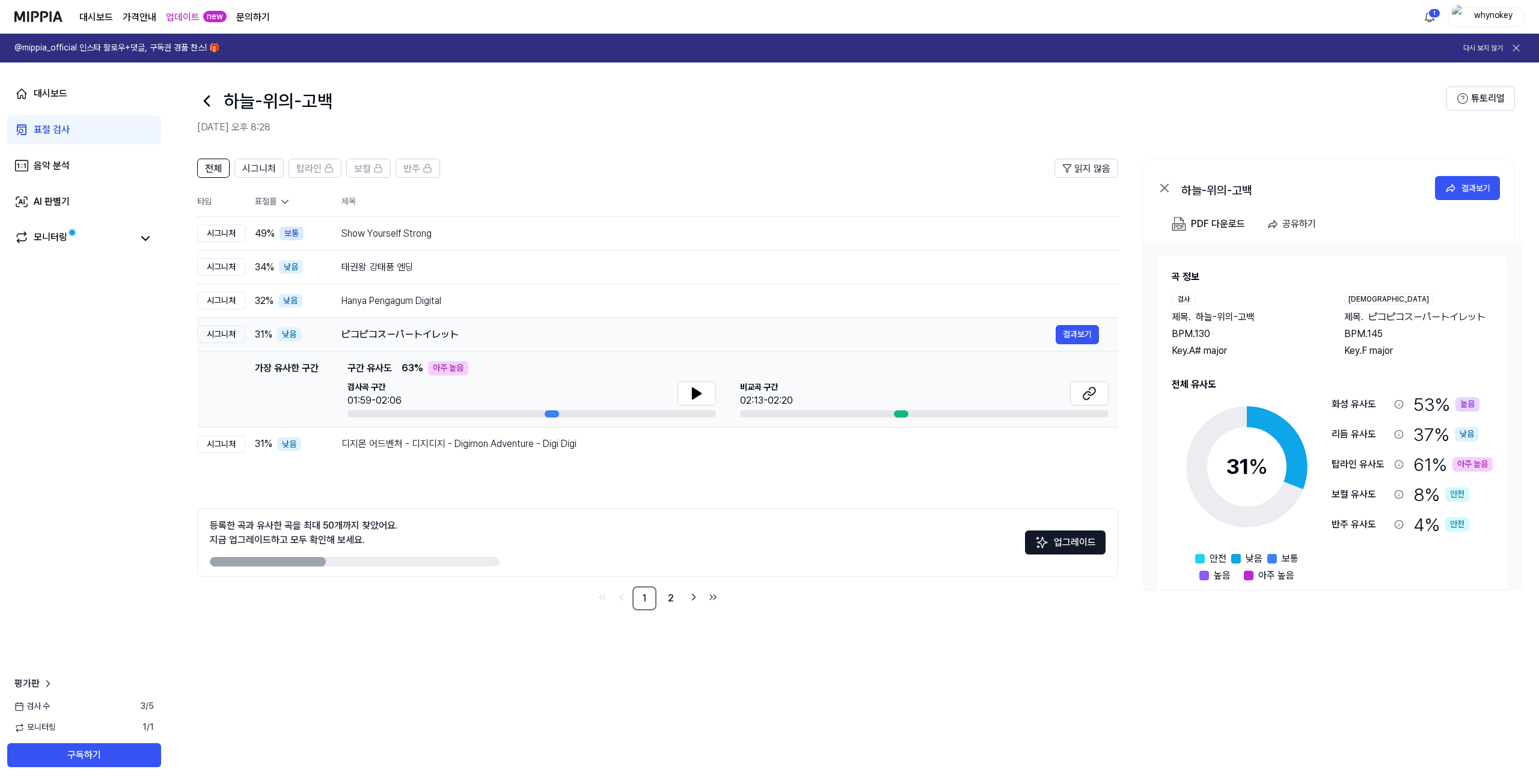
click at [398, 341] on div "ピコピコスーパートイレット" at bounding box center [698, 335] width 714 height 15
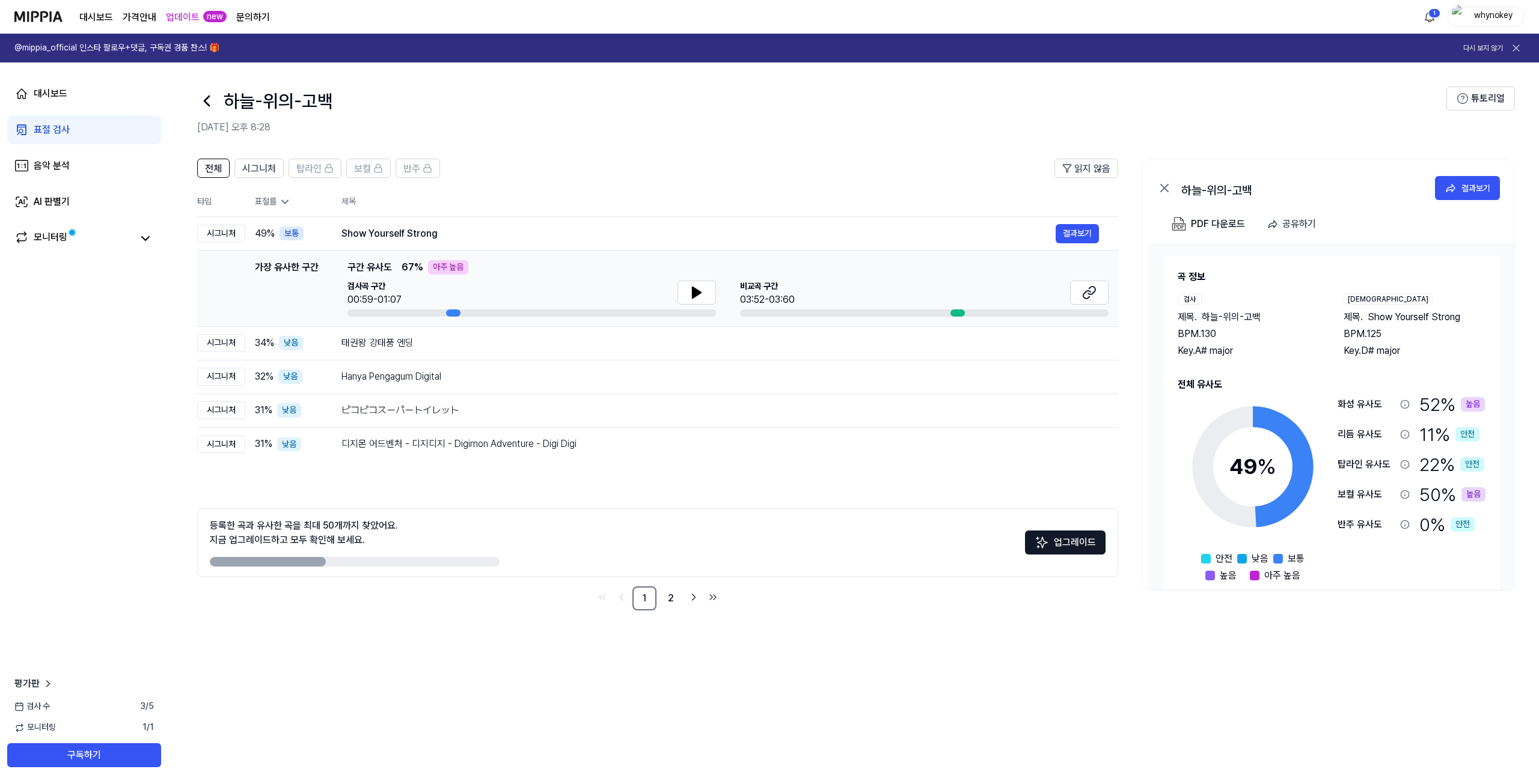
drag, startPoint x: 1331, startPoint y: 403, endPoint x: 1475, endPoint y: 538, distance: 197.4
click at [1469, 524] on div "49 % 안전 낮음 보통 높음 아주 높음 화성 유사도 52 % 높음 리듬 유사도 11 % 안전 탑라인 유사도 22 % 안전 보컬 유사도 50 …" at bounding box center [1332, 487] width 308 height 191
click at [405, 229] on div "Show Yourself Strong" at bounding box center [698, 234] width 714 height 15
click at [1382, 292] on div "곡 정보 검사 제목 . 하늘-위의-고백 BPM. 130 Key. A# major [DEMOGRAPHIC_DATA] 제목 . Show Yours…" at bounding box center [1332, 314] width 308 height 88
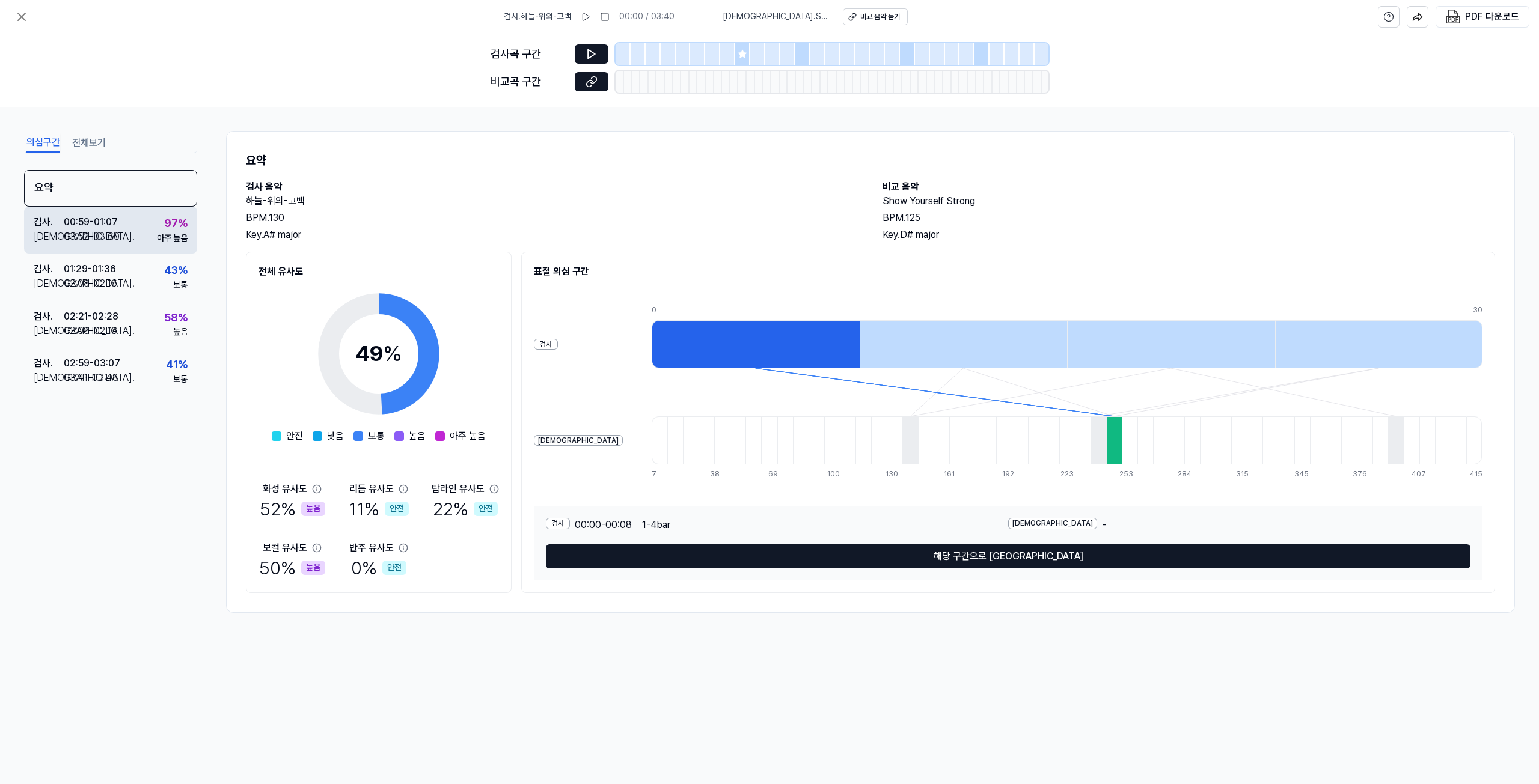
click at [160, 239] on div "아주 높음" at bounding box center [172, 238] width 30 height 12
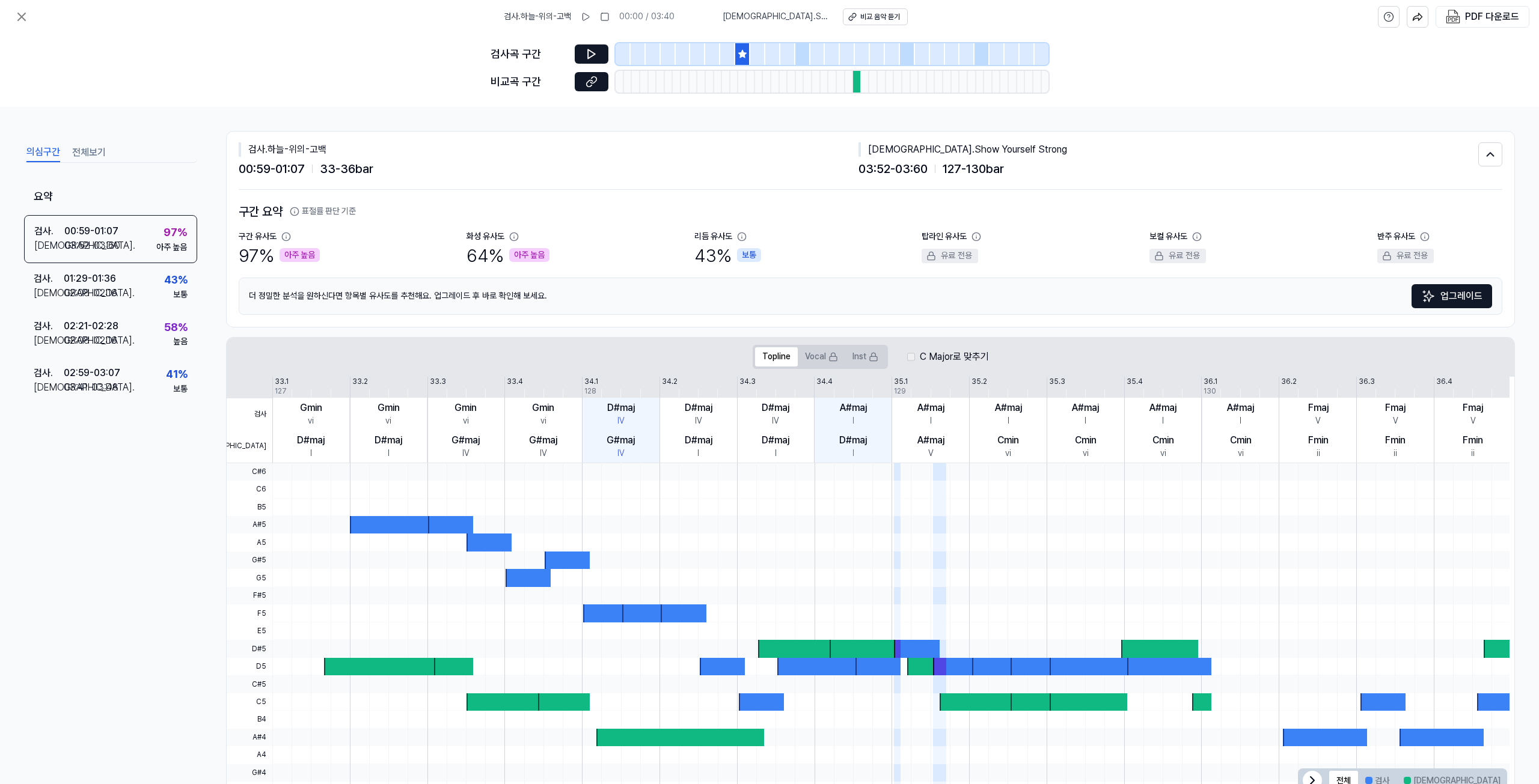
scroll to position [40, 0]
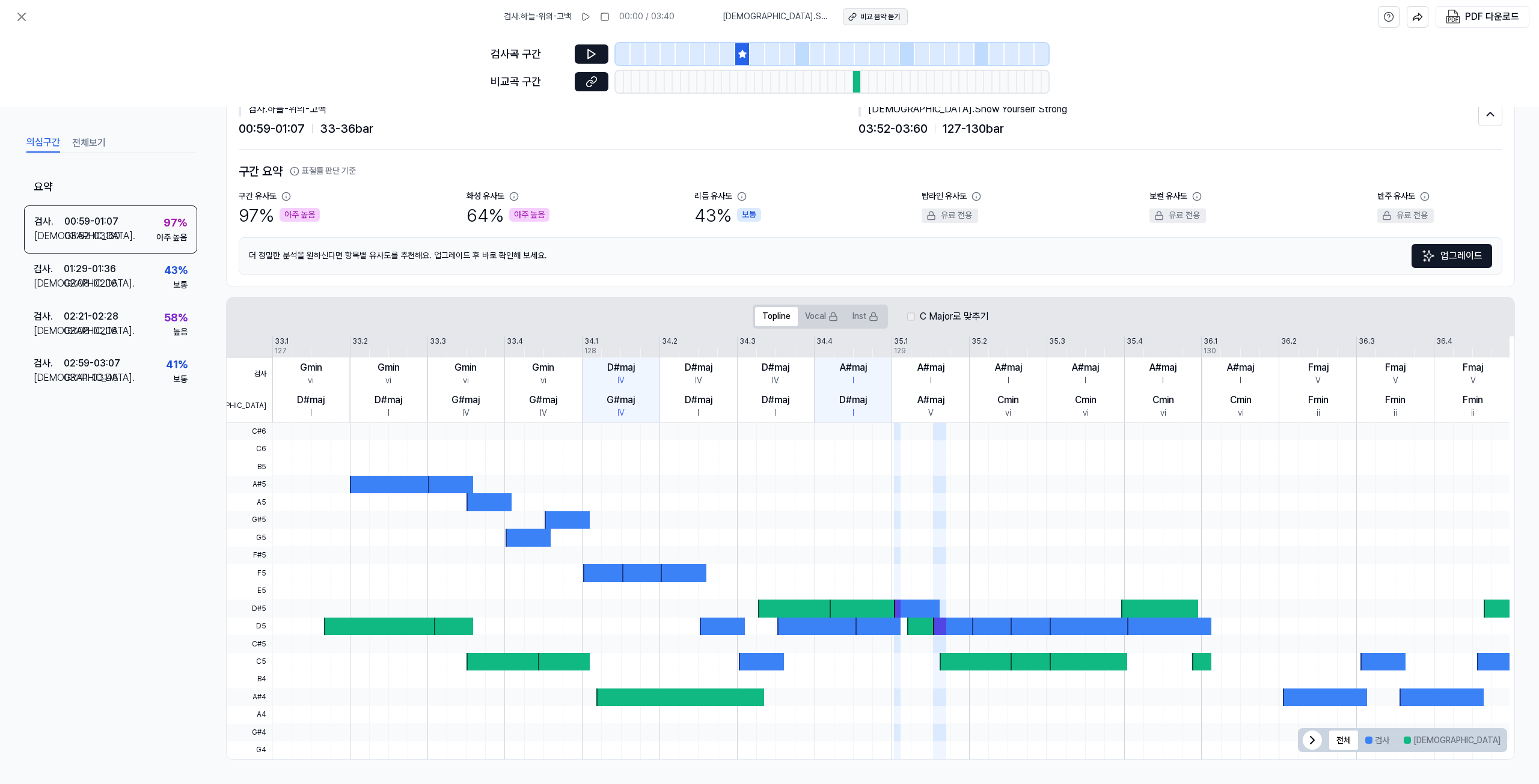
click at [878, 17] on div "비교 음악 듣기" at bounding box center [880, 17] width 39 height 10
click at [24, 14] on icon at bounding box center [22, 17] width 15 height 15
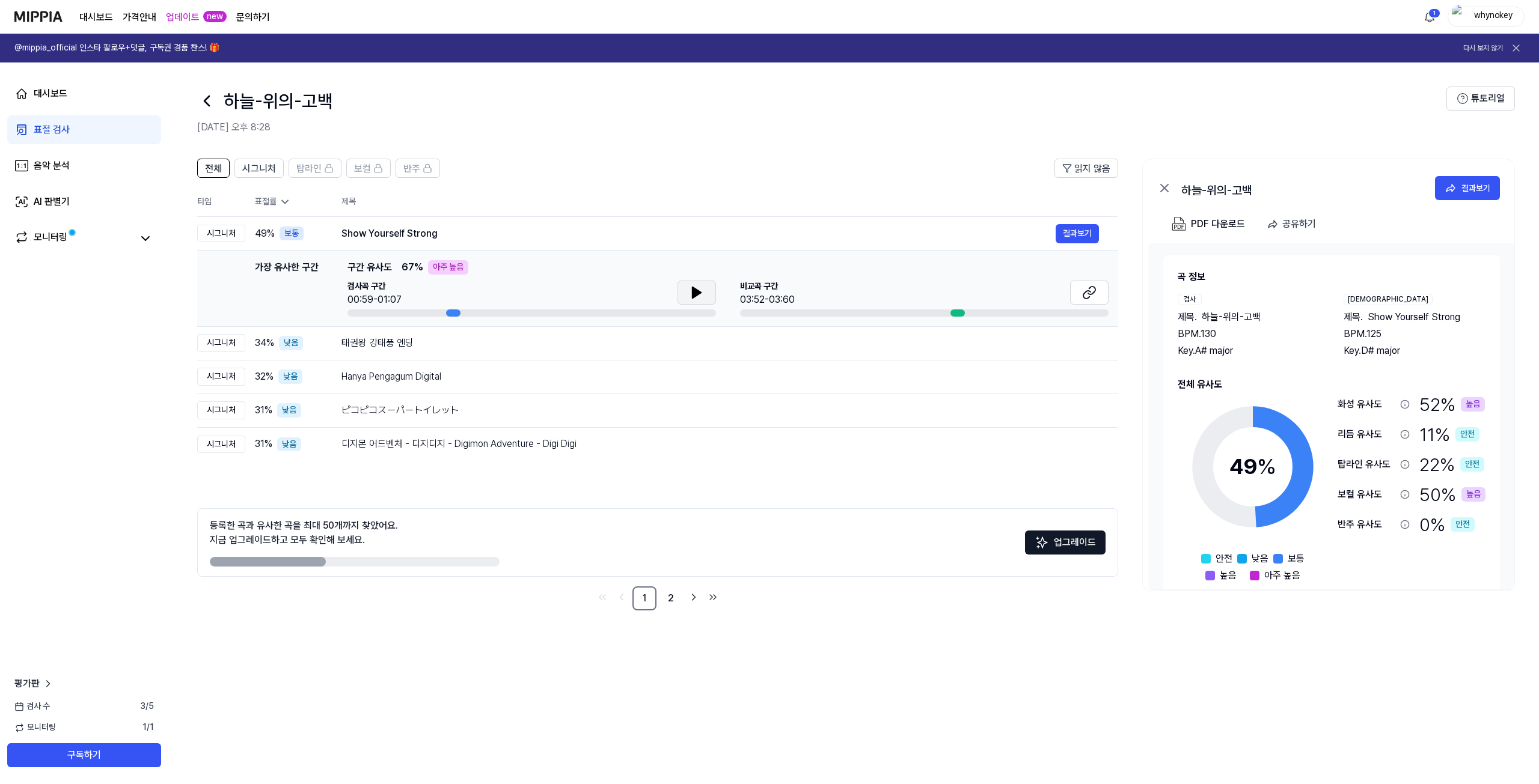
click at [694, 291] on icon at bounding box center [696, 293] width 8 height 11
click at [1085, 289] on icon at bounding box center [1090, 293] width 15 height 15
click at [388, 236] on div "Show Yourself Strong" at bounding box center [698, 234] width 714 height 15
click at [1087, 233] on button "결과보기" at bounding box center [1077, 233] width 43 height 19
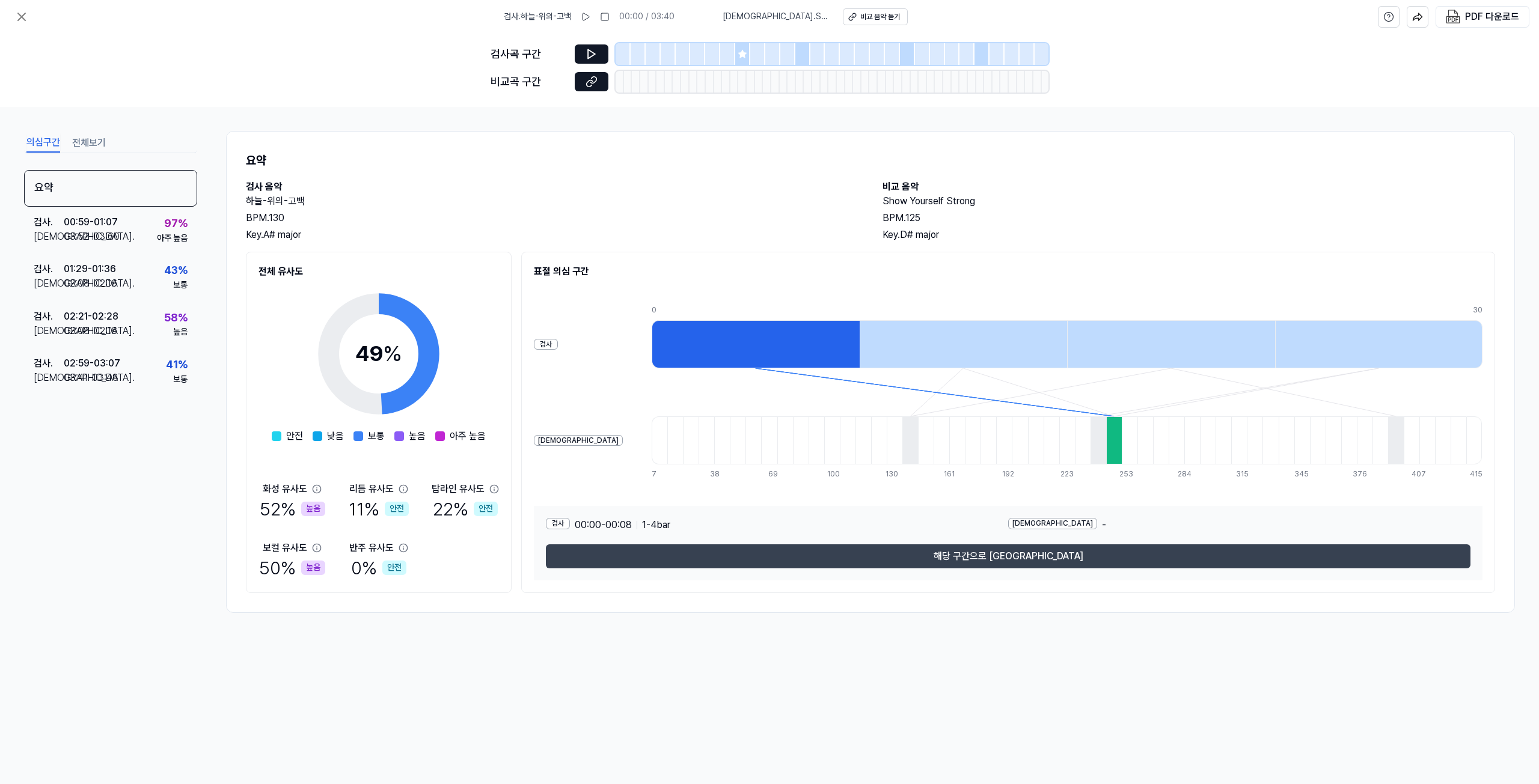
click at [1045, 558] on button "해당 구간으로 [GEOGRAPHIC_DATA]" at bounding box center [1008, 557] width 925 height 24
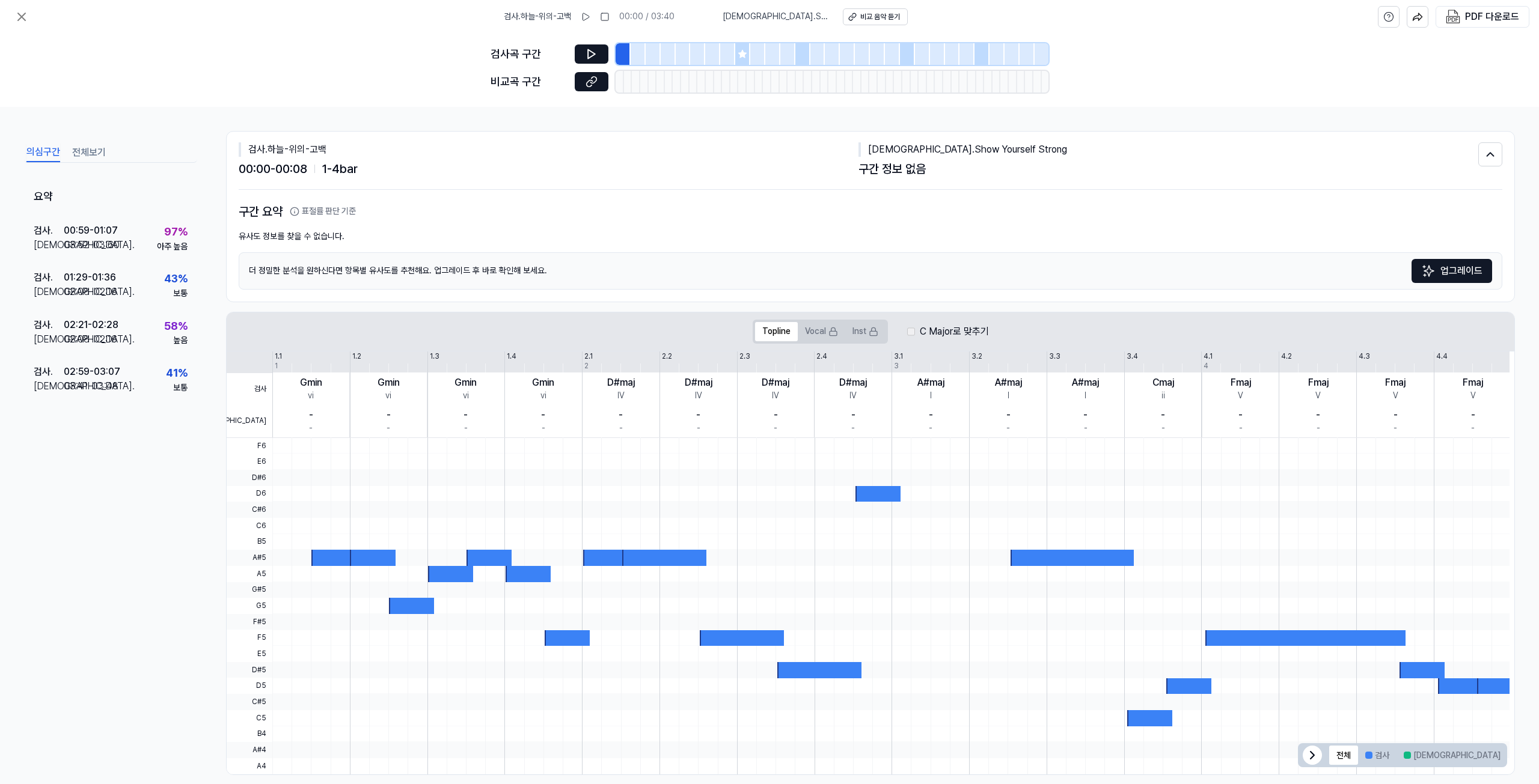
click at [881, 495] on div at bounding box center [878, 494] width 45 height 17
